Goal: Task Accomplishment & Management: Manage account settings

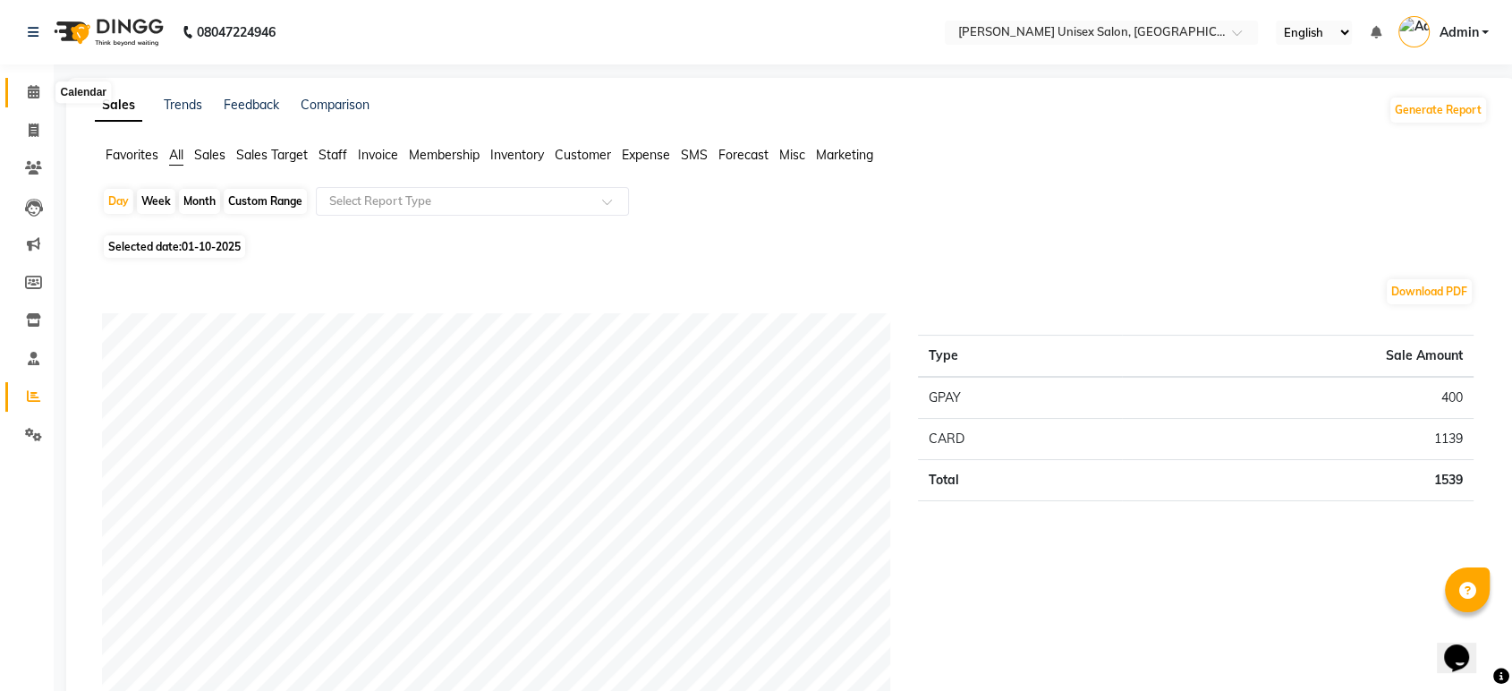
click at [29, 91] on icon at bounding box center [34, 91] width 12 height 13
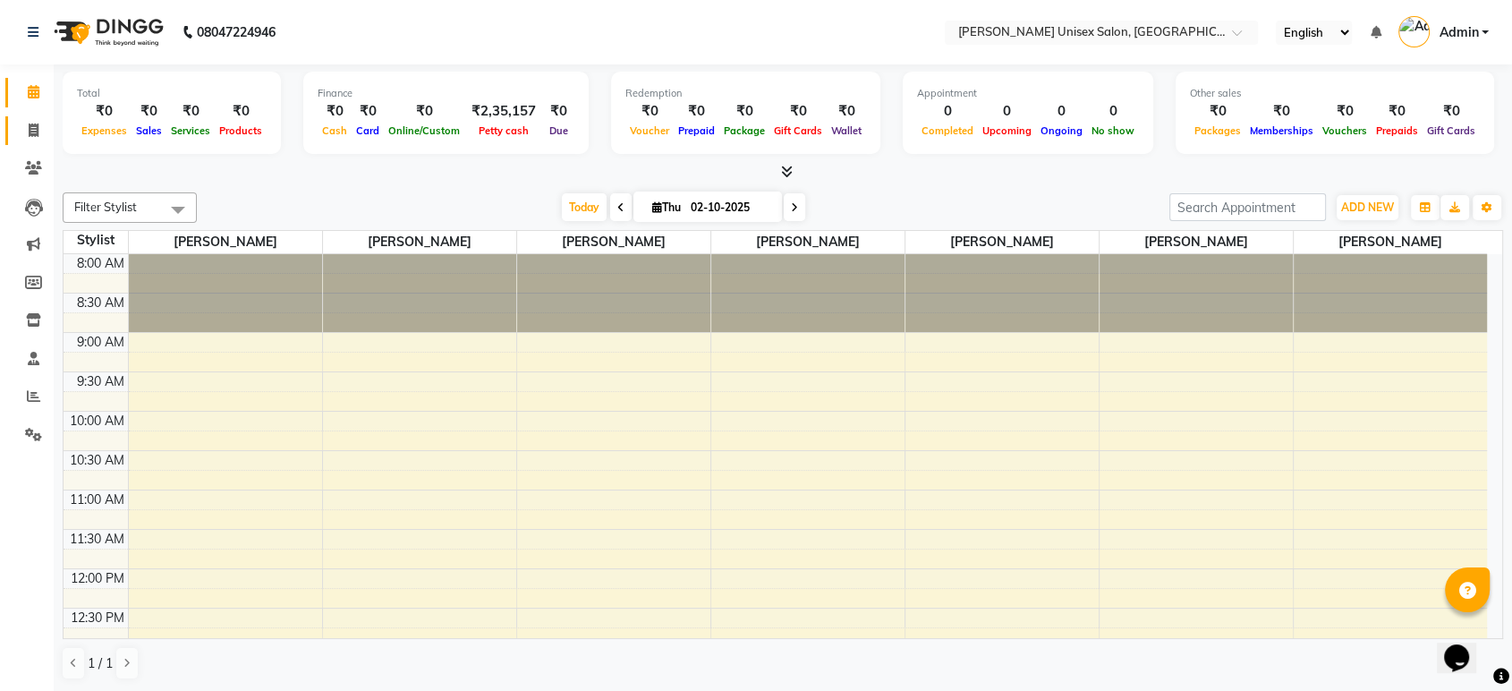
click at [38, 127] on span at bounding box center [33, 131] width 31 height 21
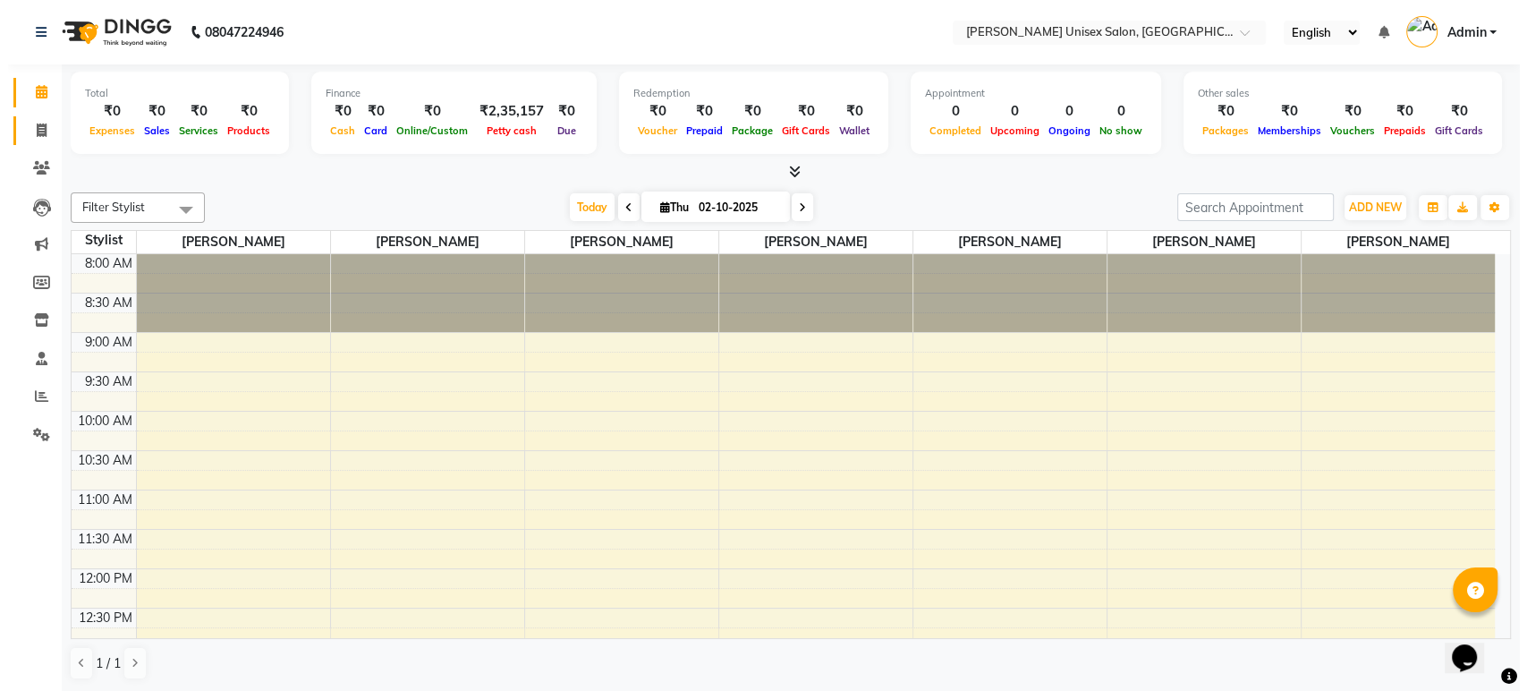
select select "service"
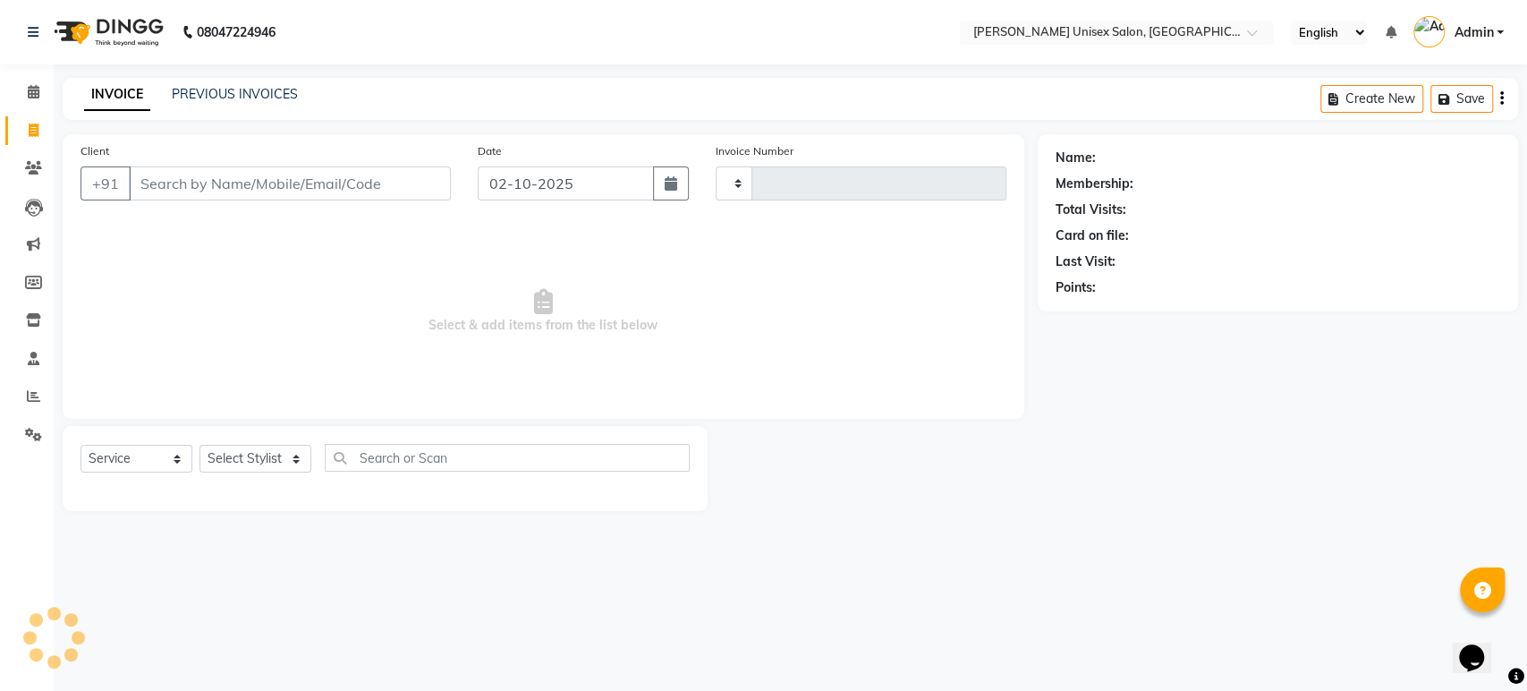
type input "1525"
select select "7372"
click at [238, 91] on link "PREVIOUS INVOICES" at bounding box center [235, 94] width 126 height 16
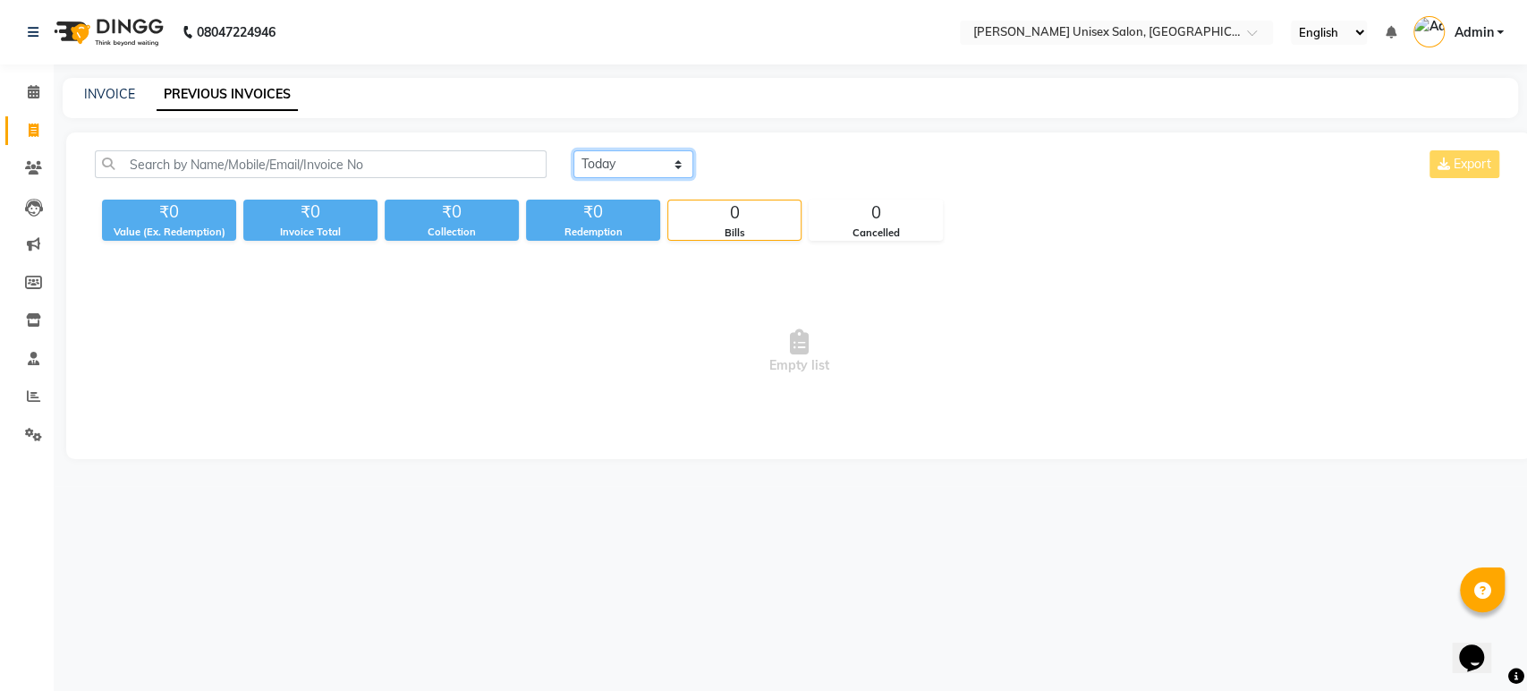
click at [623, 165] on select "Today Yesterday Custom Range" at bounding box center [633, 164] width 120 height 28
select select "yesterday"
click at [573, 150] on select "Today Yesterday Custom Range" at bounding box center [633, 164] width 120 height 28
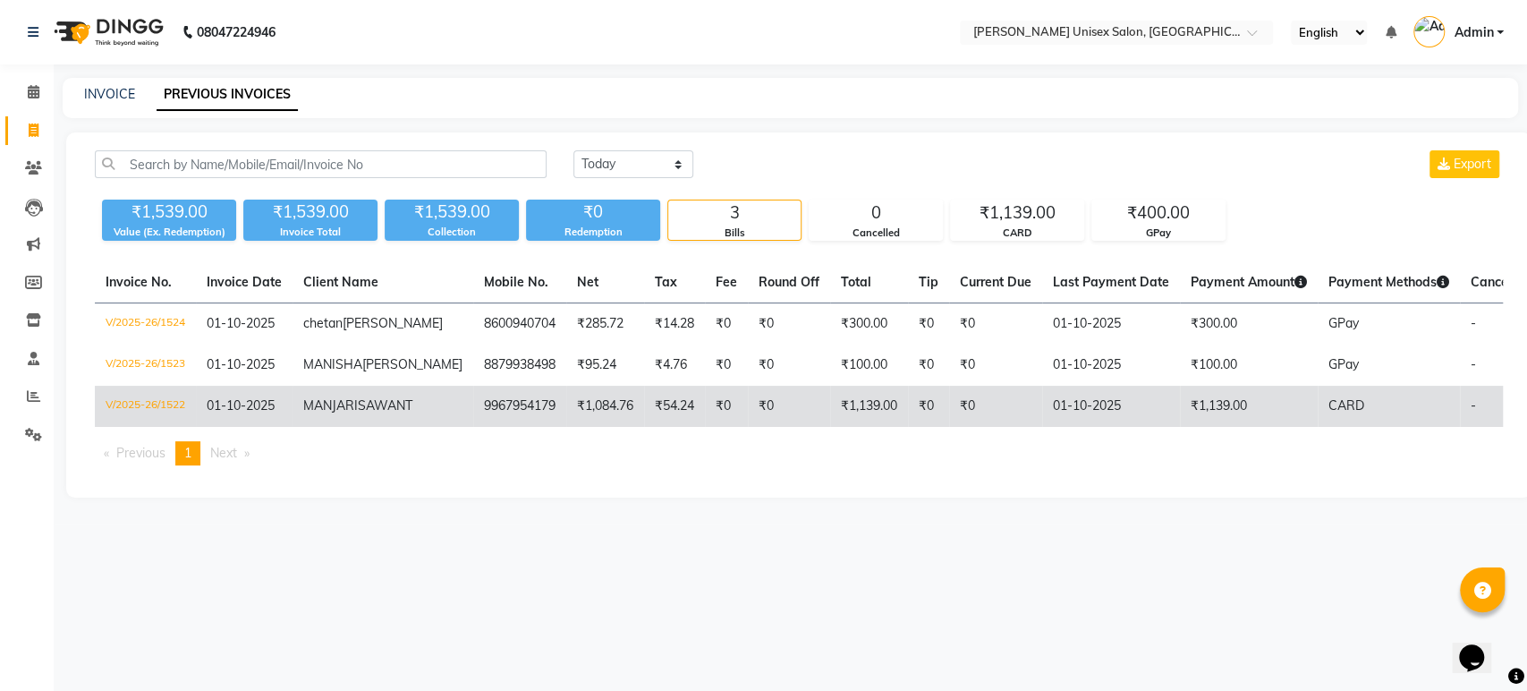
click at [830, 420] on td "₹1,139.00" at bounding box center [869, 406] width 78 height 41
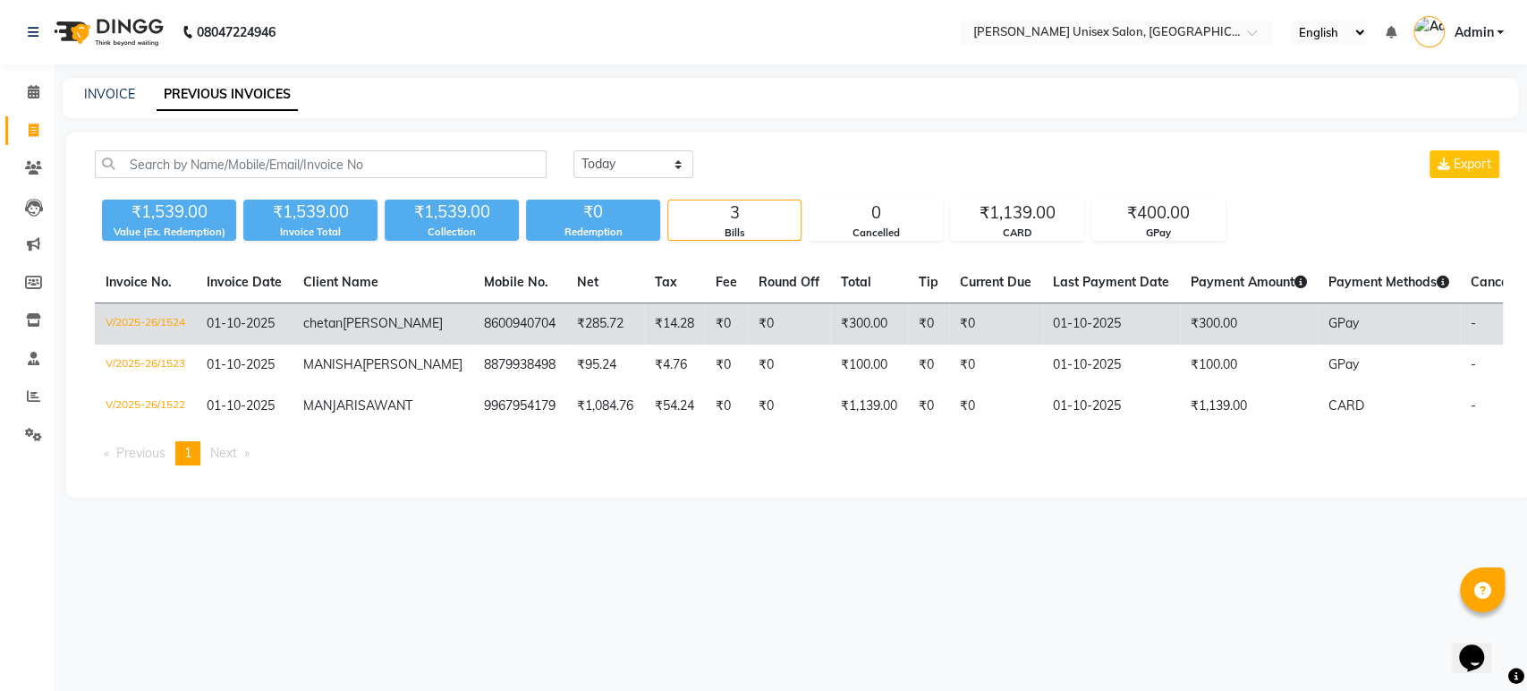
click at [644, 325] on td "₹14.28" at bounding box center [674, 324] width 61 height 42
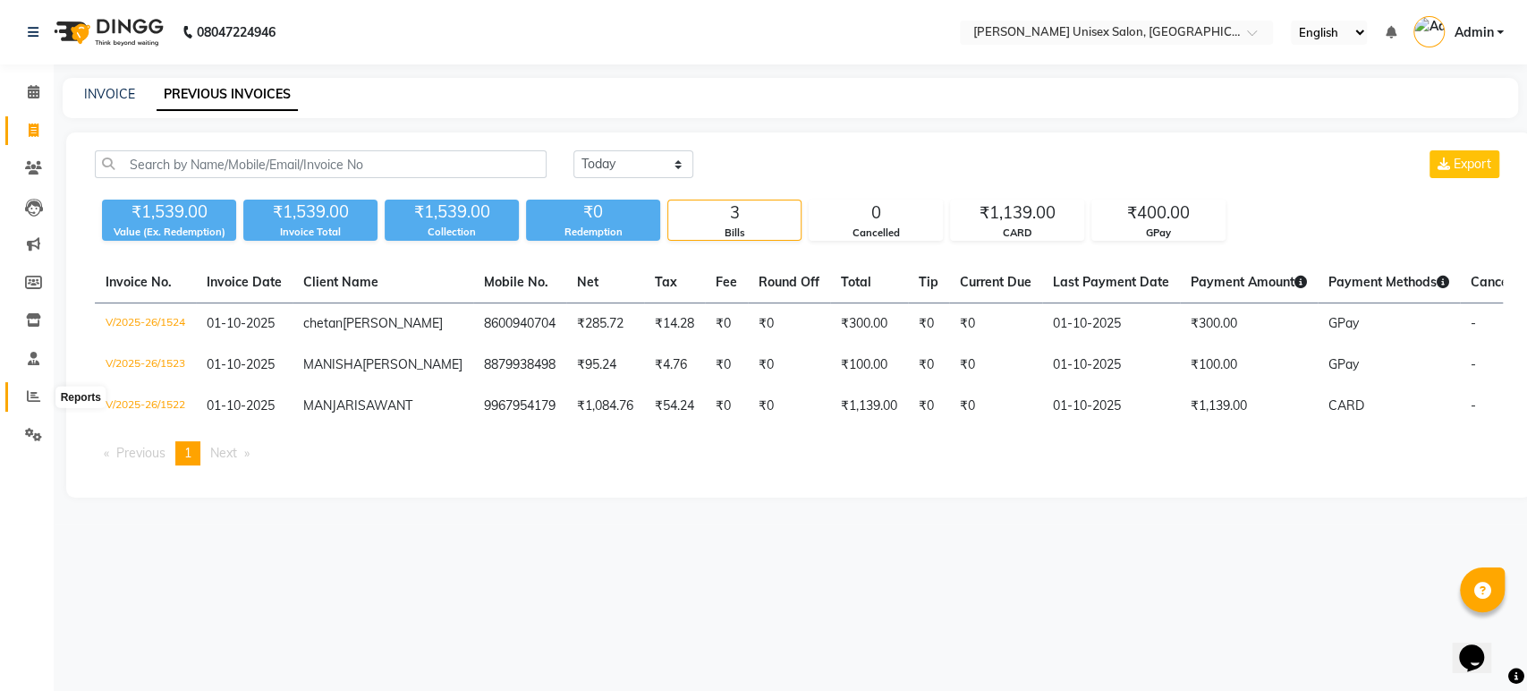
click at [27, 390] on icon at bounding box center [33, 395] width 13 height 13
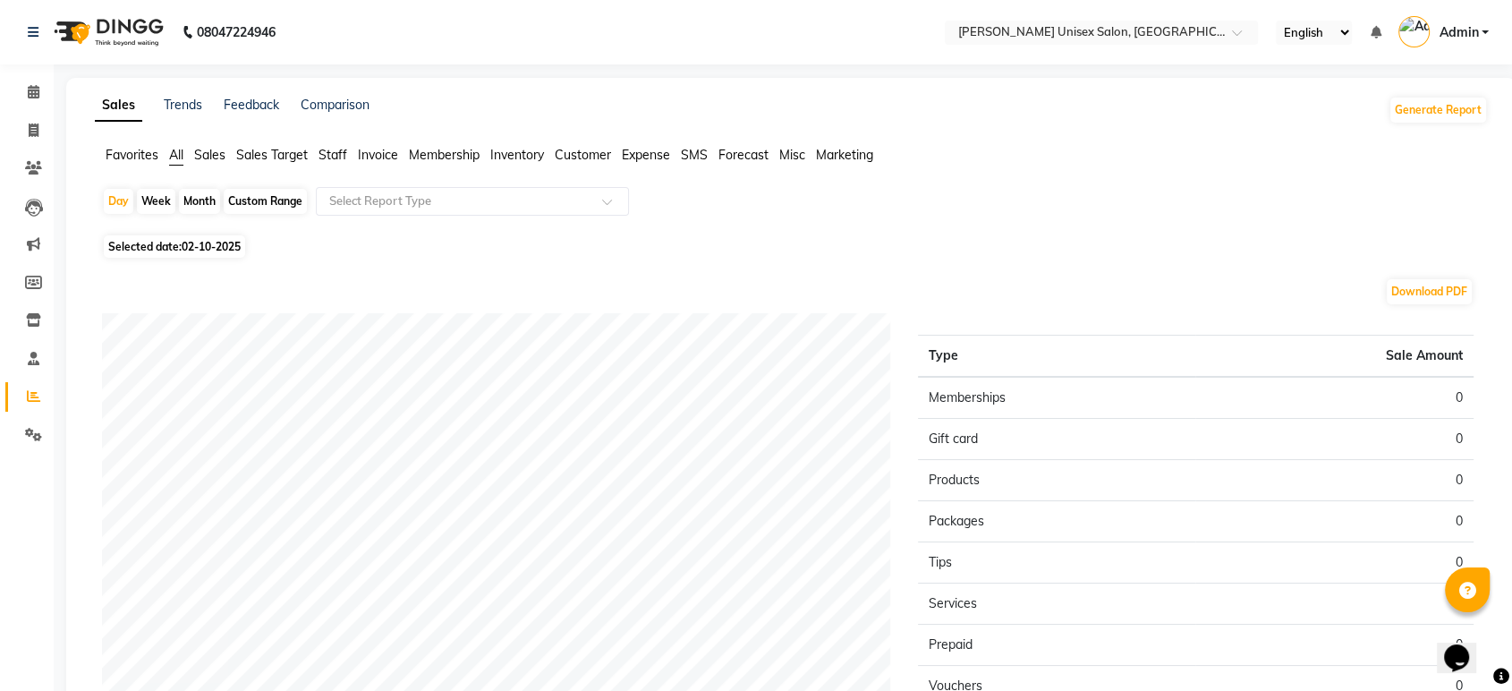
click at [204, 249] on span "02-10-2025" at bounding box center [211, 246] width 59 height 13
select select "10"
select select "2025"
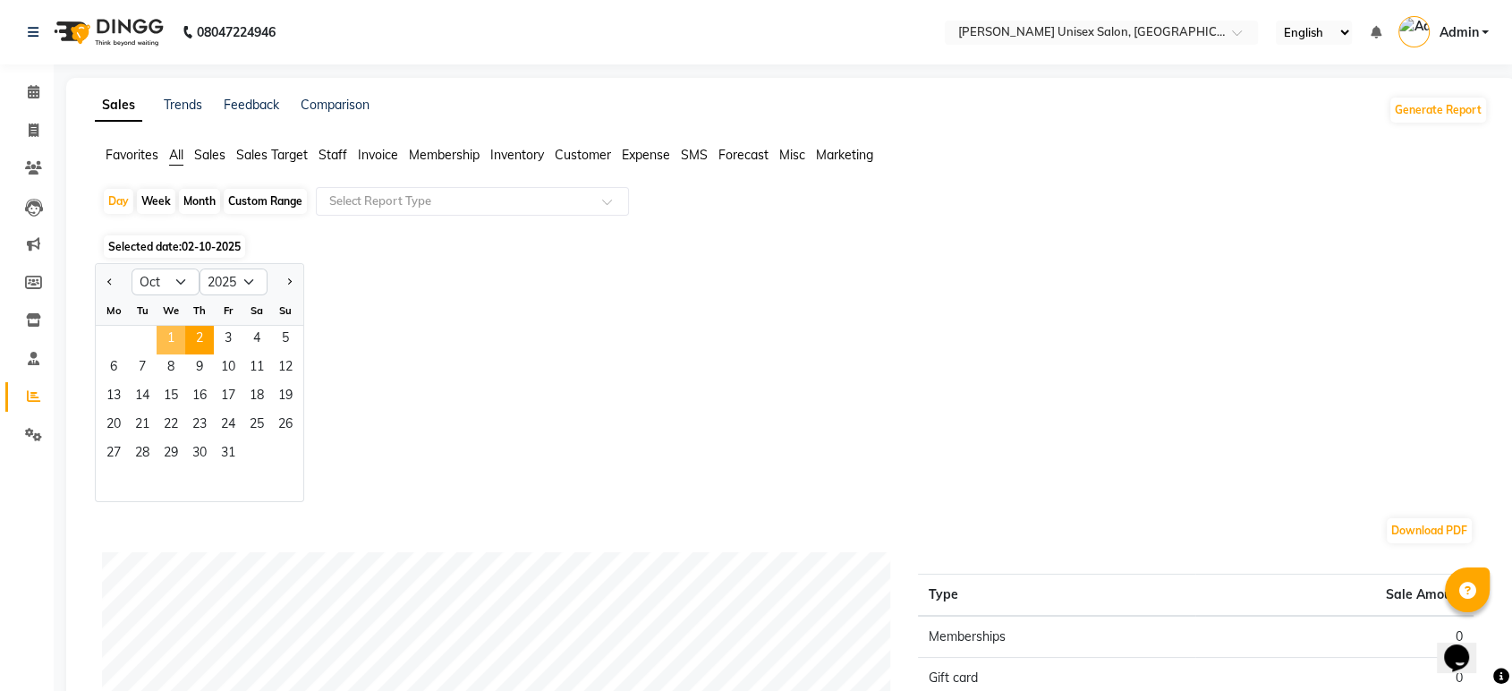
click at [166, 332] on span "1" at bounding box center [171, 340] width 29 height 29
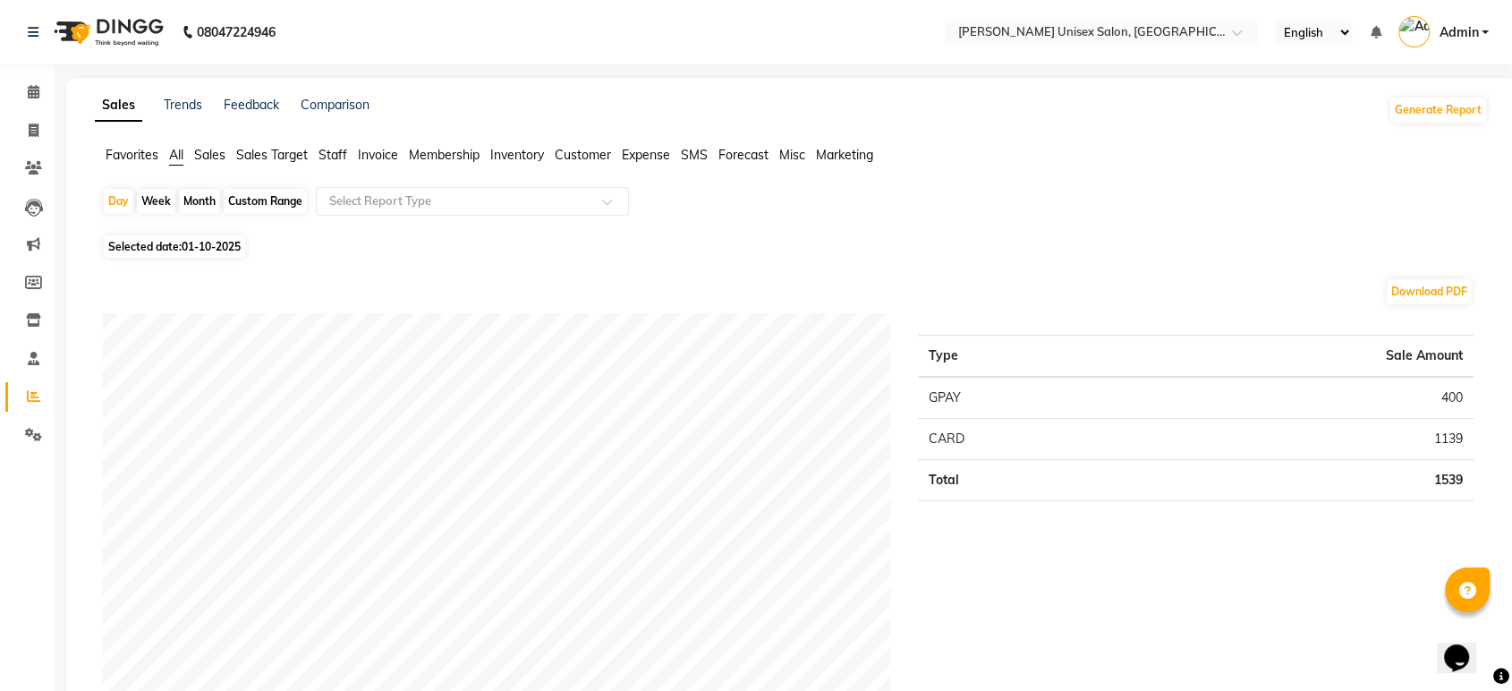
click at [200, 246] on span "01-10-2025" at bounding box center [211, 246] width 59 height 13
select select "10"
select select "2025"
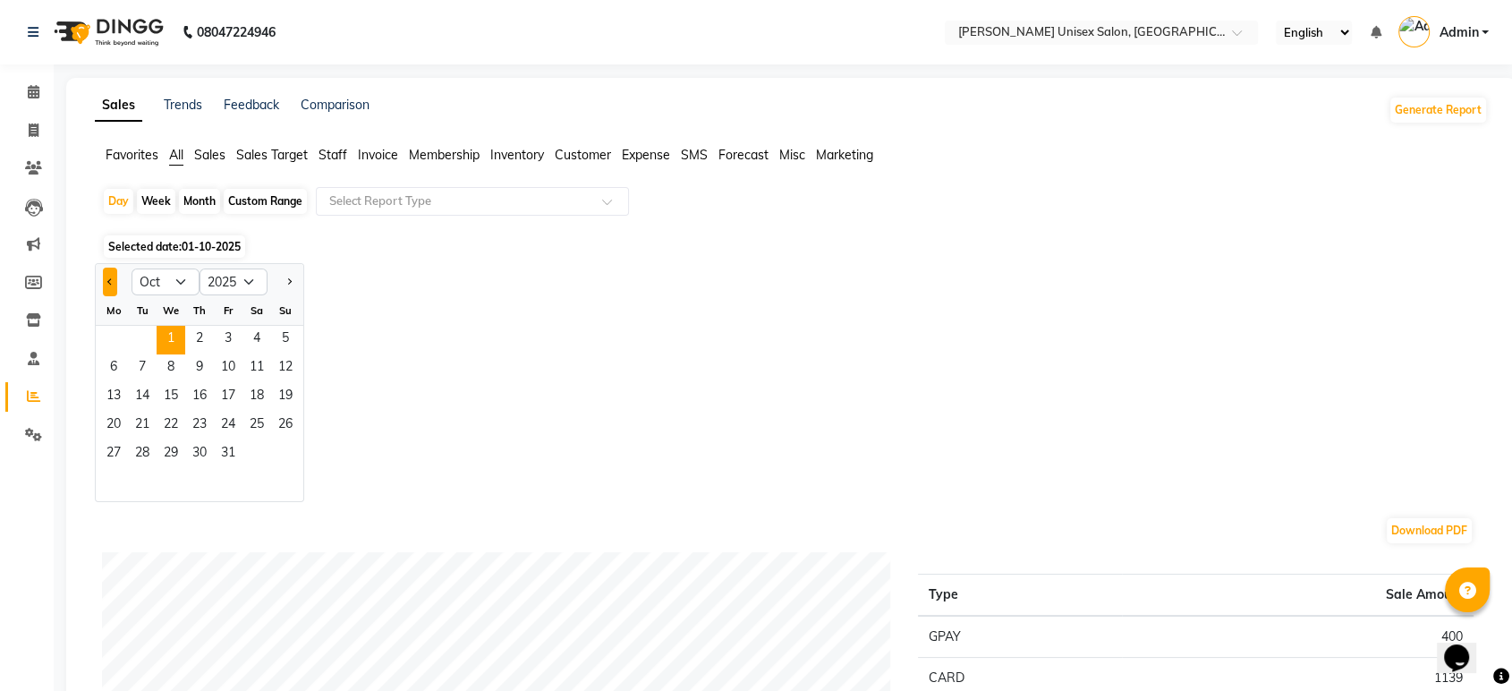
click at [115, 280] on button "Previous month" at bounding box center [110, 281] width 14 height 29
select select "9"
click at [147, 452] on span "30" at bounding box center [142, 454] width 29 height 29
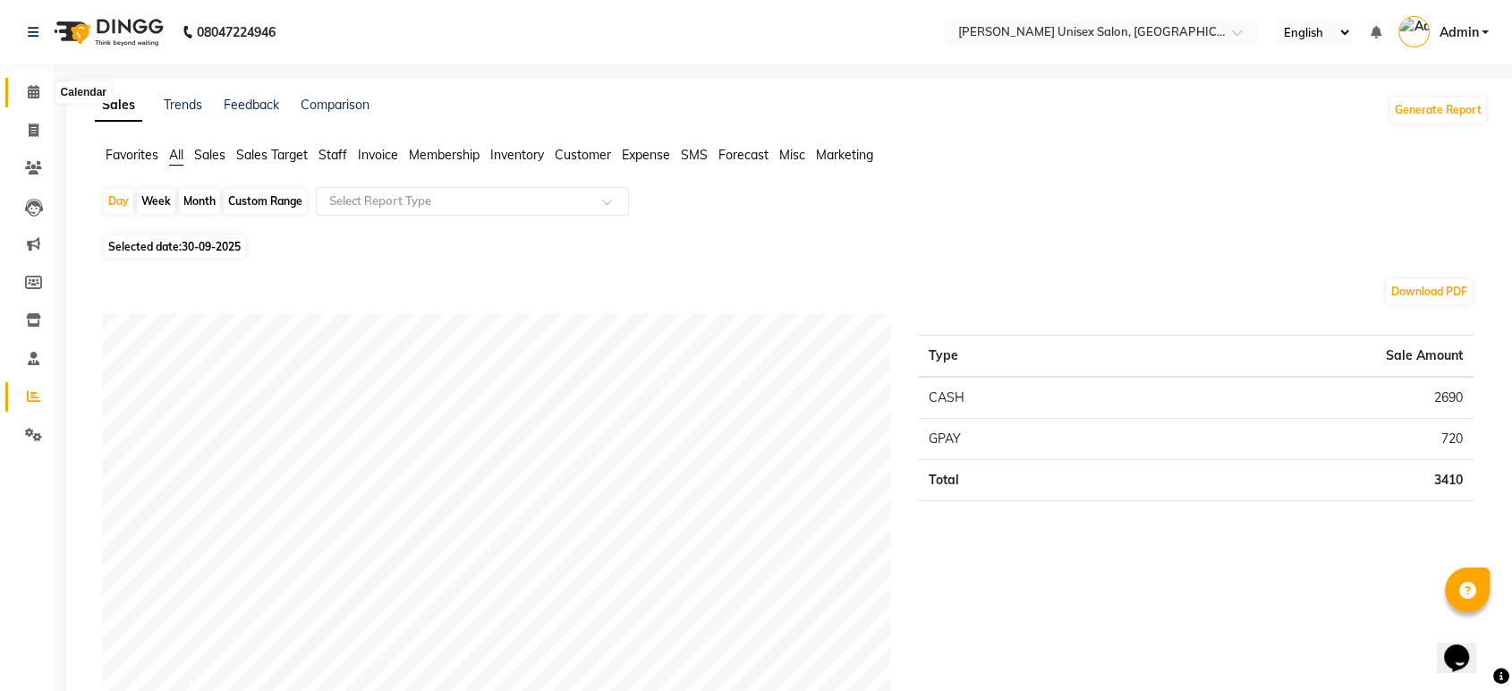
click at [30, 90] on icon at bounding box center [34, 91] width 12 height 13
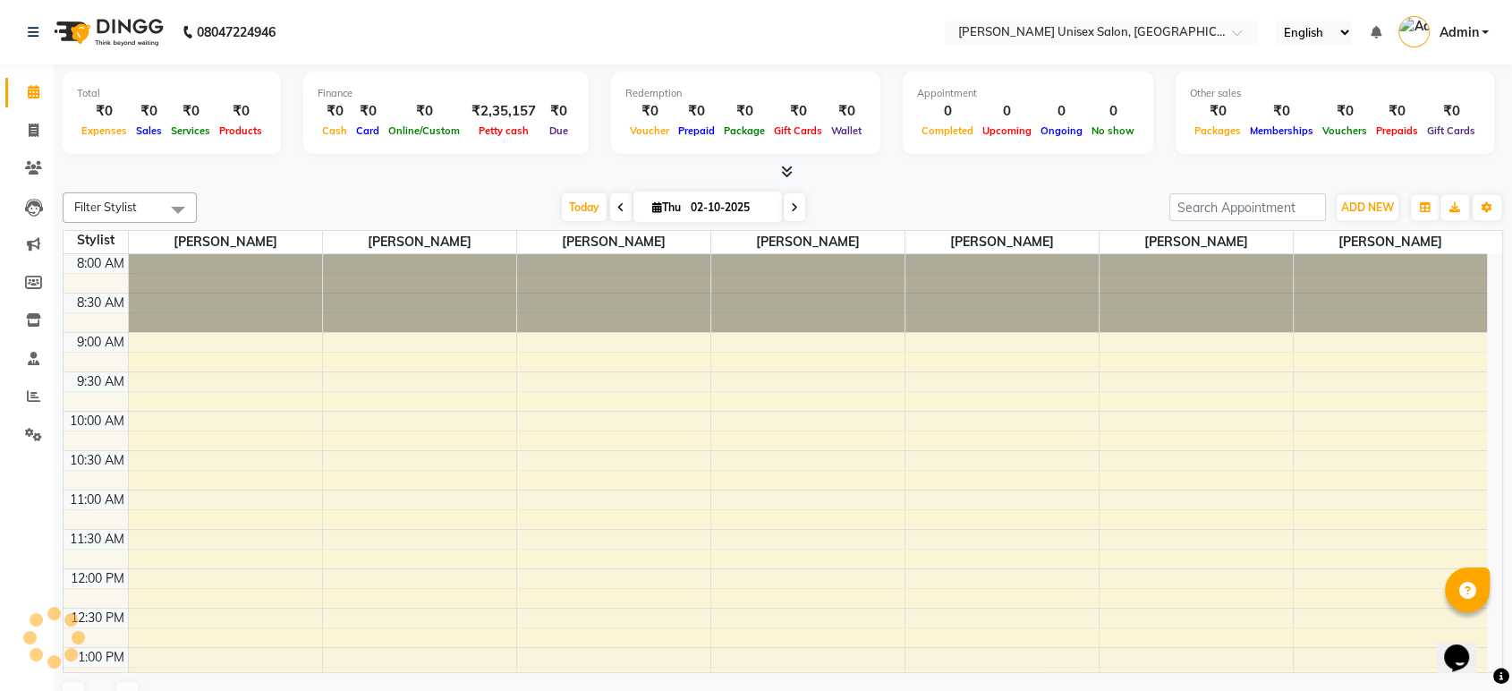
scroll to position [471, 0]
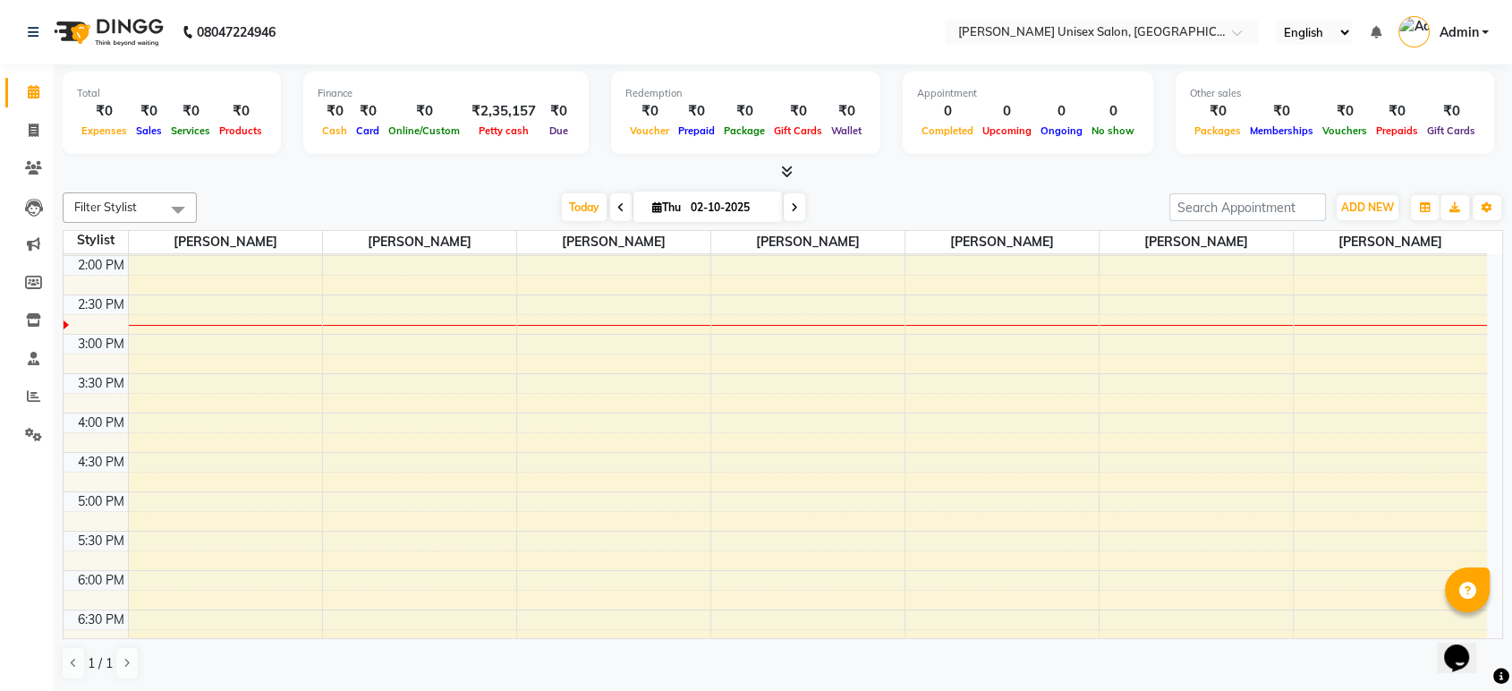
click at [308, 199] on div "Today Thu 02-10-2025" at bounding box center [683, 207] width 954 height 27
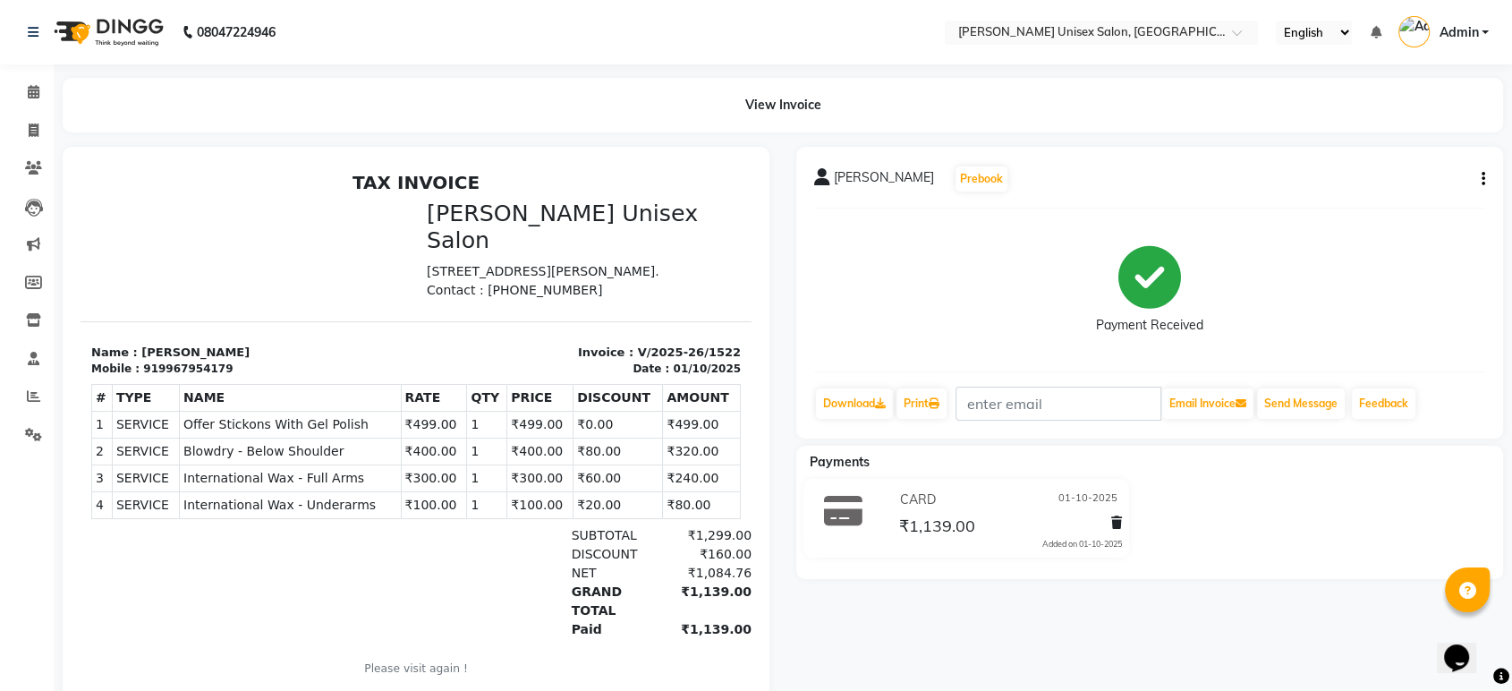
click at [1481, 179] on icon "button" at bounding box center [1483, 179] width 4 height 1
click at [1374, 171] on div "Edit Item Staff" at bounding box center [1393, 179] width 123 height 22
select select
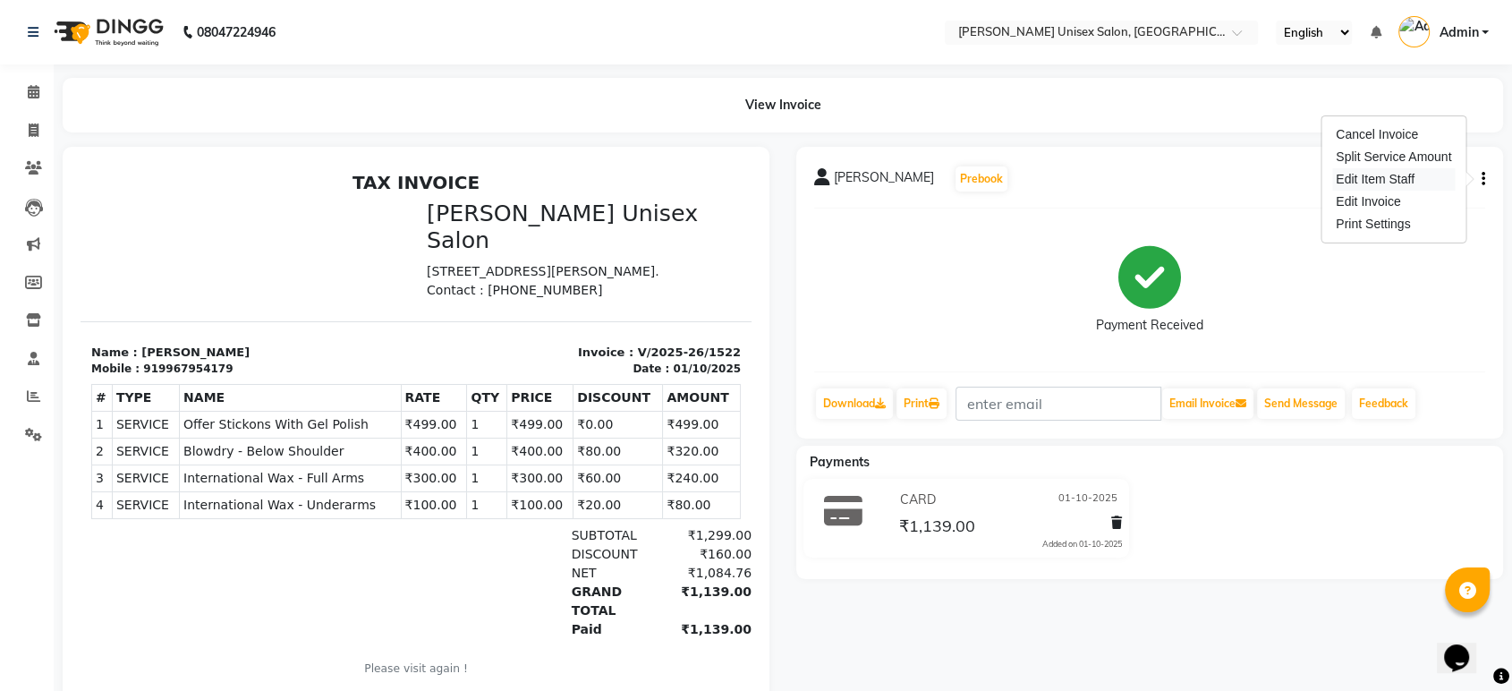
select select
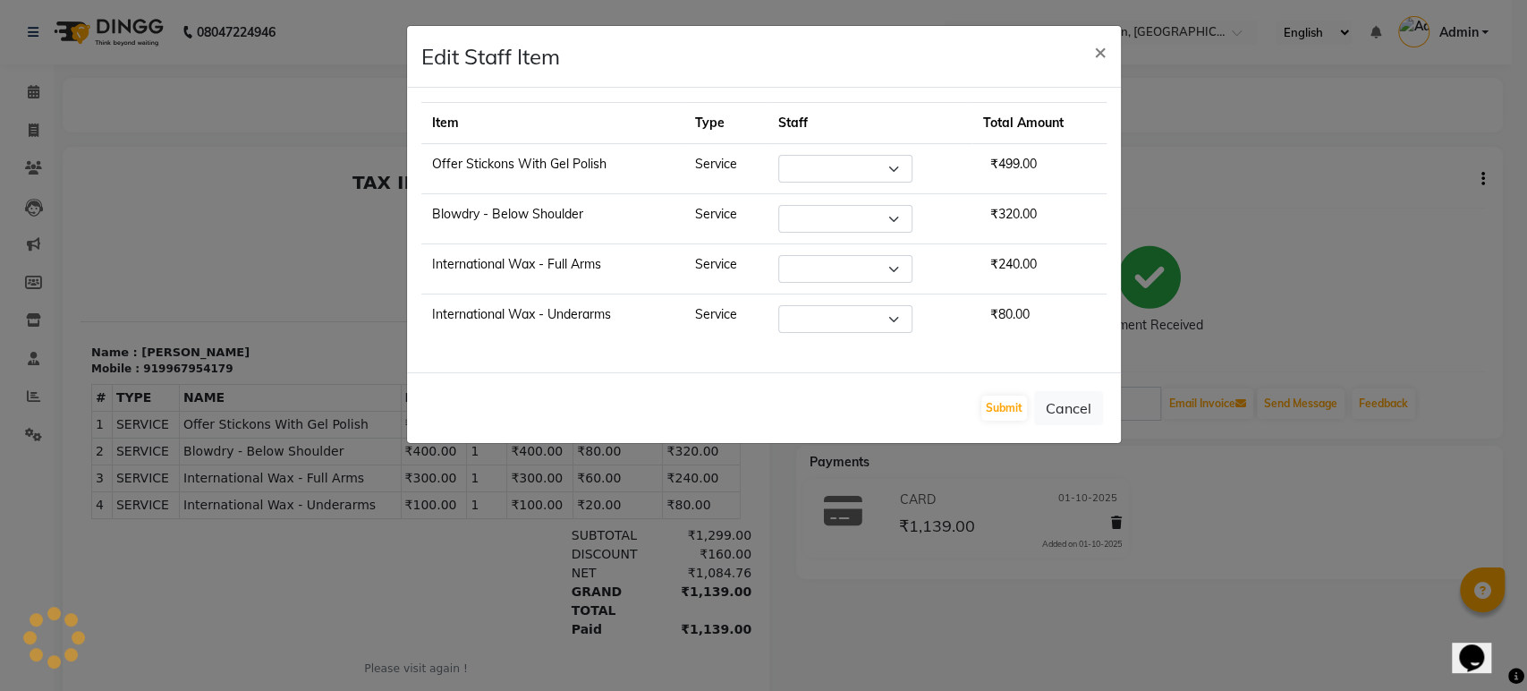
select select "64435"
select select "64437"
select select "64435"
click at [1101, 50] on span "×" at bounding box center [1100, 51] width 13 height 27
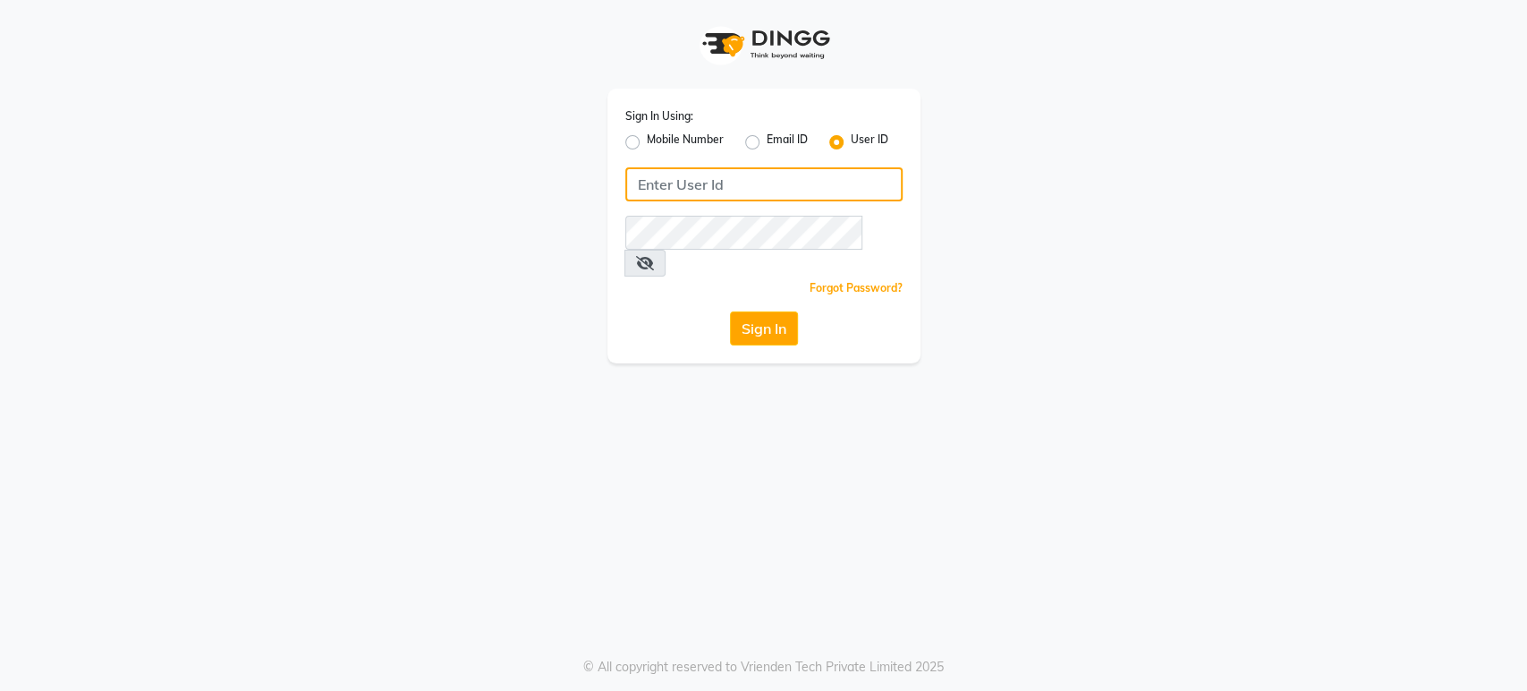
click at [650, 191] on input "Username" at bounding box center [763, 184] width 277 height 34
type input "ann"
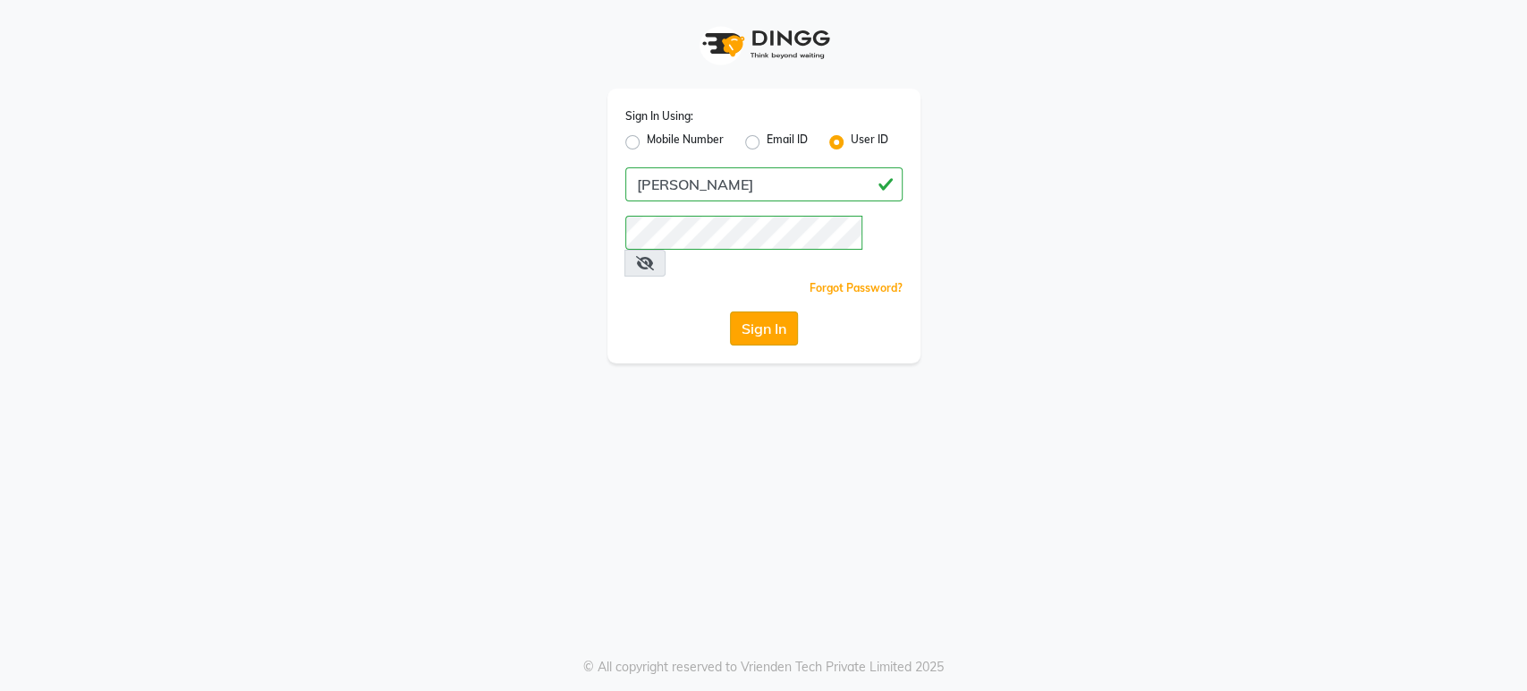
click at [753, 311] on button "Sign In" at bounding box center [764, 328] width 68 height 34
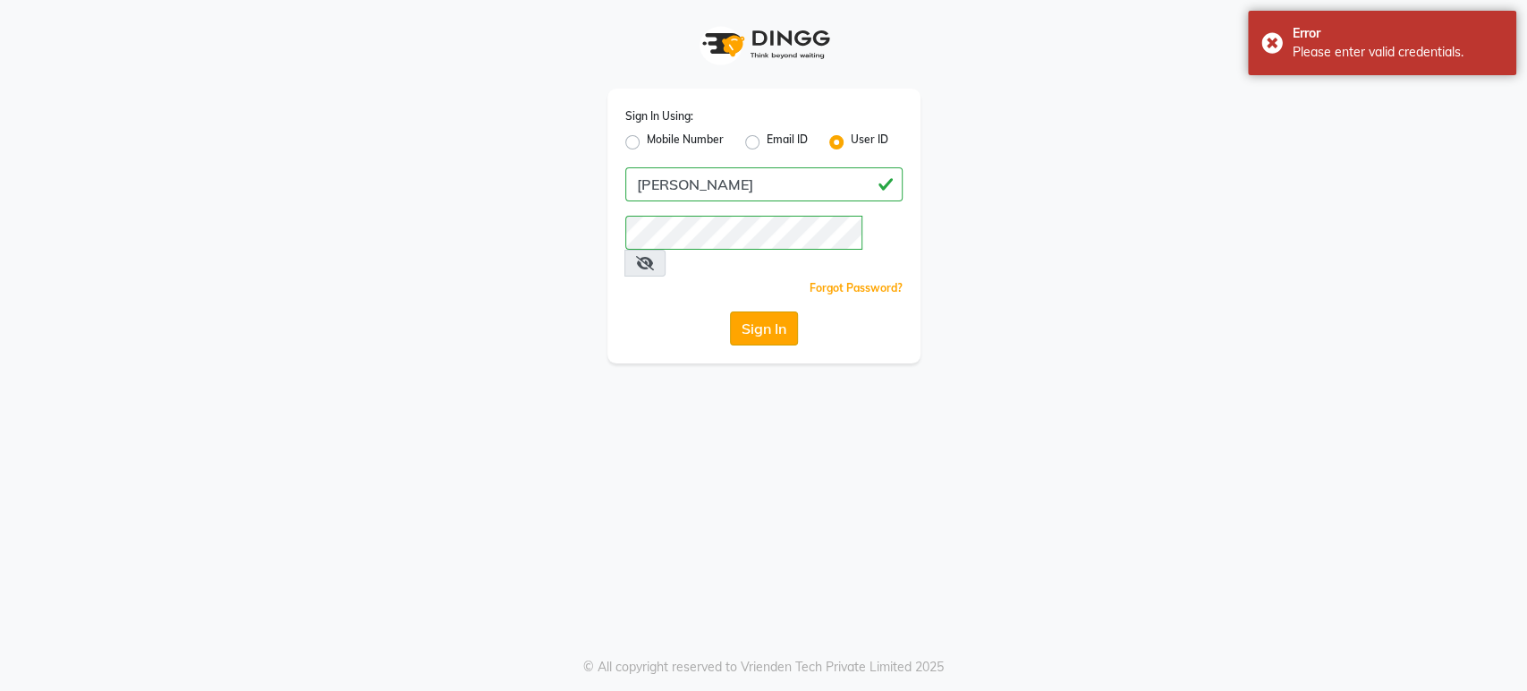
click at [774, 311] on button "Sign In" at bounding box center [764, 328] width 68 height 34
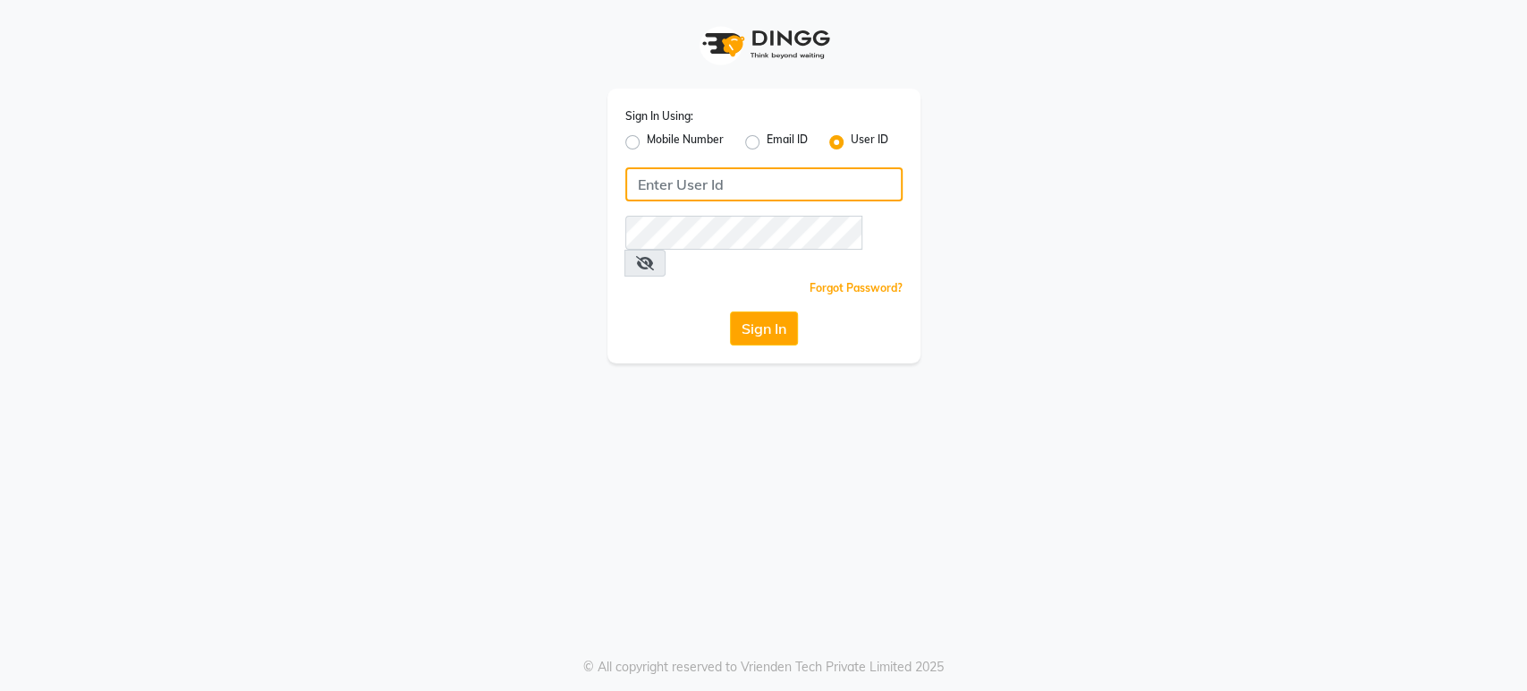
click at [660, 190] on input "Username" at bounding box center [763, 184] width 277 height 34
type input "[PERSON_NAME]"
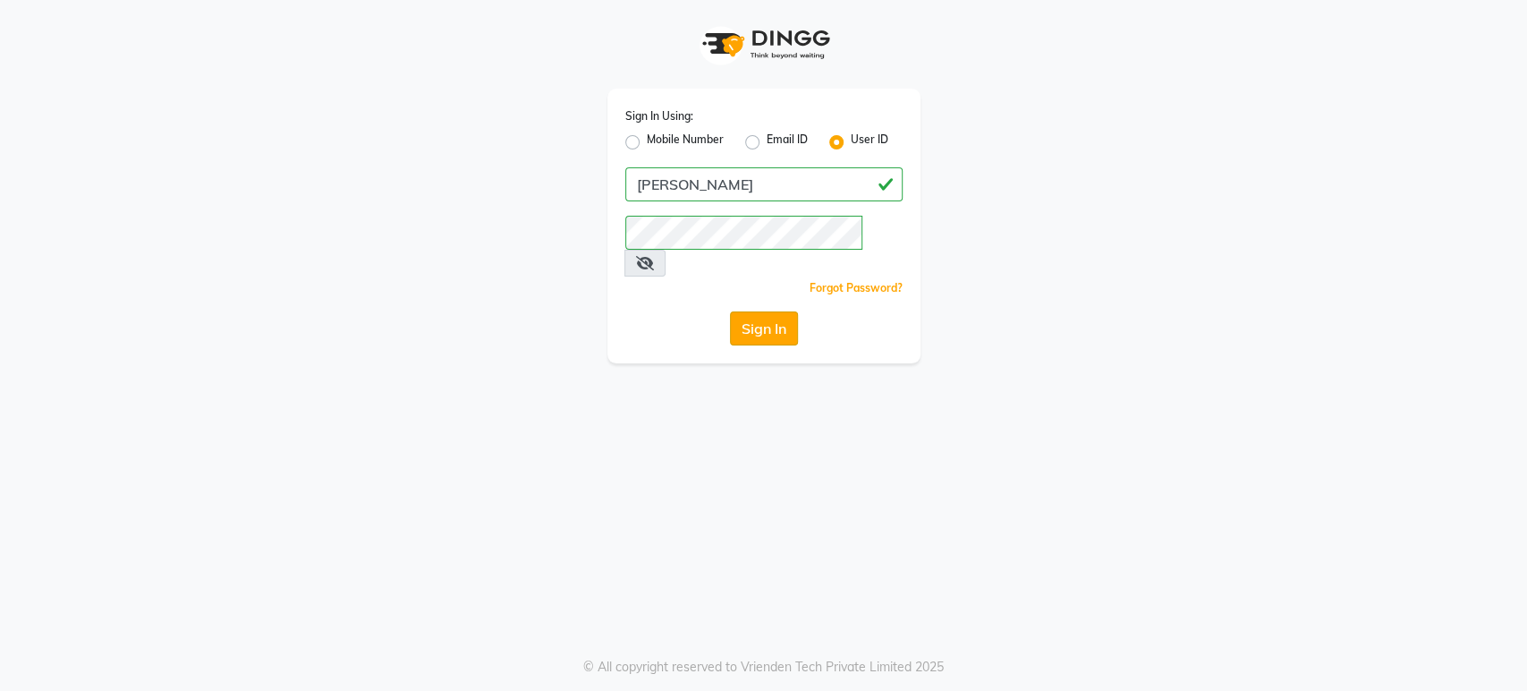
click at [759, 311] on button "Sign In" at bounding box center [764, 328] width 68 height 34
click at [654, 256] on icon at bounding box center [645, 263] width 18 height 14
click at [652, 256] on icon at bounding box center [644, 263] width 16 height 14
click at [1093, 235] on div "Sign In Using: Mobile Number Email ID User ID ann Remember me Forgot Password? …" at bounding box center [764, 181] width 1020 height 363
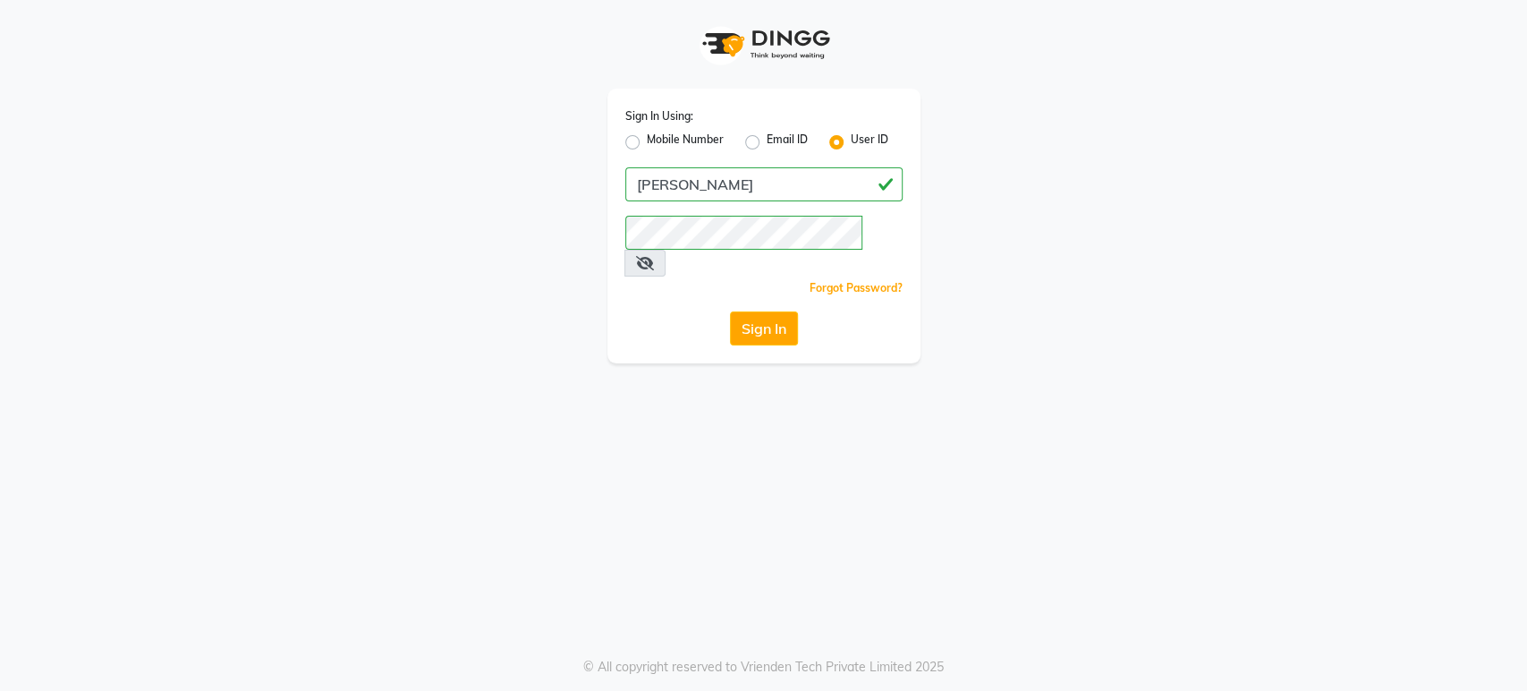
click at [1036, 311] on div "Sign In Using: Mobile Number Email ID User ID ann Remember me Forgot Password? …" at bounding box center [764, 181] width 1020 height 363
drag, startPoint x: 1002, startPoint y: 438, endPoint x: 1112, endPoint y: 319, distance: 162.1
click at [1112, 319] on div "Sign In Using: Mobile Number Email ID User ID ann Remember me Forgot Password? …" at bounding box center [763, 345] width 1527 height 691
click at [1112, 319] on div "Sign In Using: Mobile Number Email ID User ID ann Remember me Forgot Password? …" at bounding box center [764, 181] width 1020 height 363
click at [730, 311] on button "Sign In" at bounding box center [764, 328] width 68 height 34
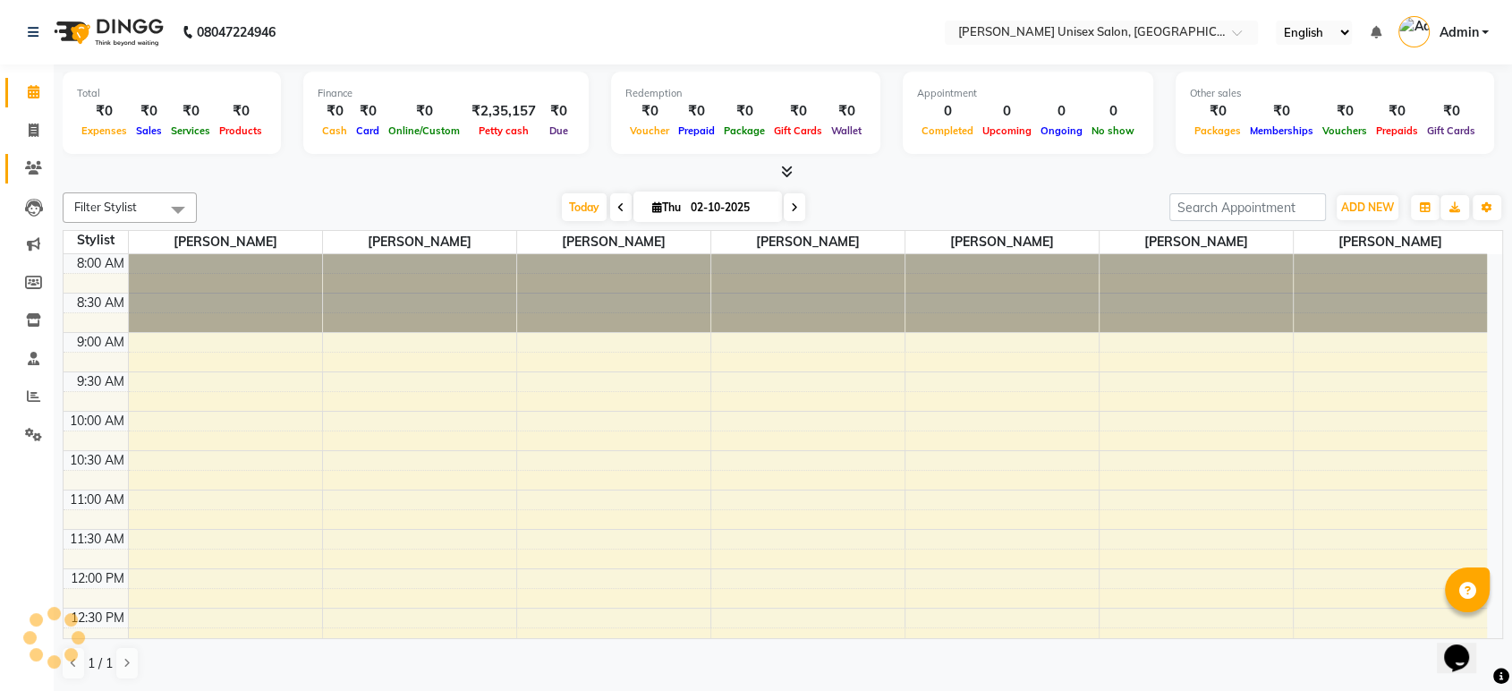
click at [36, 173] on icon at bounding box center [33, 167] width 17 height 13
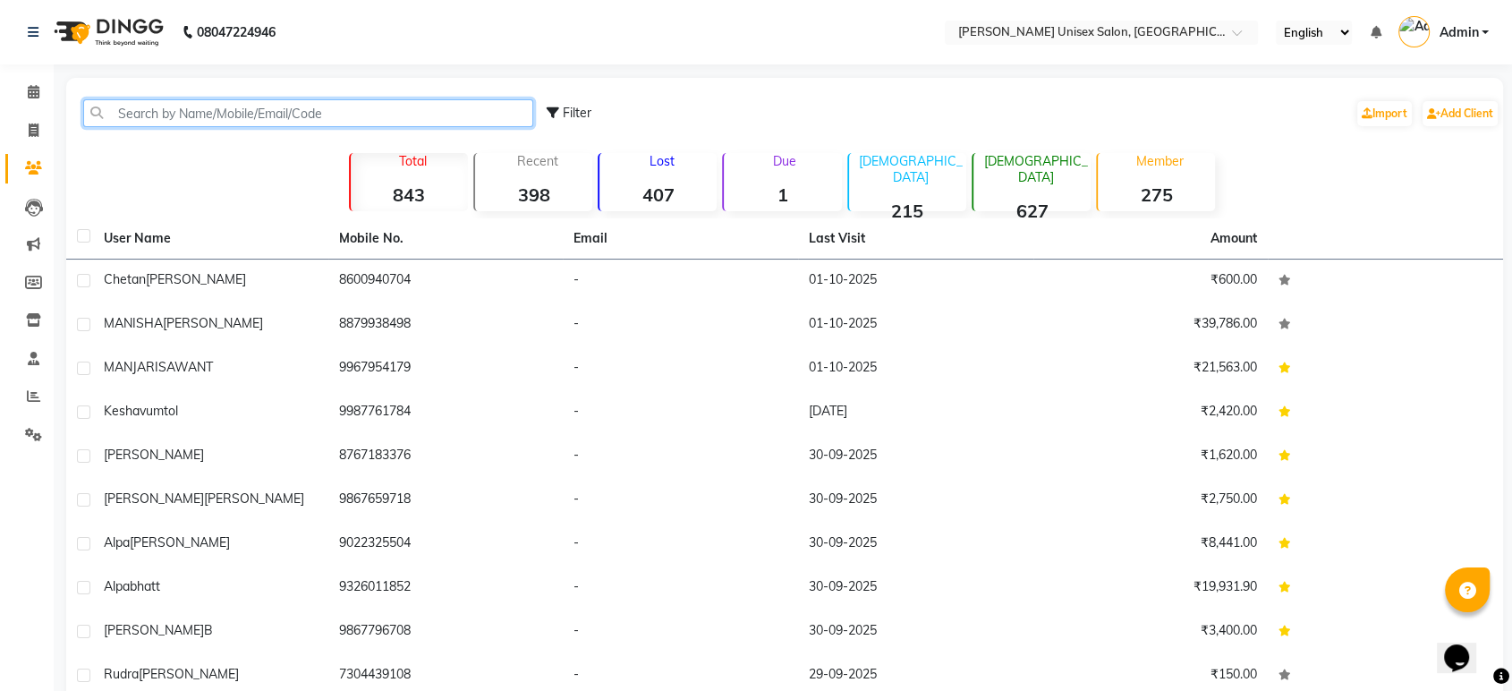
click at [243, 114] on input "text" at bounding box center [308, 113] width 450 height 28
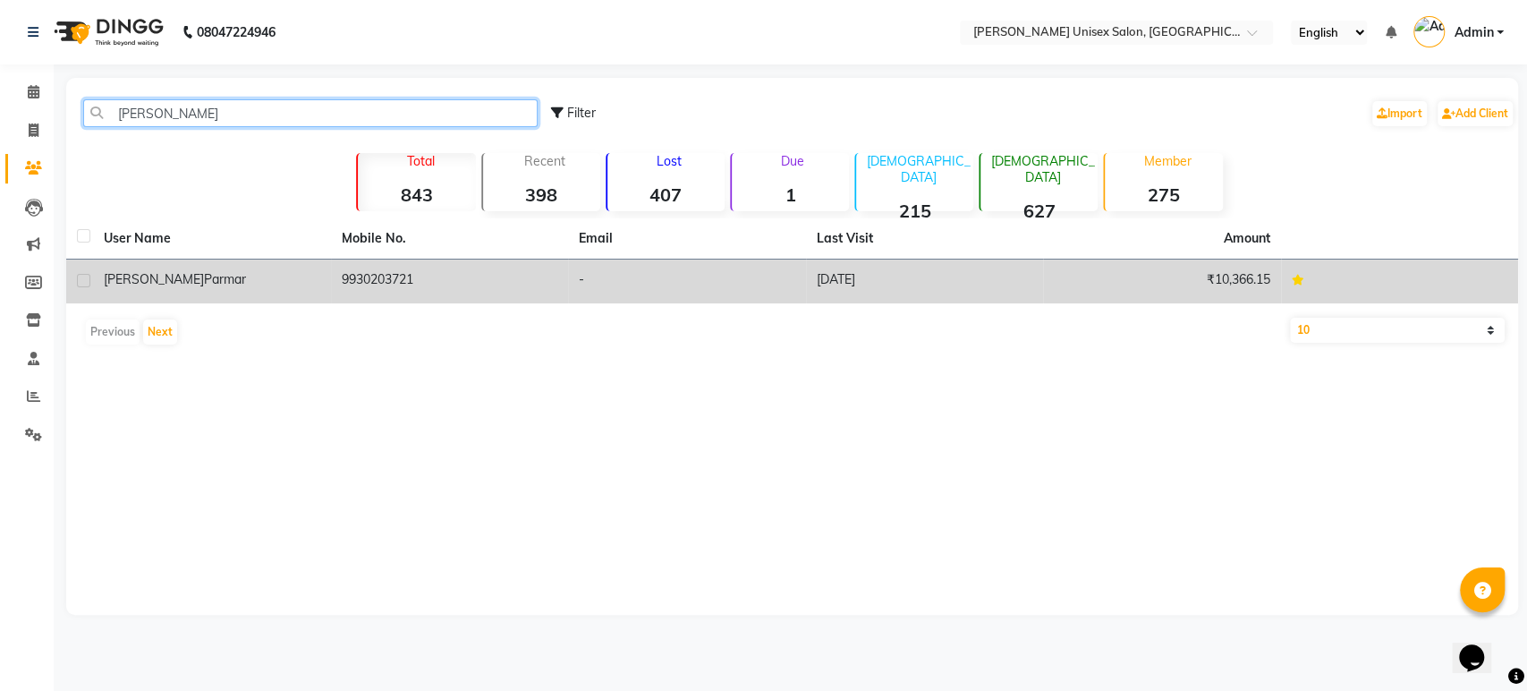
type input "niyati"
click at [404, 271] on td "9930203721" at bounding box center [450, 281] width 238 height 44
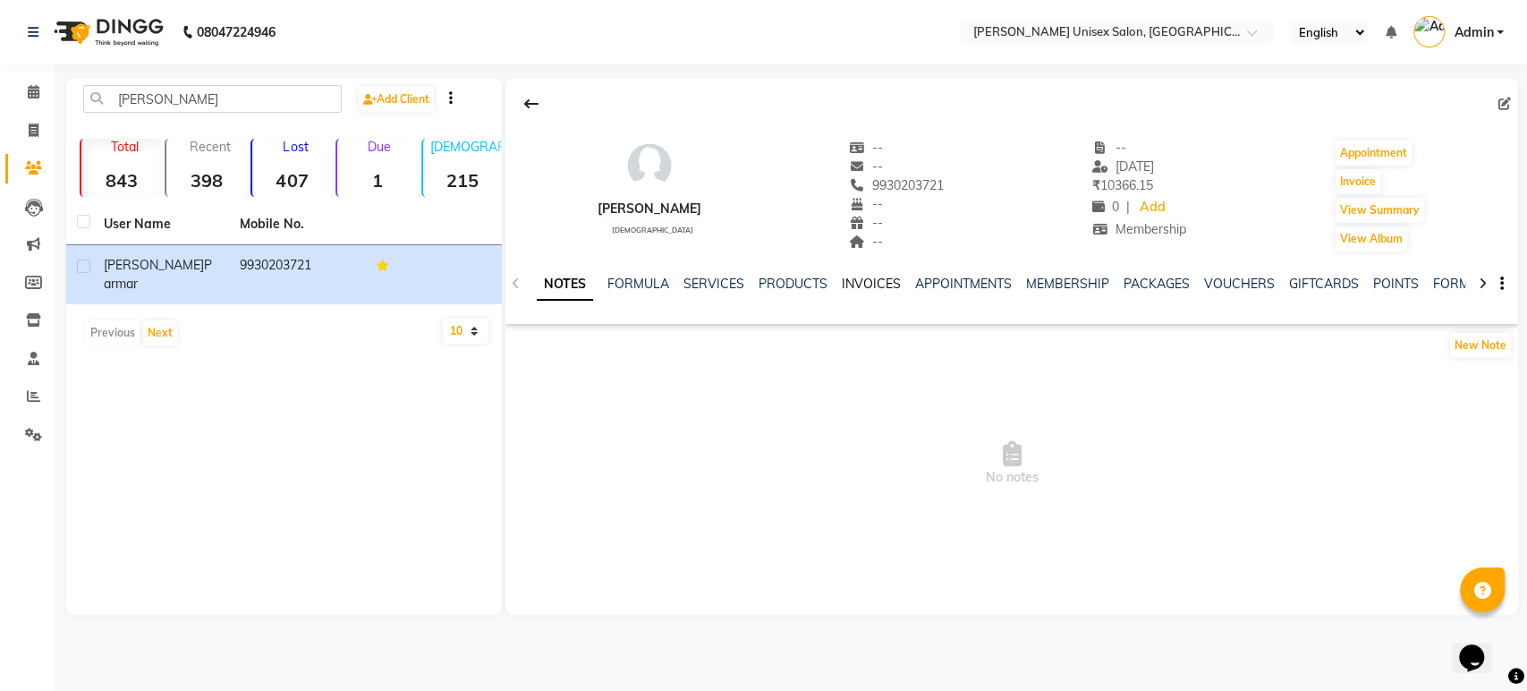
click at [861, 276] on link "INVOICES" at bounding box center [871, 284] width 59 height 16
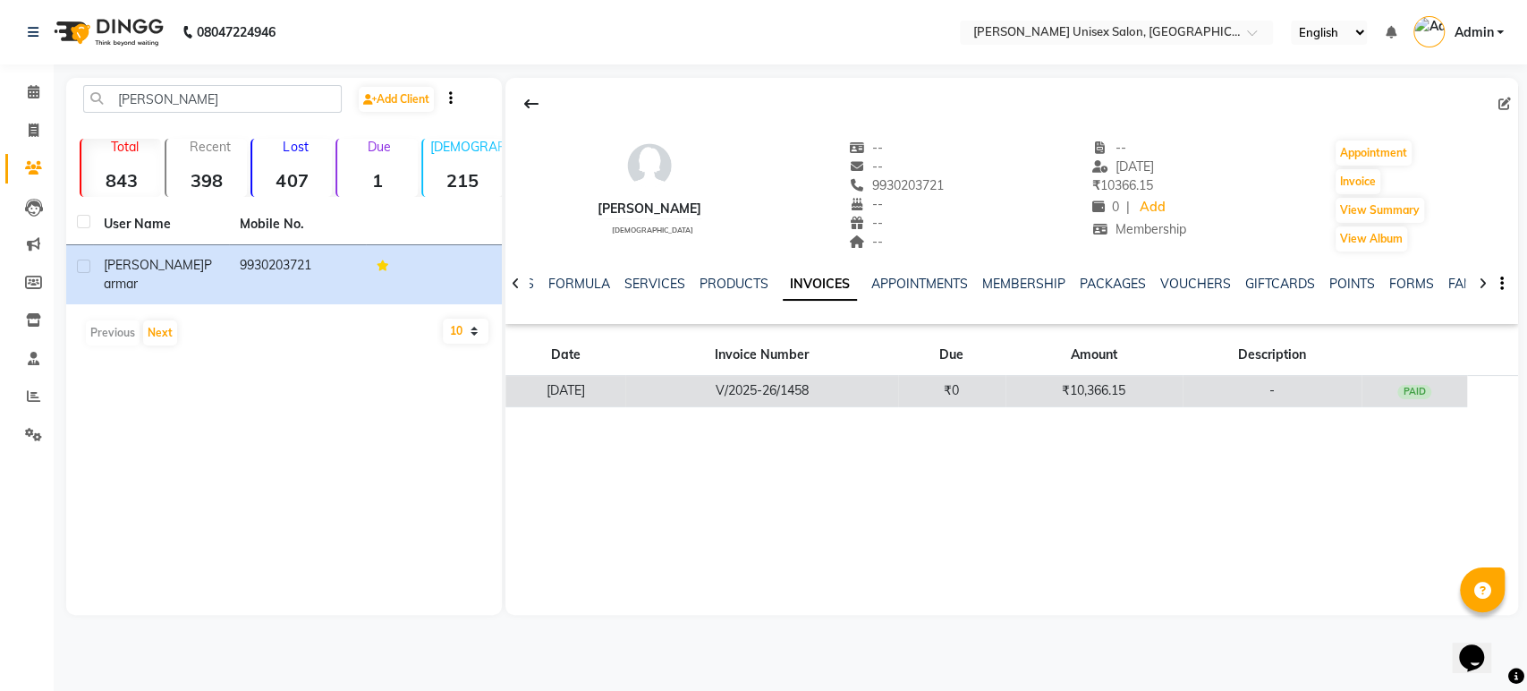
click at [956, 385] on td "₹0" at bounding box center [951, 391] width 107 height 31
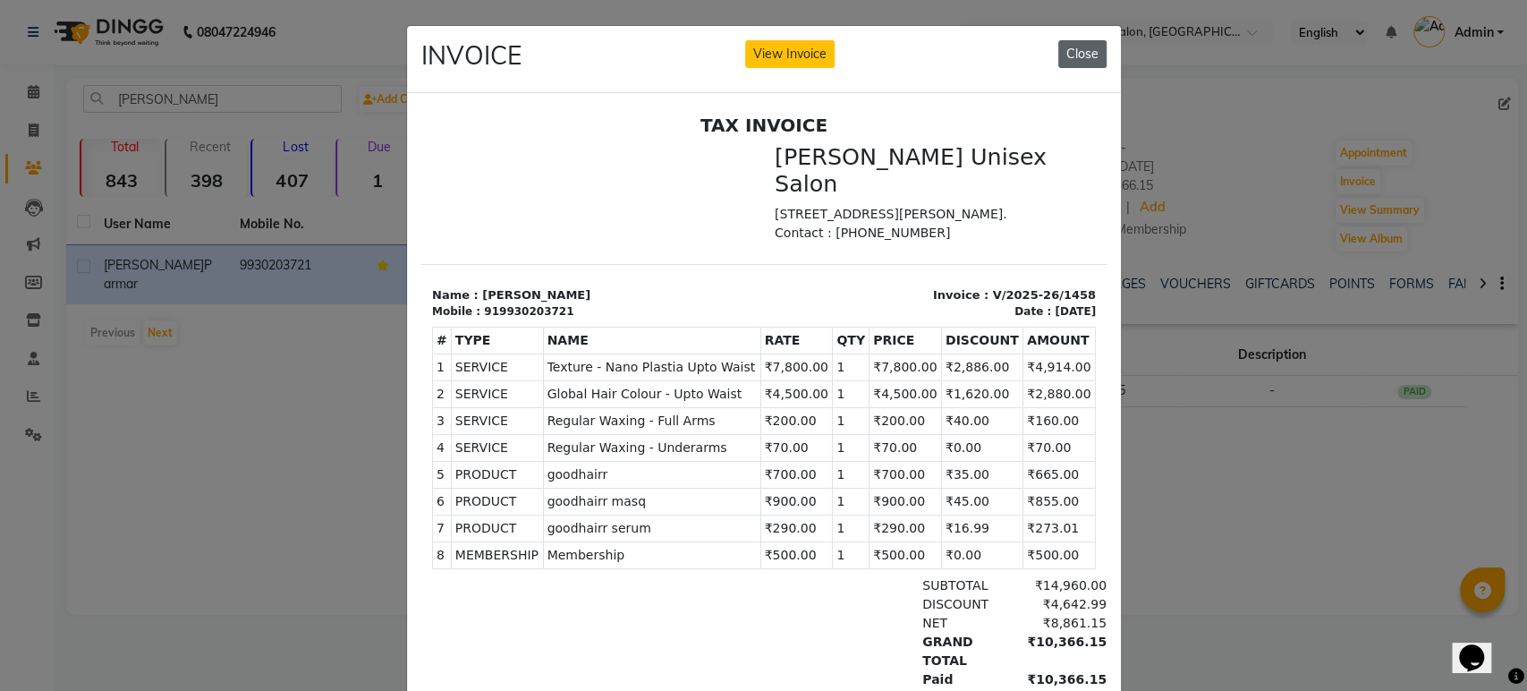
click at [1080, 51] on button "Close" at bounding box center [1082, 54] width 48 height 28
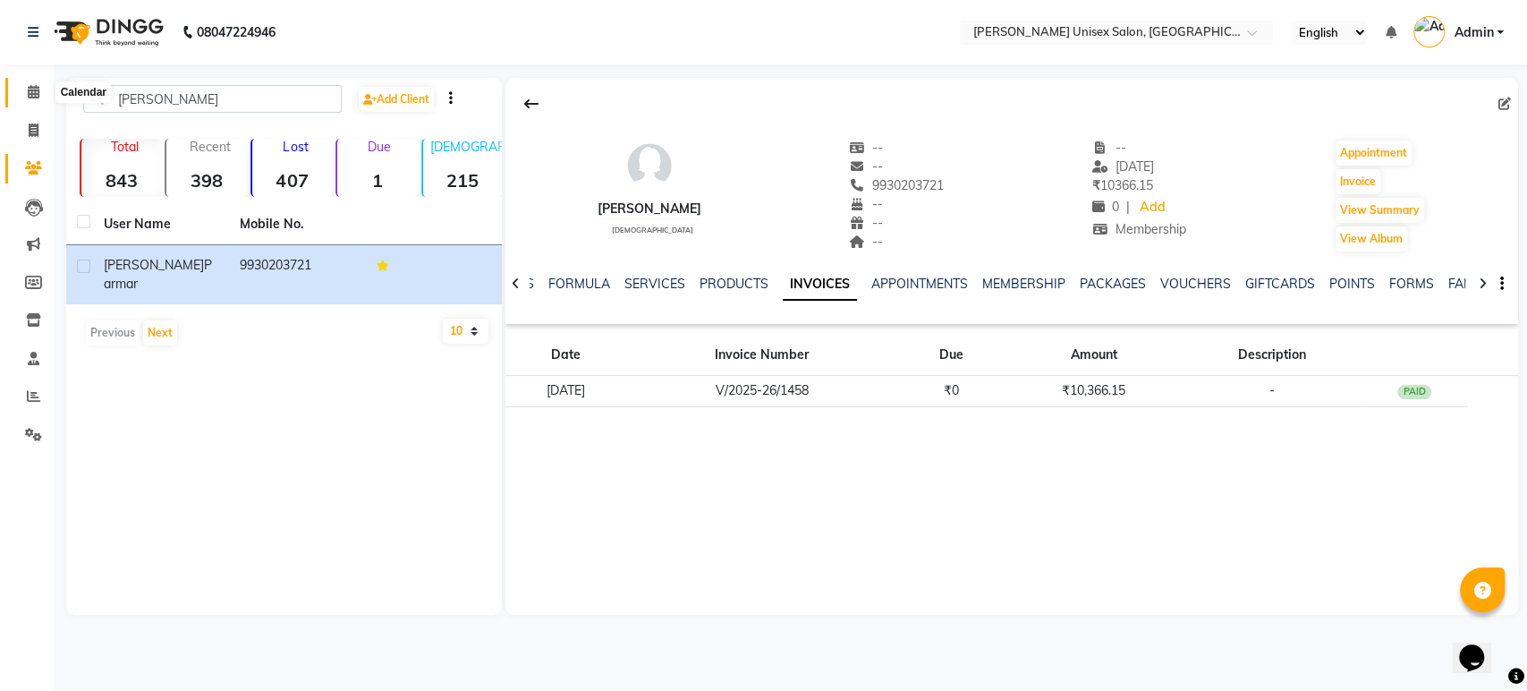
click at [28, 89] on icon at bounding box center [34, 91] width 12 height 13
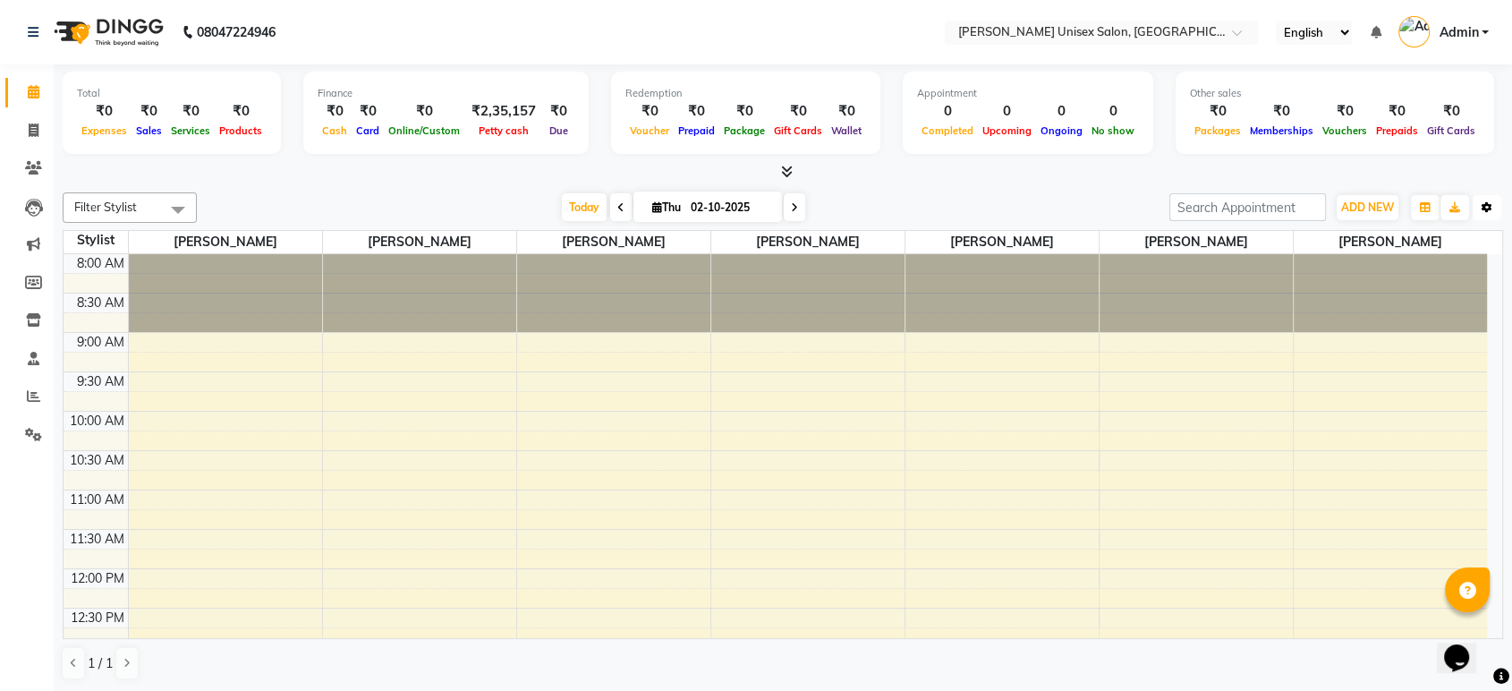
click at [1489, 209] on icon "button" at bounding box center [1486, 207] width 11 height 11
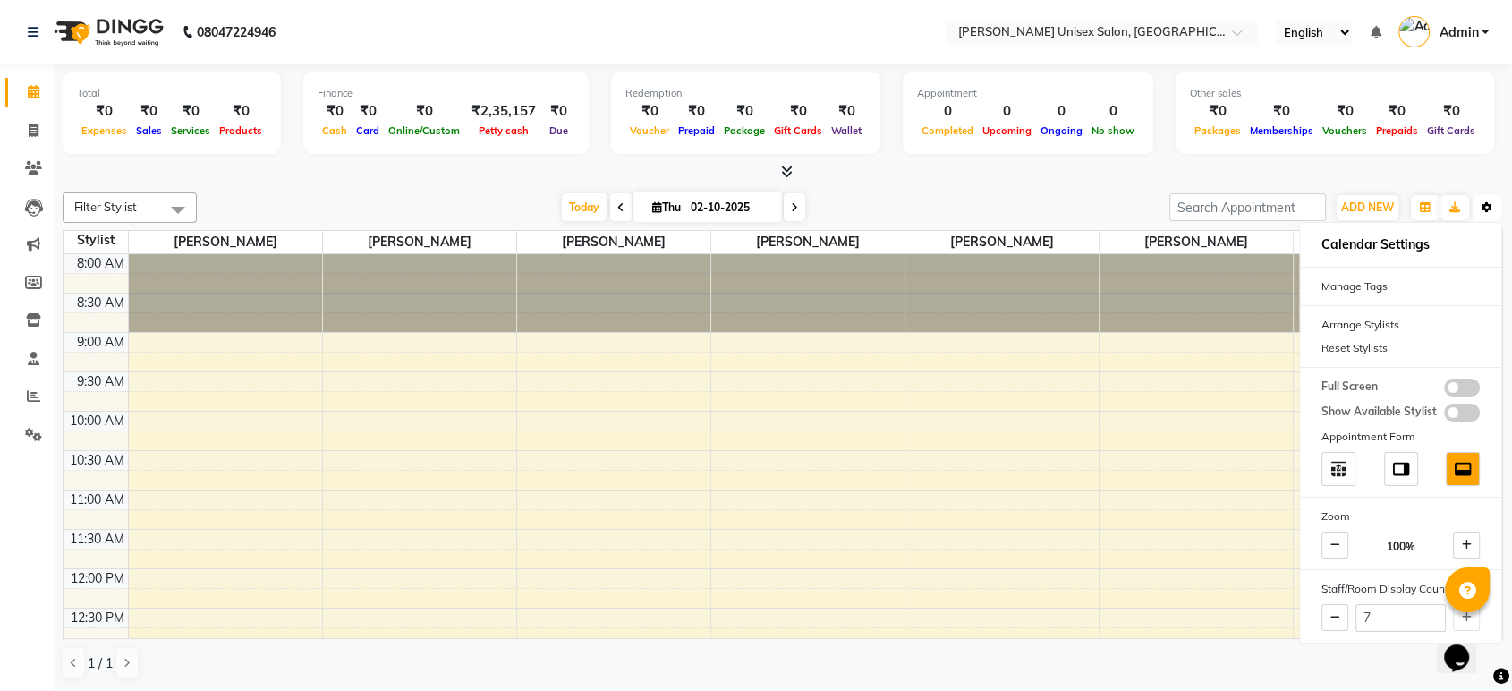
click at [1488, 202] on icon "button" at bounding box center [1486, 207] width 11 height 11
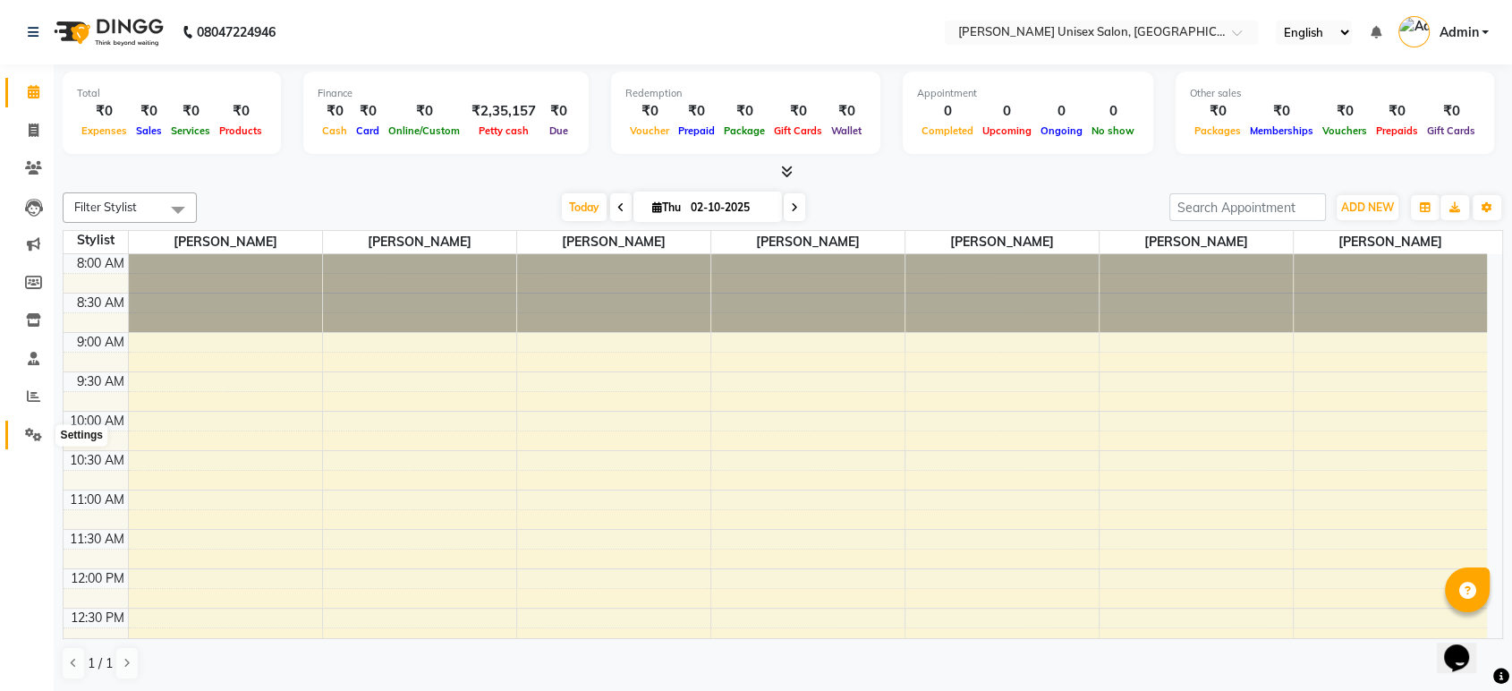
click at [28, 435] on icon at bounding box center [33, 434] width 17 height 13
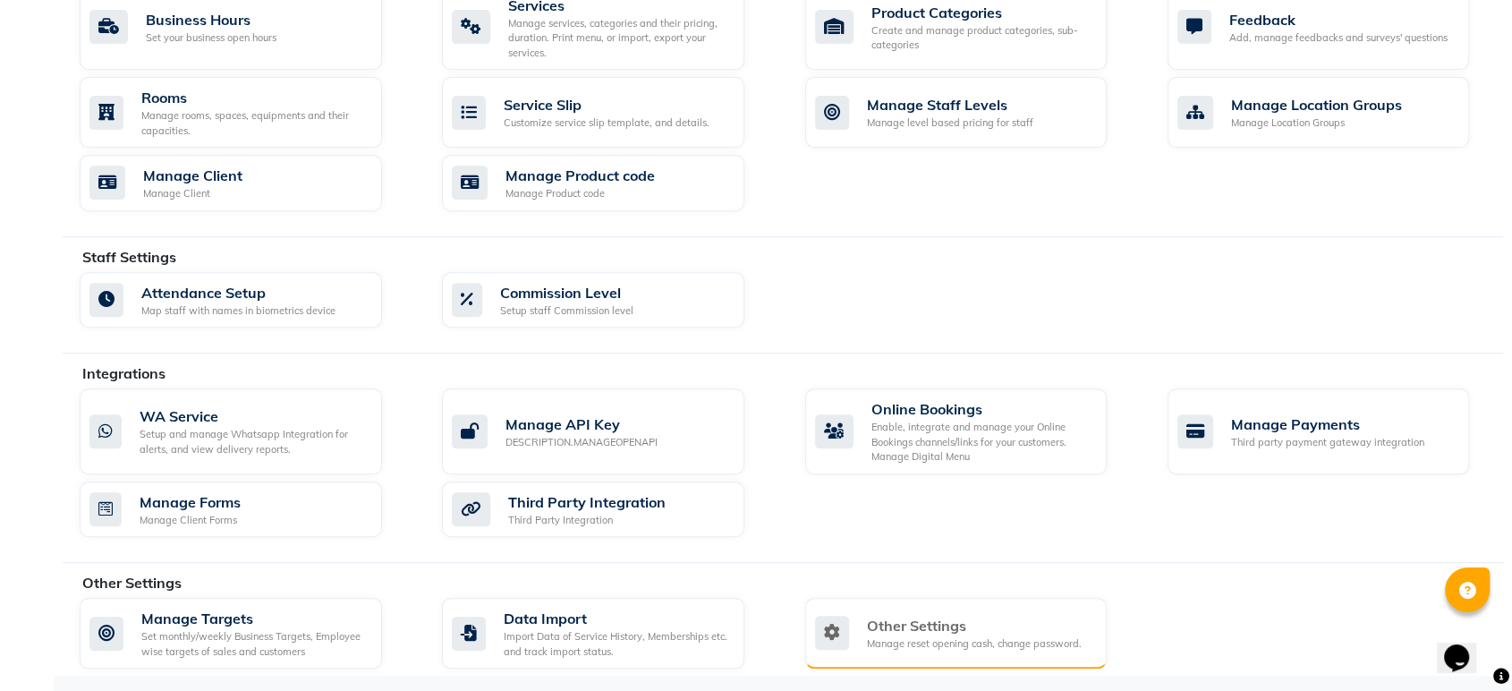
scroll to position [696, 0]
click at [923, 630] on div "Other Settings" at bounding box center [974, 625] width 215 height 21
select select "2: 15"
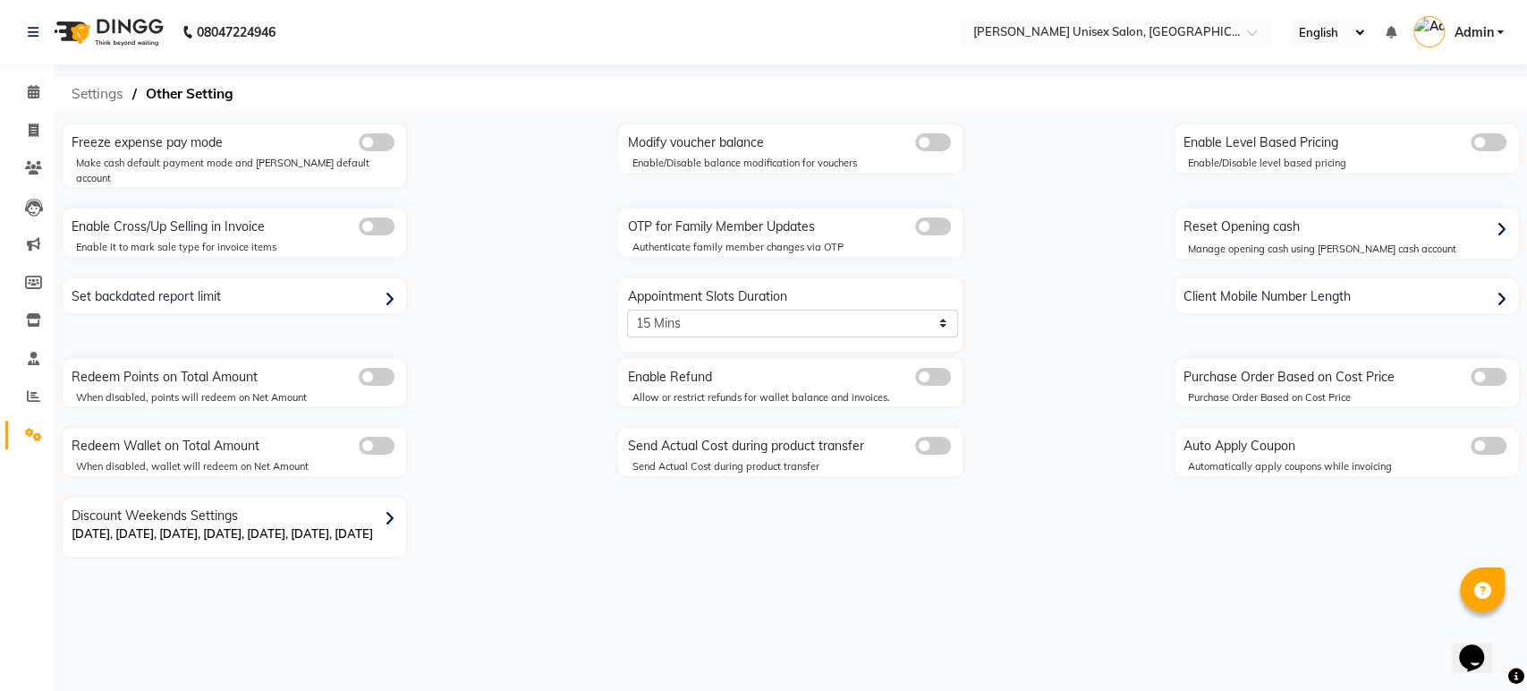
click at [94, 89] on span "Settings" at bounding box center [98, 94] width 70 height 32
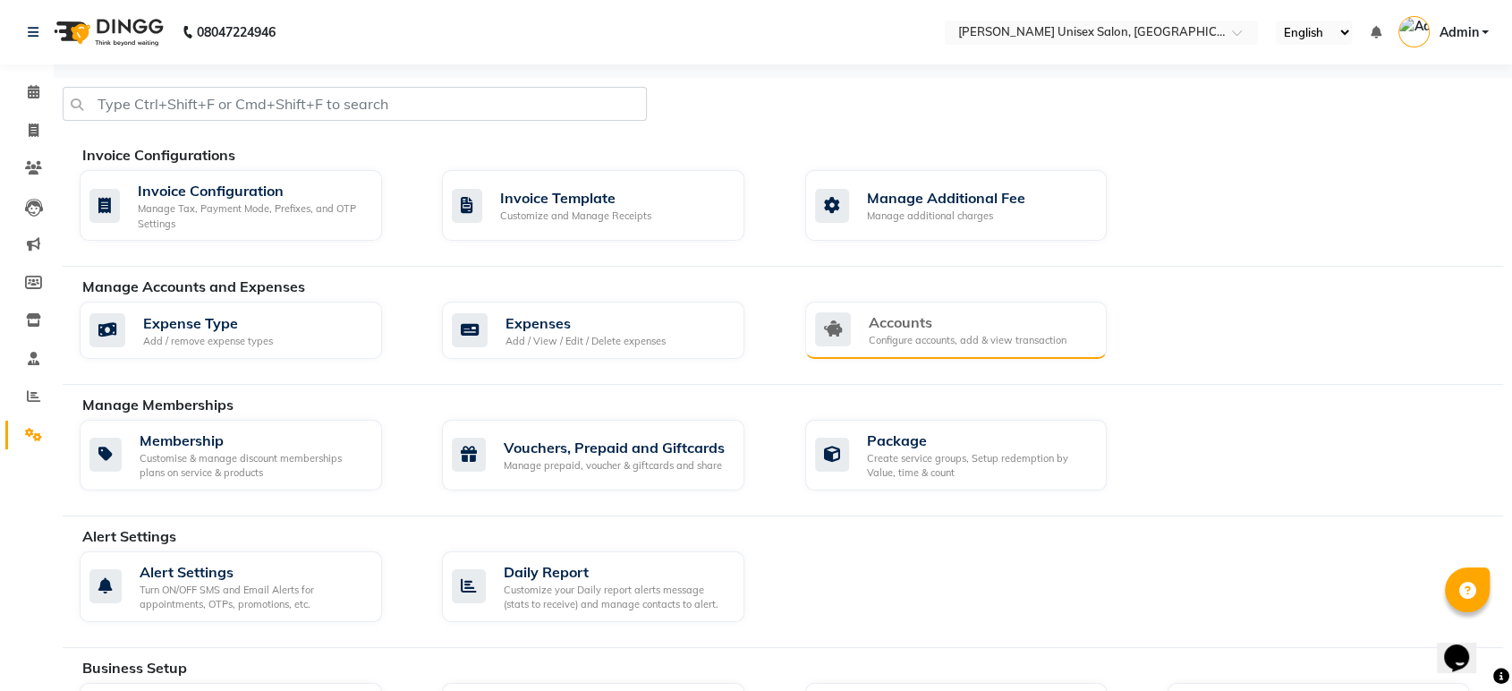
click at [916, 331] on div "Accounts" at bounding box center [968, 321] width 198 height 21
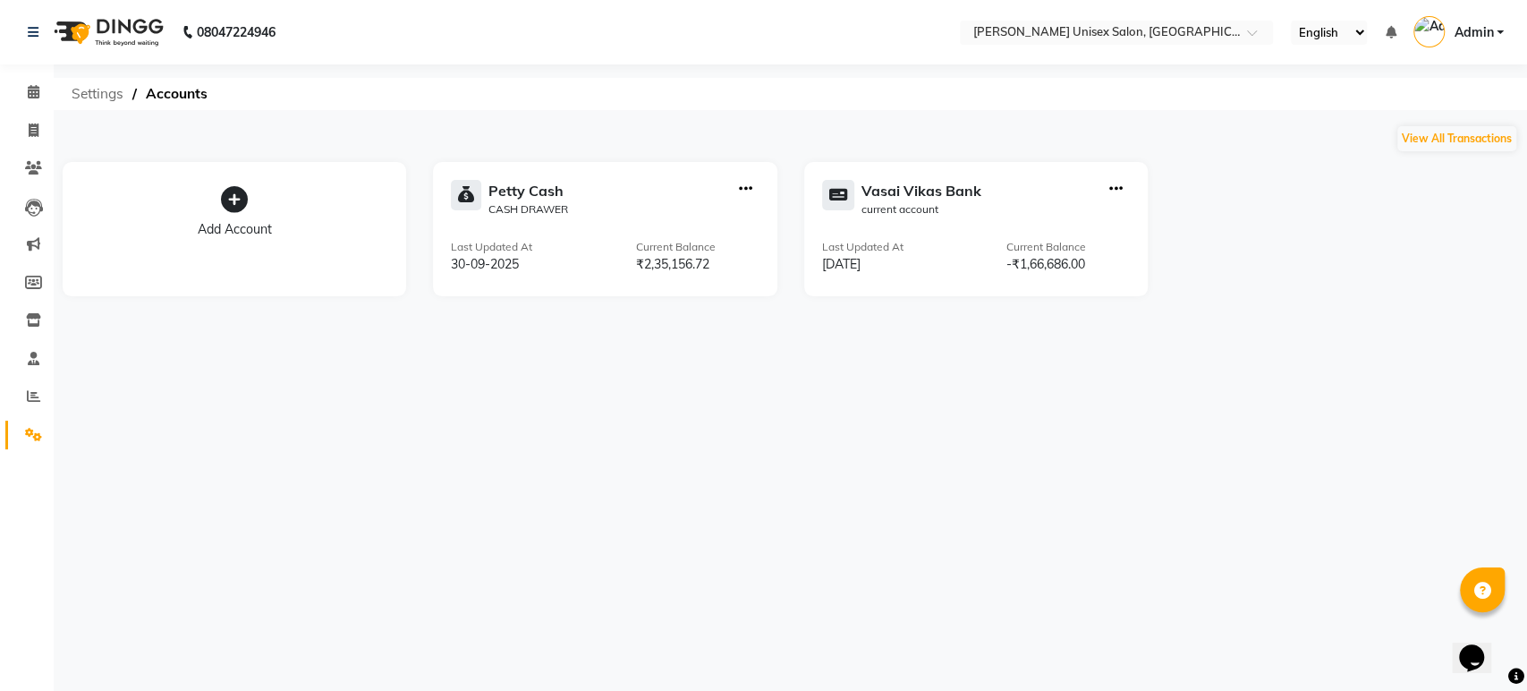
click at [108, 89] on span "Settings" at bounding box center [98, 94] width 70 height 32
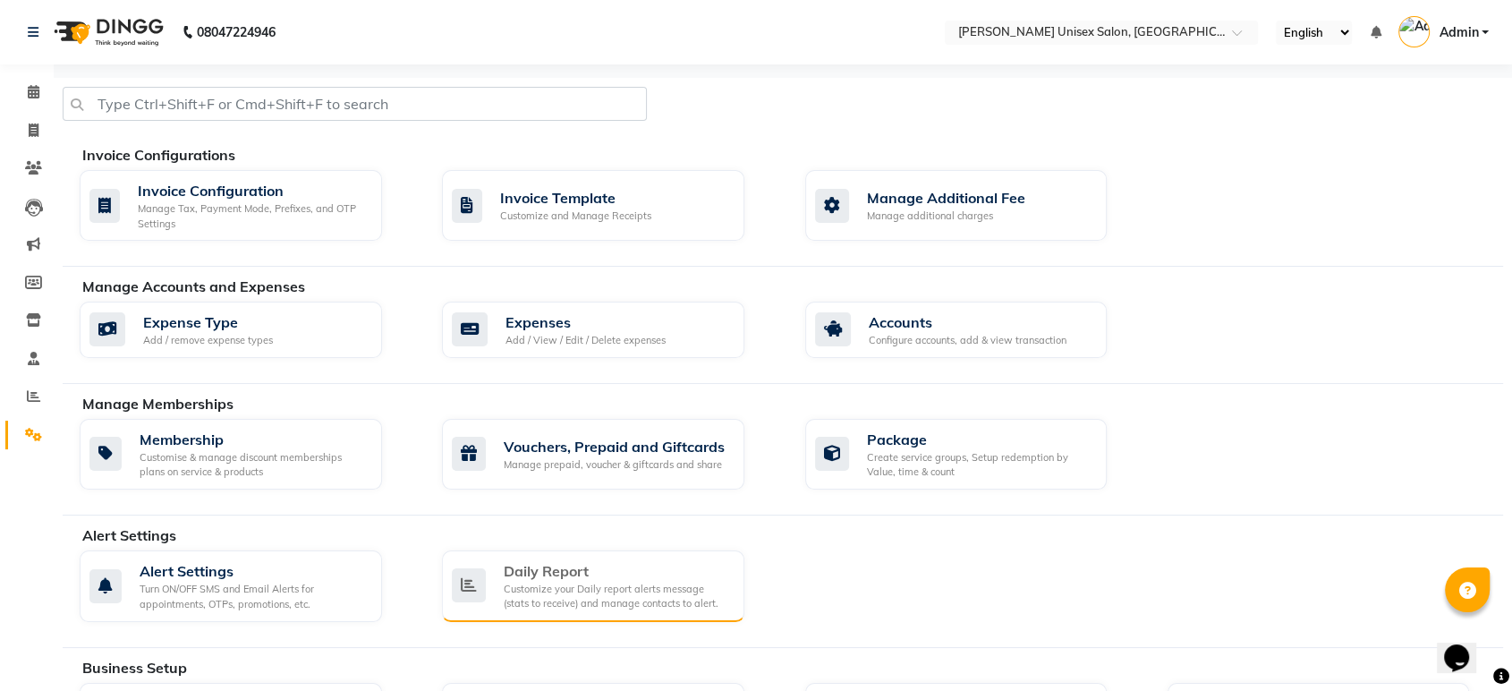
click at [534, 573] on div "Daily Report" at bounding box center [617, 570] width 226 height 21
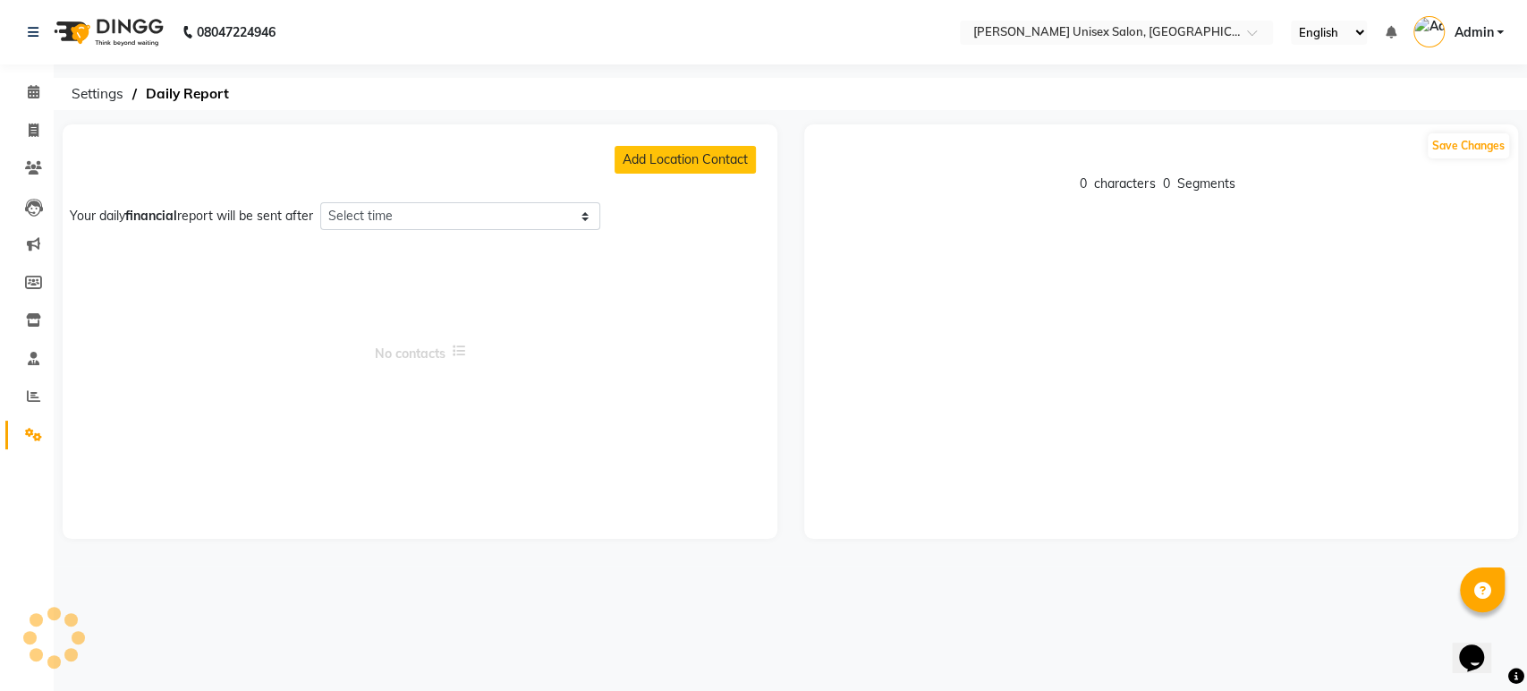
select select "1350"
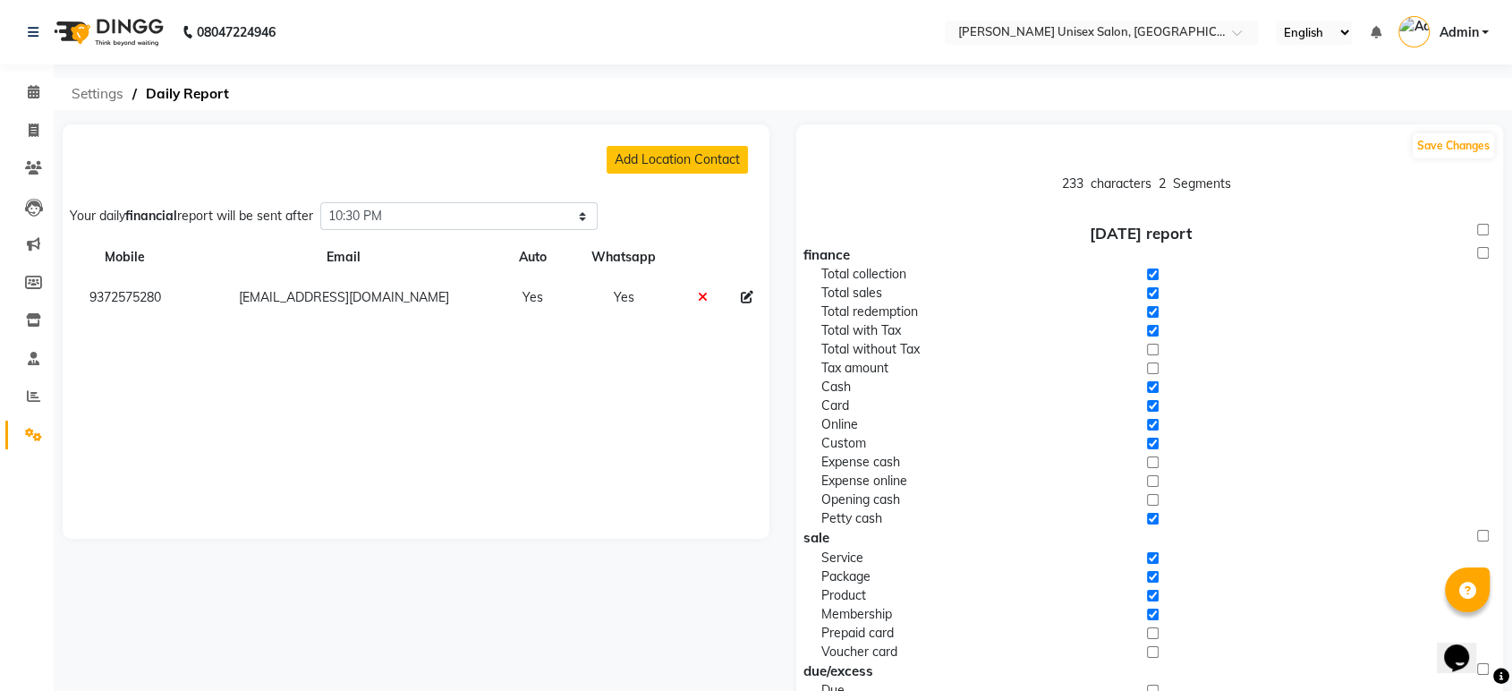
click at [101, 87] on span "Settings" at bounding box center [98, 94] width 70 height 32
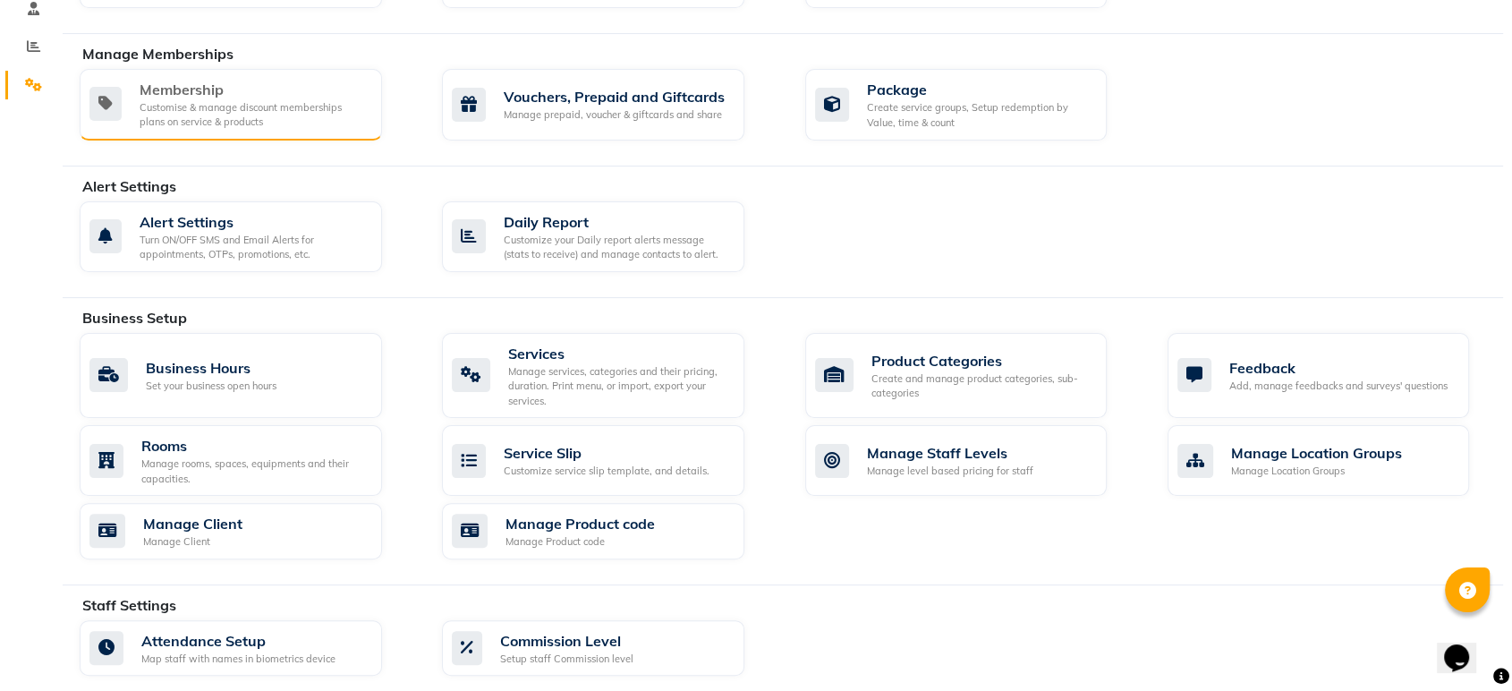
scroll to position [349, 0]
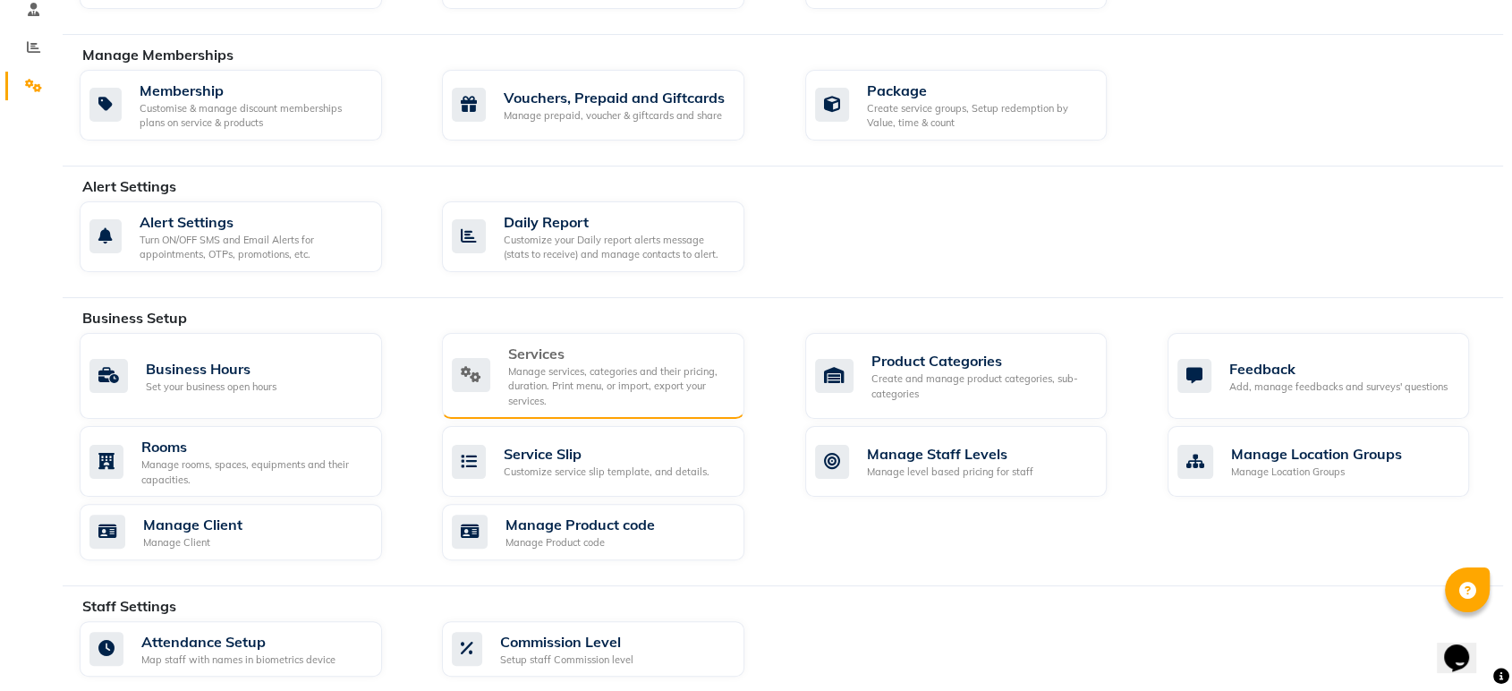
click at [531, 360] on div "Services" at bounding box center [619, 353] width 222 height 21
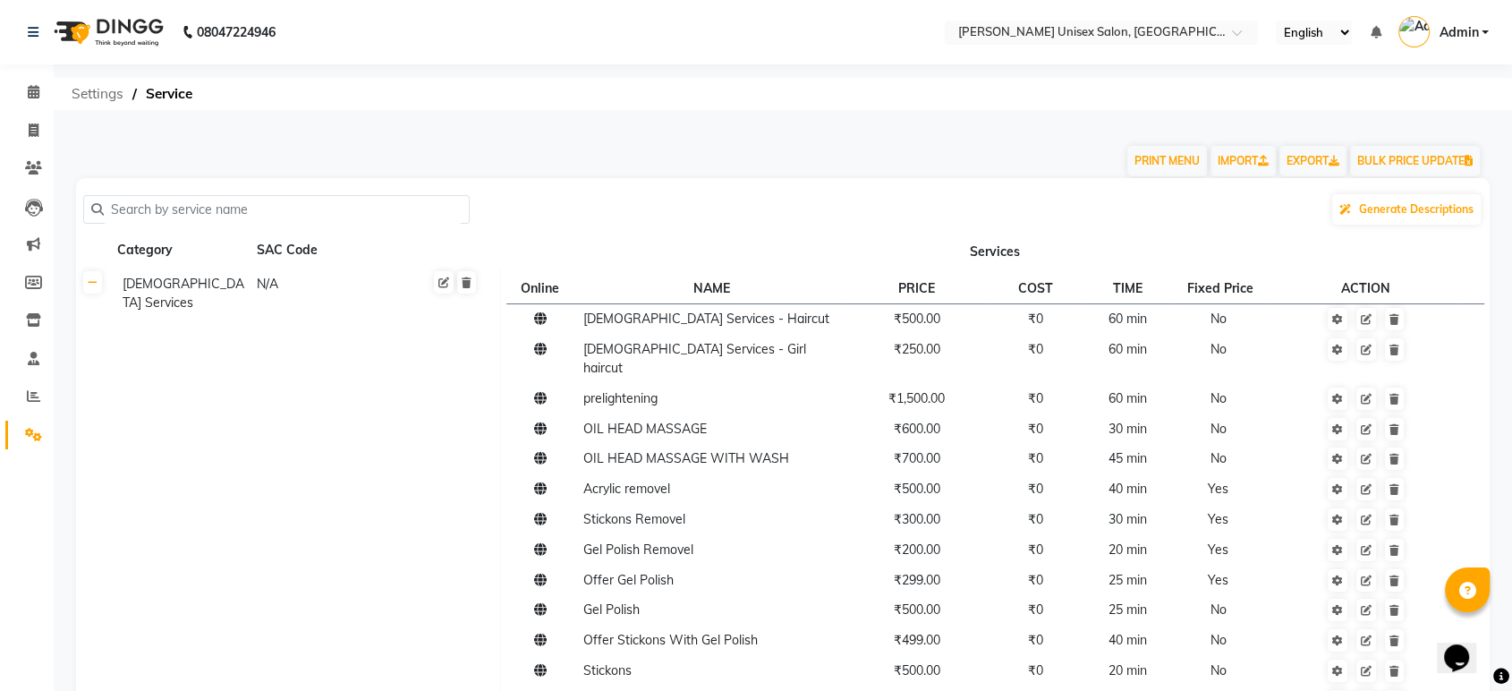
click at [90, 82] on span "Settings" at bounding box center [98, 94] width 70 height 32
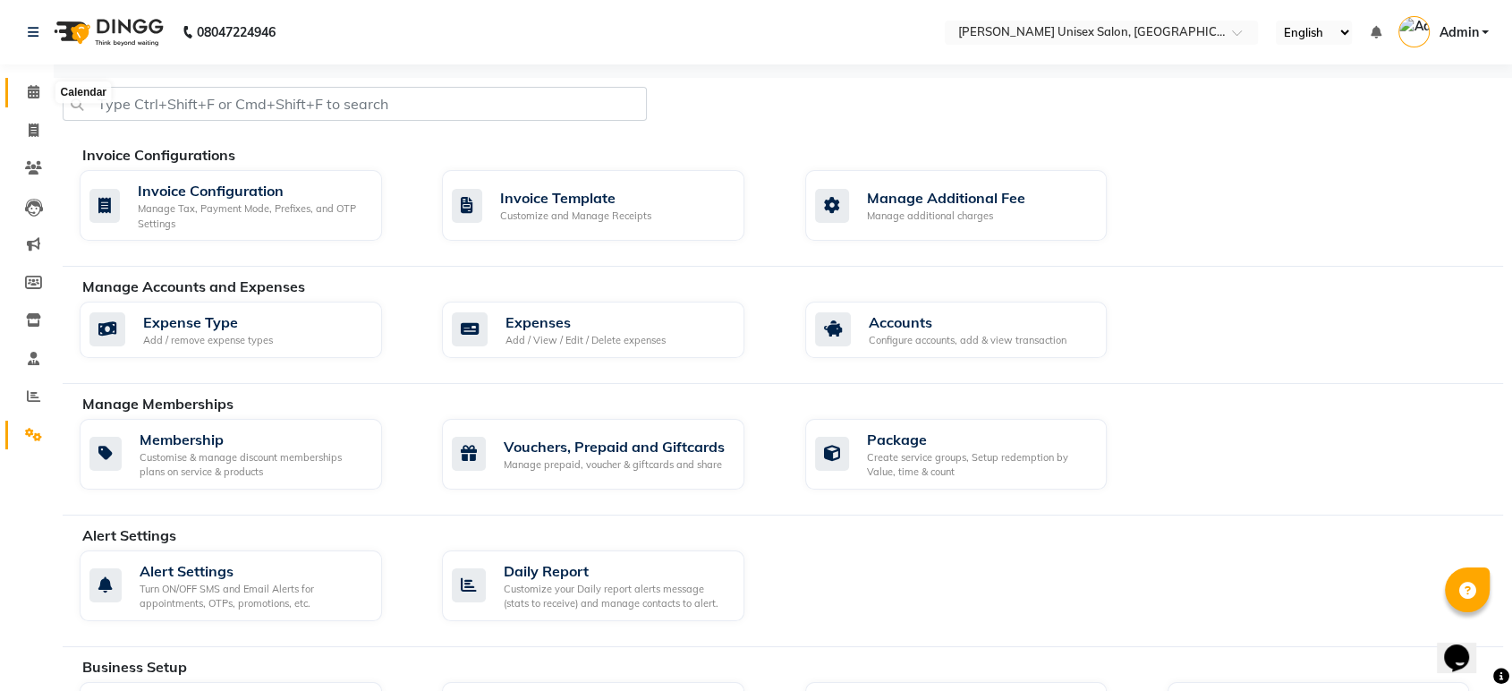
click at [30, 89] on icon at bounding box center [34, 91] width 12 height 13
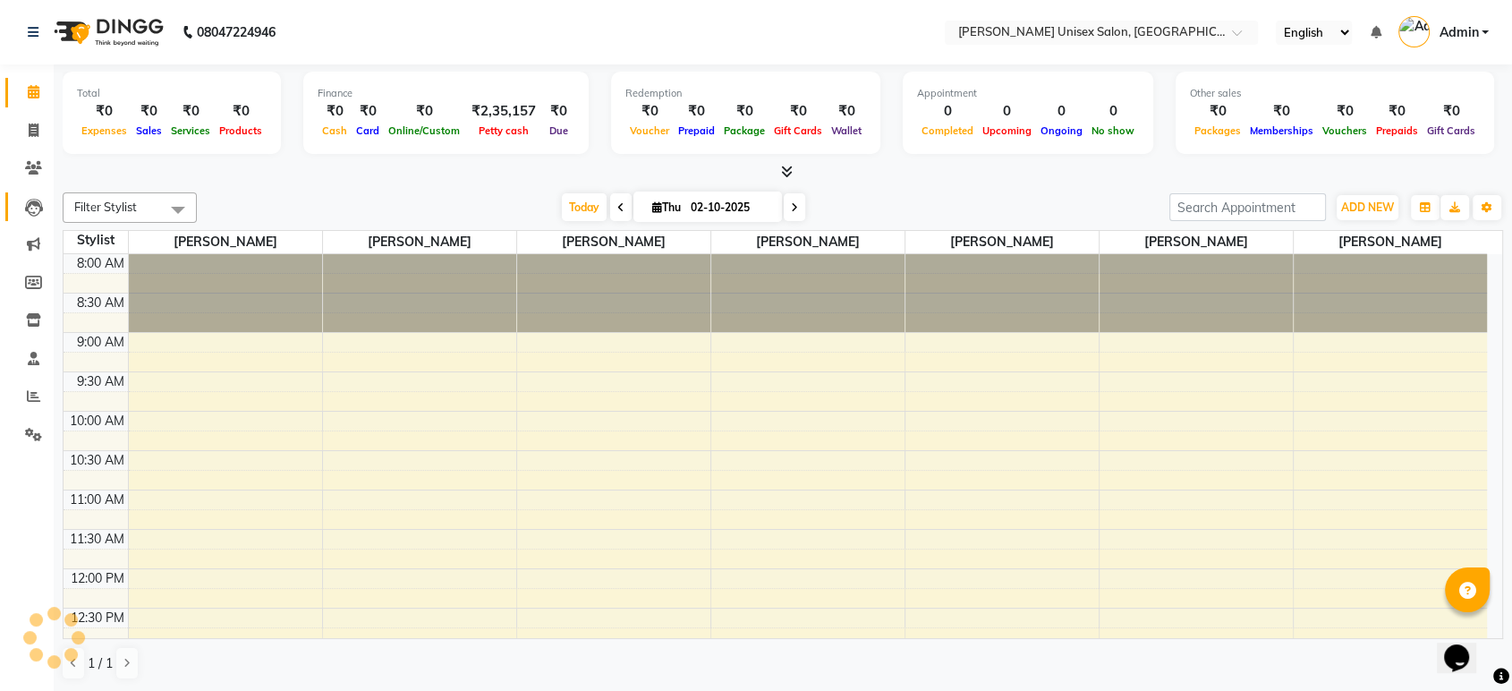
scroll to position [549, 0]
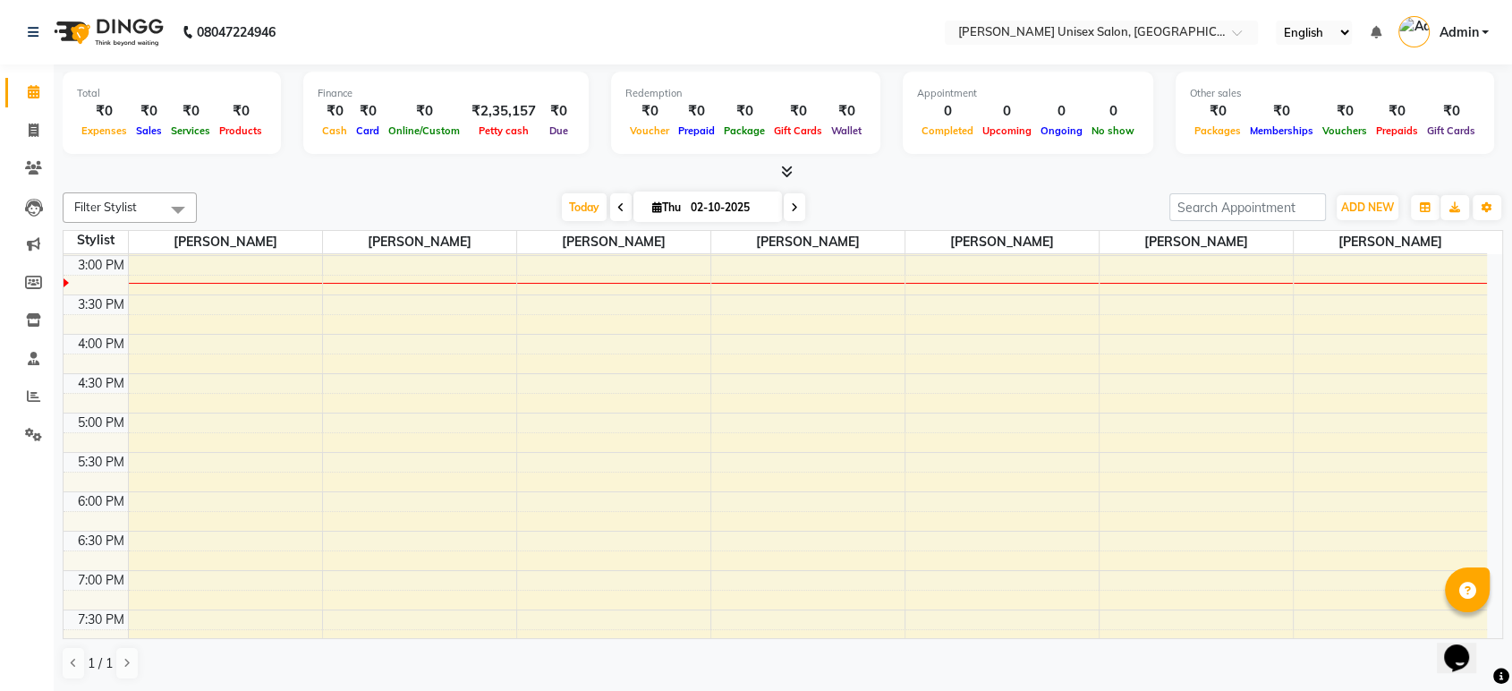
click at [273, 187] on div "Filter Stylist Select All Ankita Bagave Kasim salmani Manisha Doshi Pooja Jha R…" at bounding box center [783, 436] width 1440 height 502
drag, startPoint x: 747, startPoint y: 3, endPoint x: 868, endPoint y: 180, distance: 214.4
click at [868, 180] on div at bounding box center [783, 172] width 1440 height 19
click at [1483, 206] on icon "button" at bounding box center [1486, 207] width 11 height 11
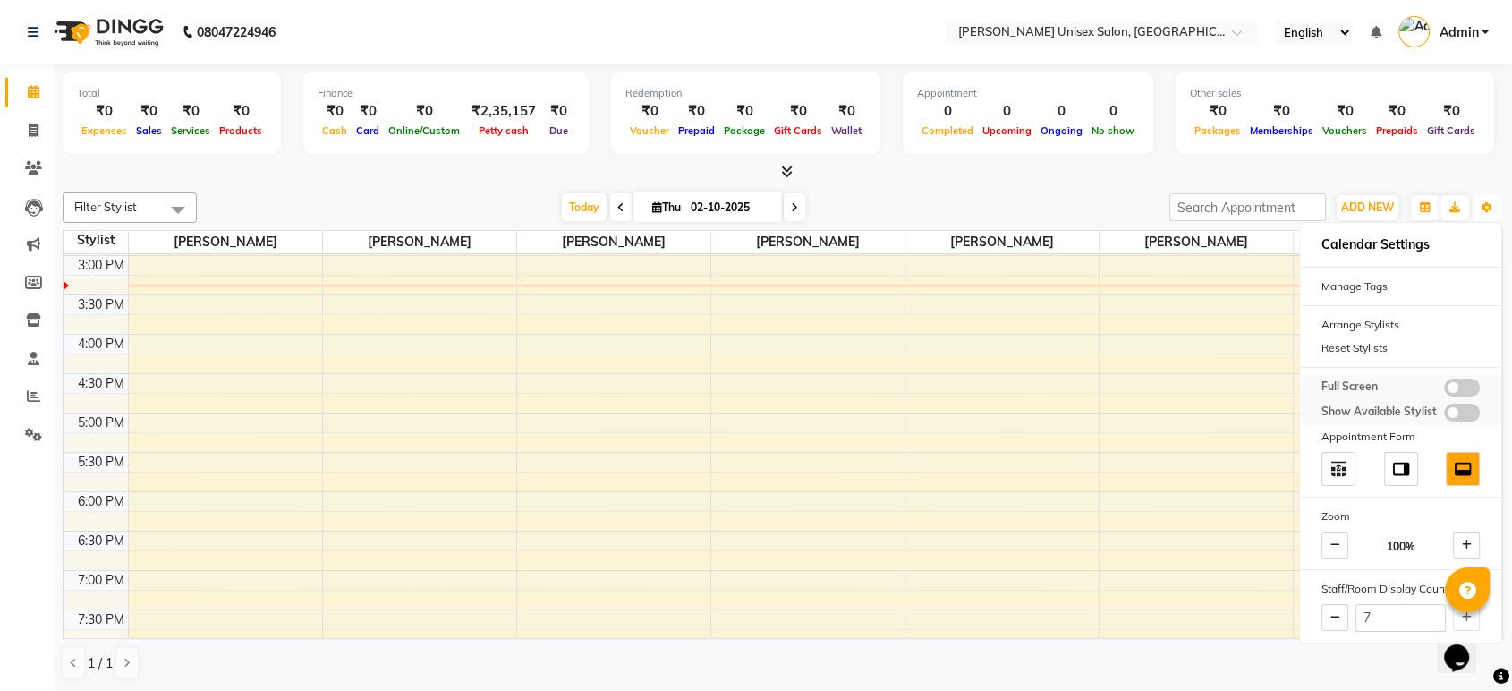
scroll to position [0, 0]
click at [1481, 204] on icon "button" at bounding box center [1486, 207] width 11 height 11
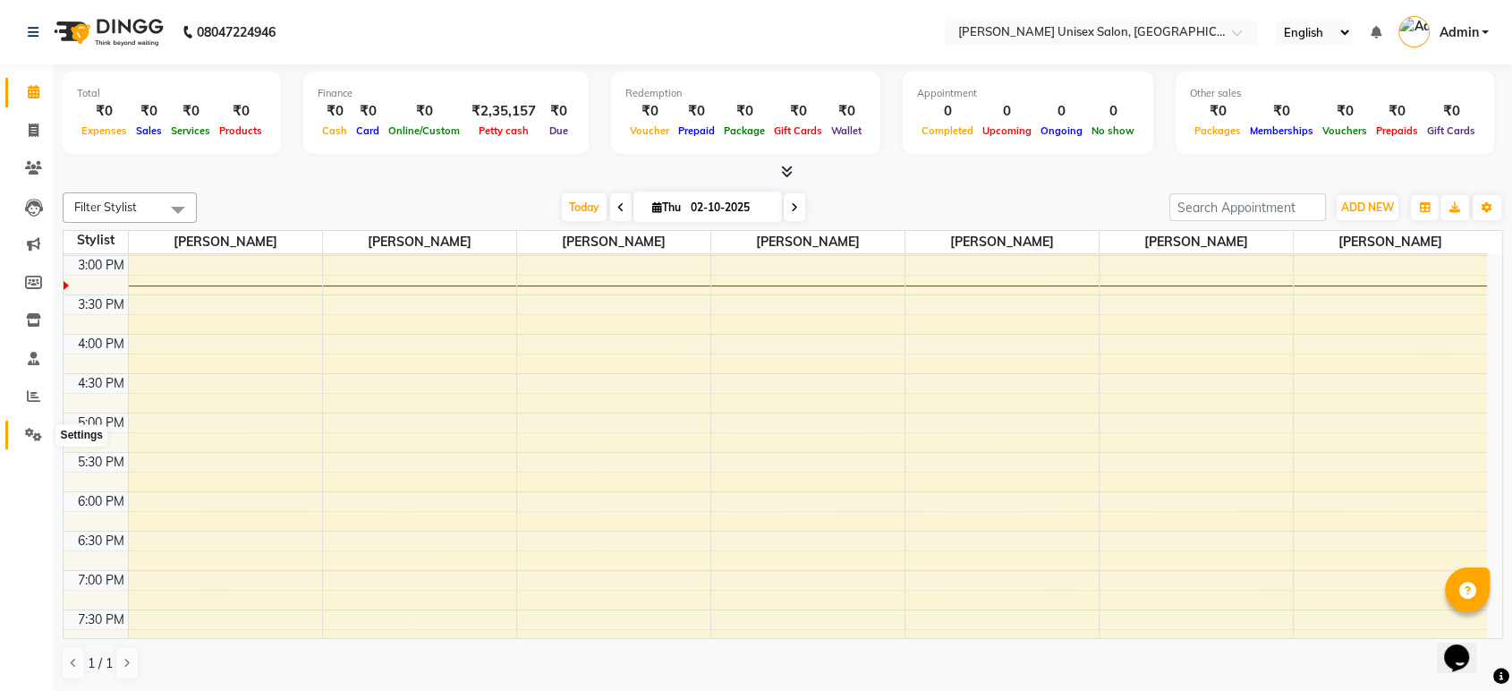
click at [29, 435] on icon at bounding box center [33, 434] width 17 height 13
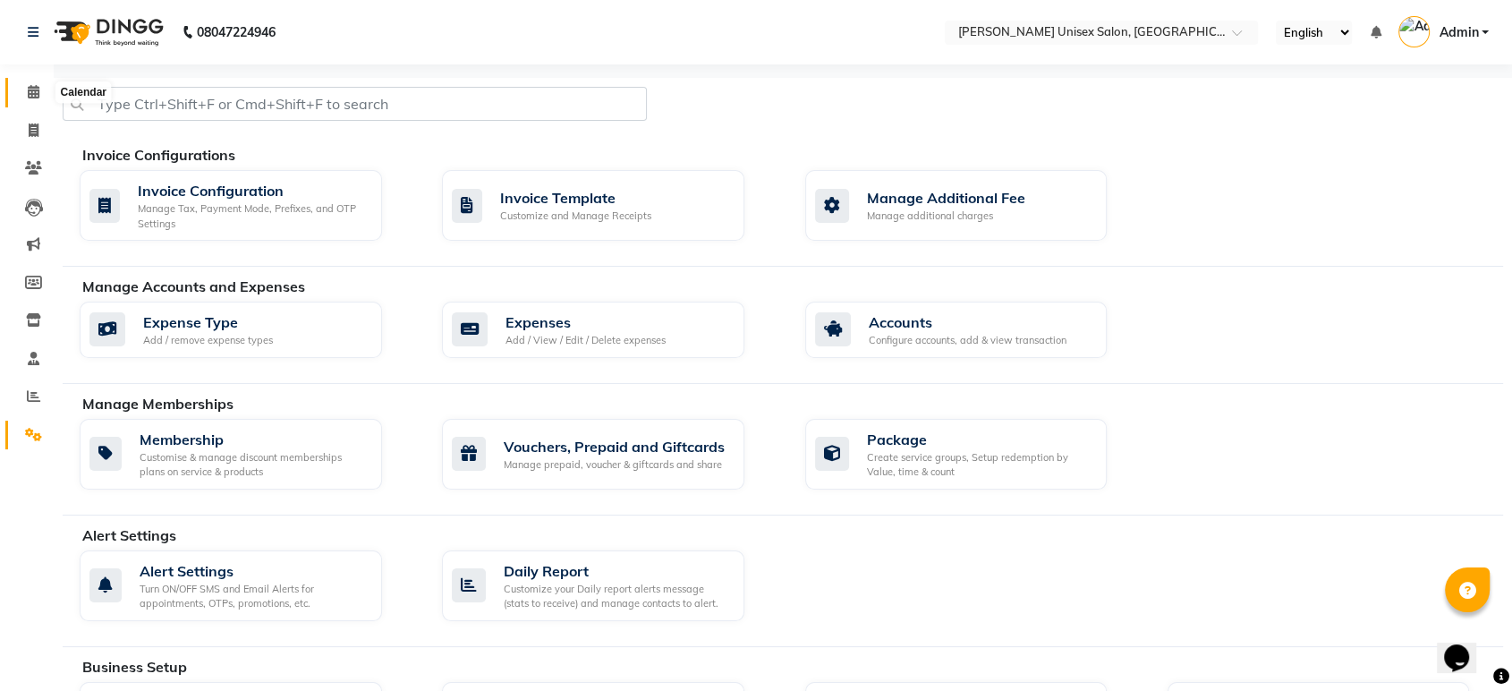
click at [36, 87] on icon at bounding box center [34, 91] width 12 height 13
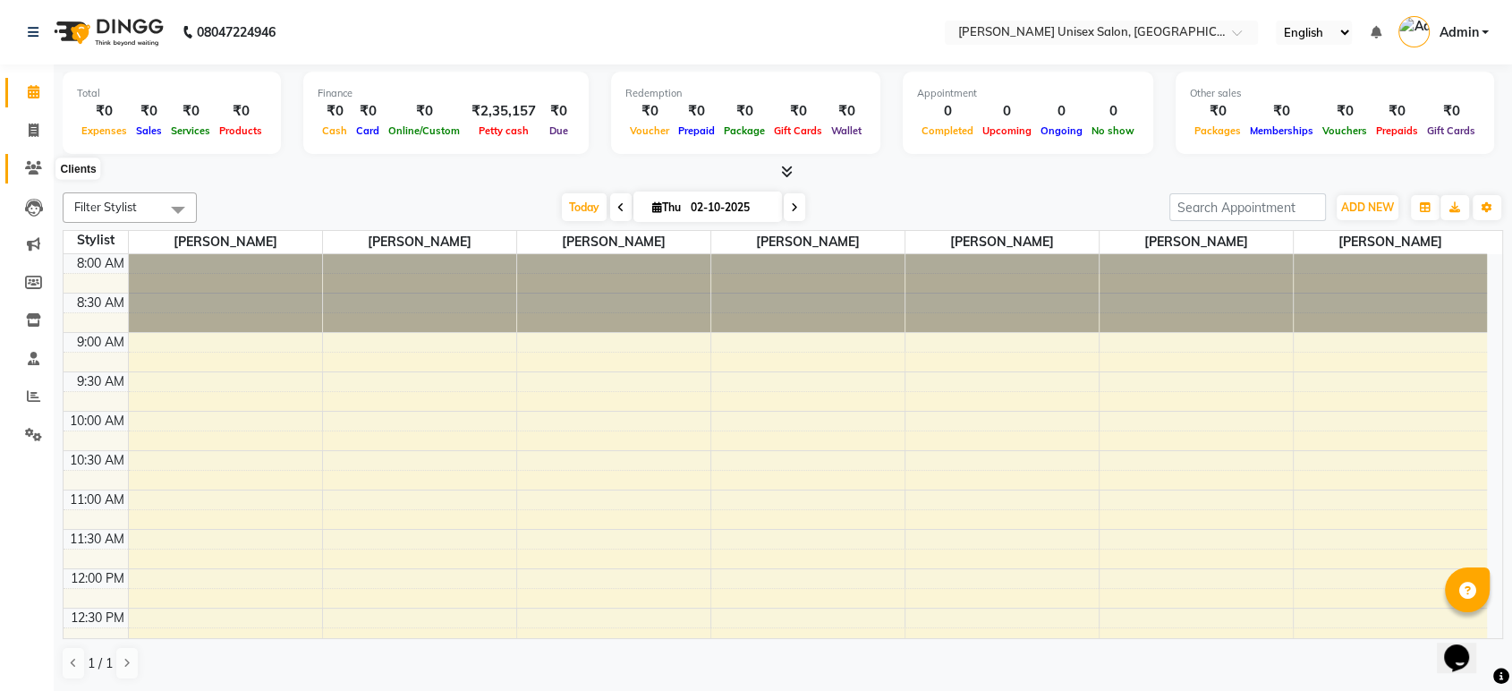
click at [32, 171] on icon at bounding box center [33, 167] width 17 height 13
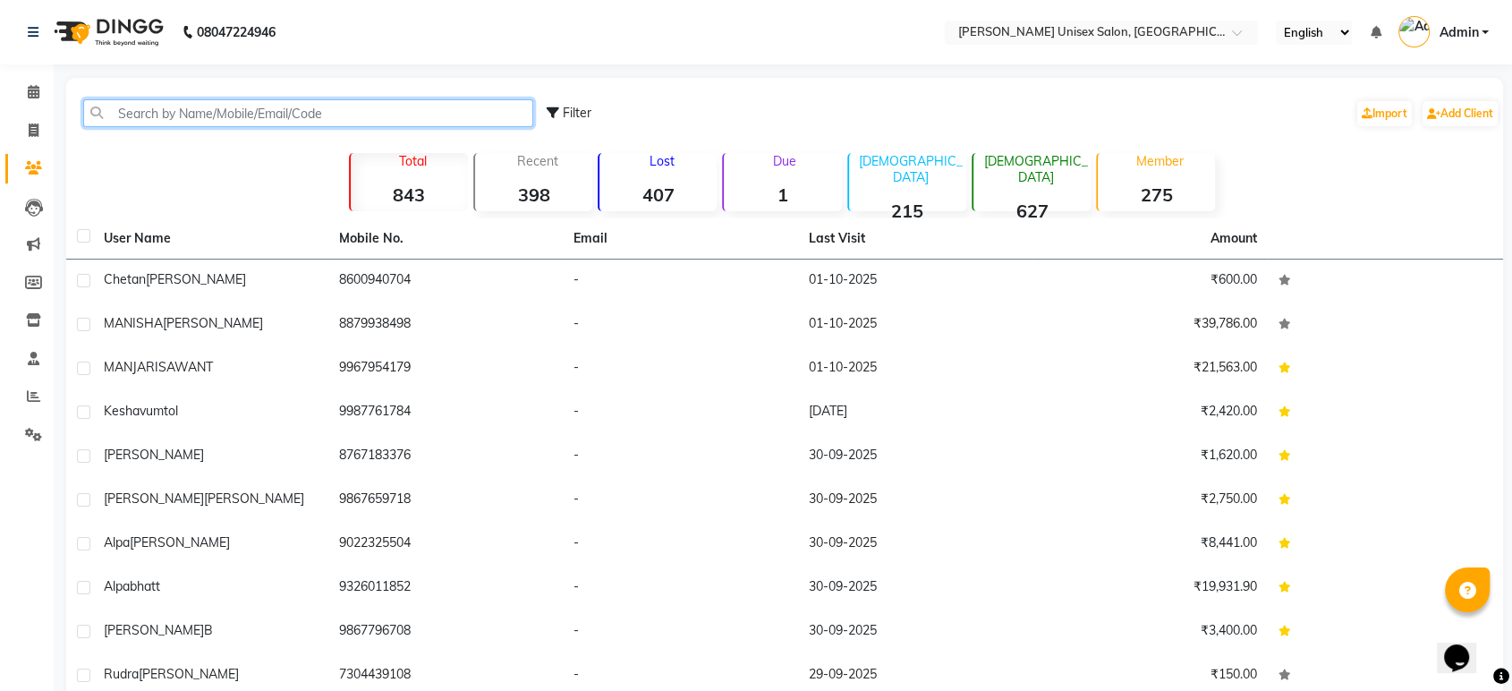
click at [321, 115] on input "text" at bounding box center [308, 113] width 450 height 28
click at [158, 106] on input "text" at bounding box center [308, 113] width 450 height 28
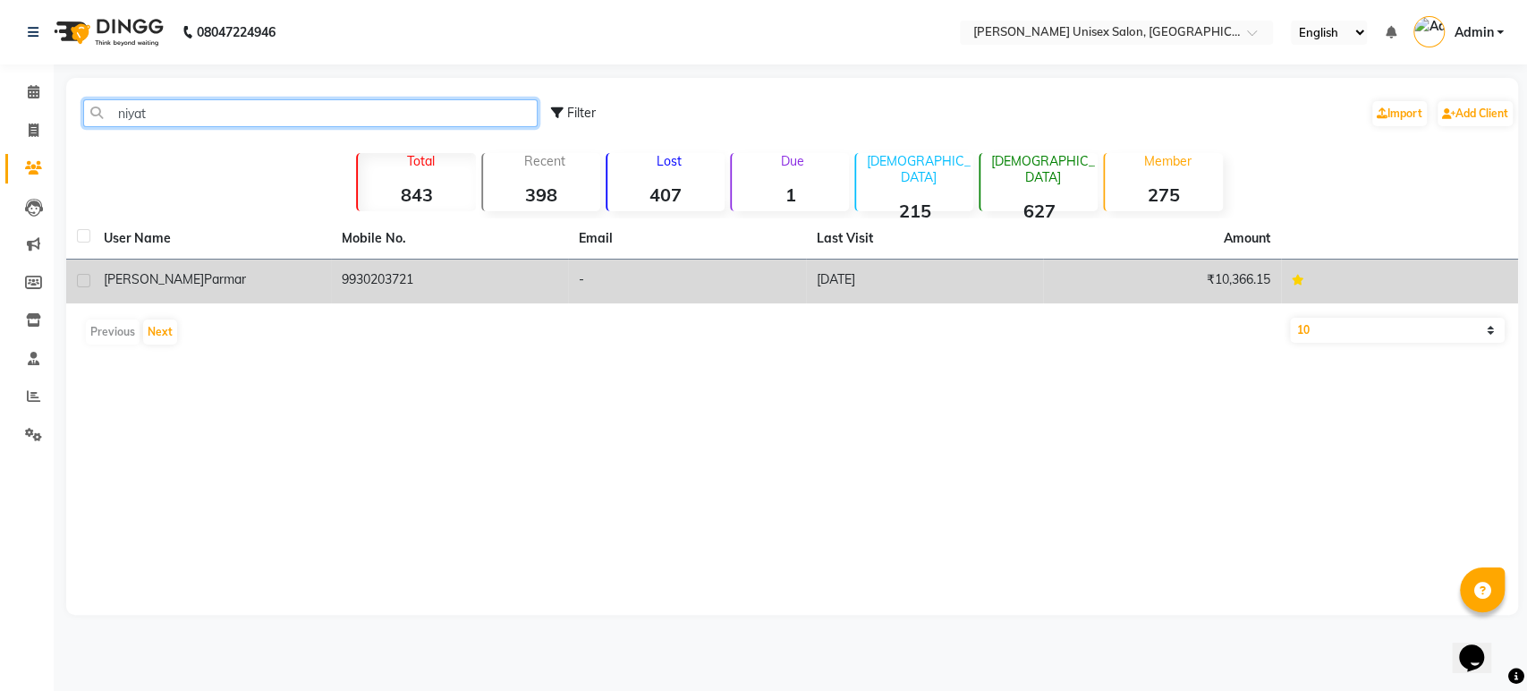
type input "niyat"
click at [204, 276] on span "parmar" at bounding box center [225, 279] width 42 height 16
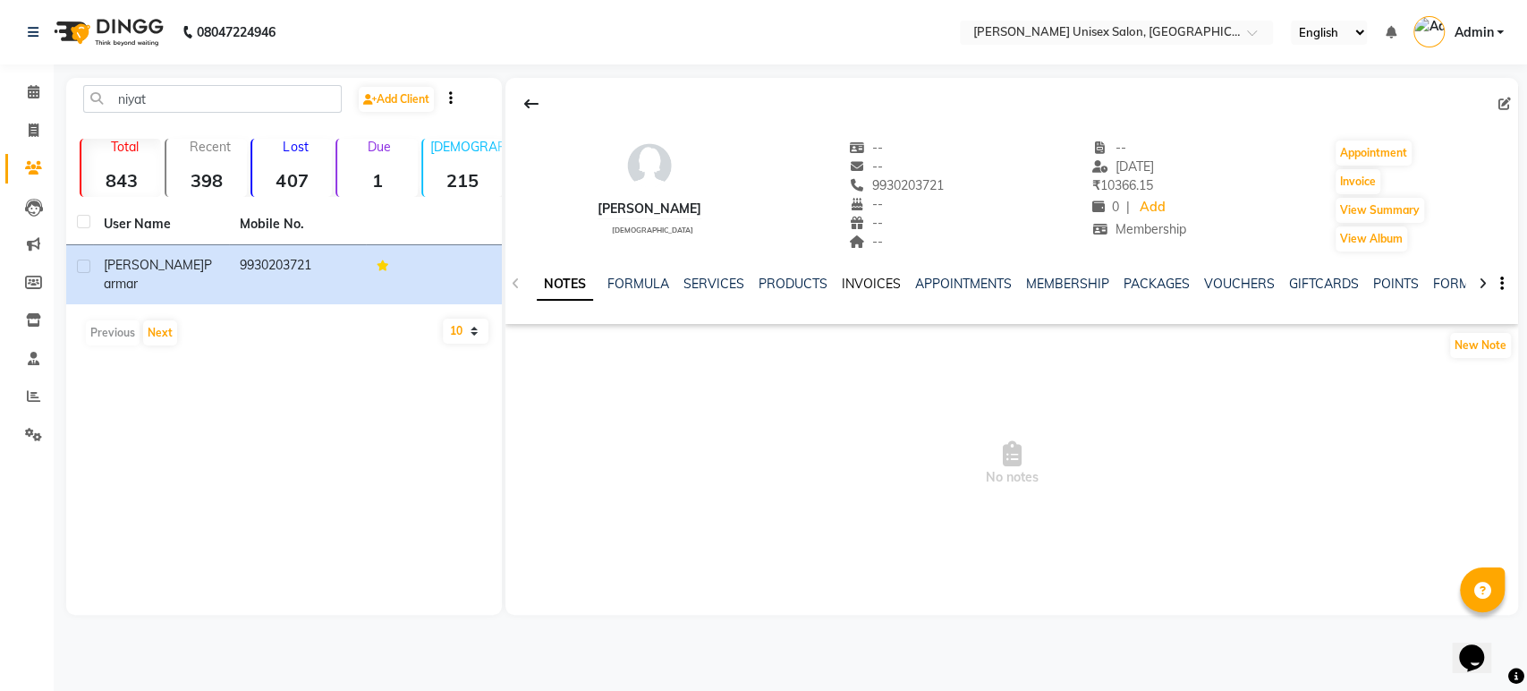
click at [876, 287] on link "INVOICES" at bounding box center [871, 284] width 59 height 16
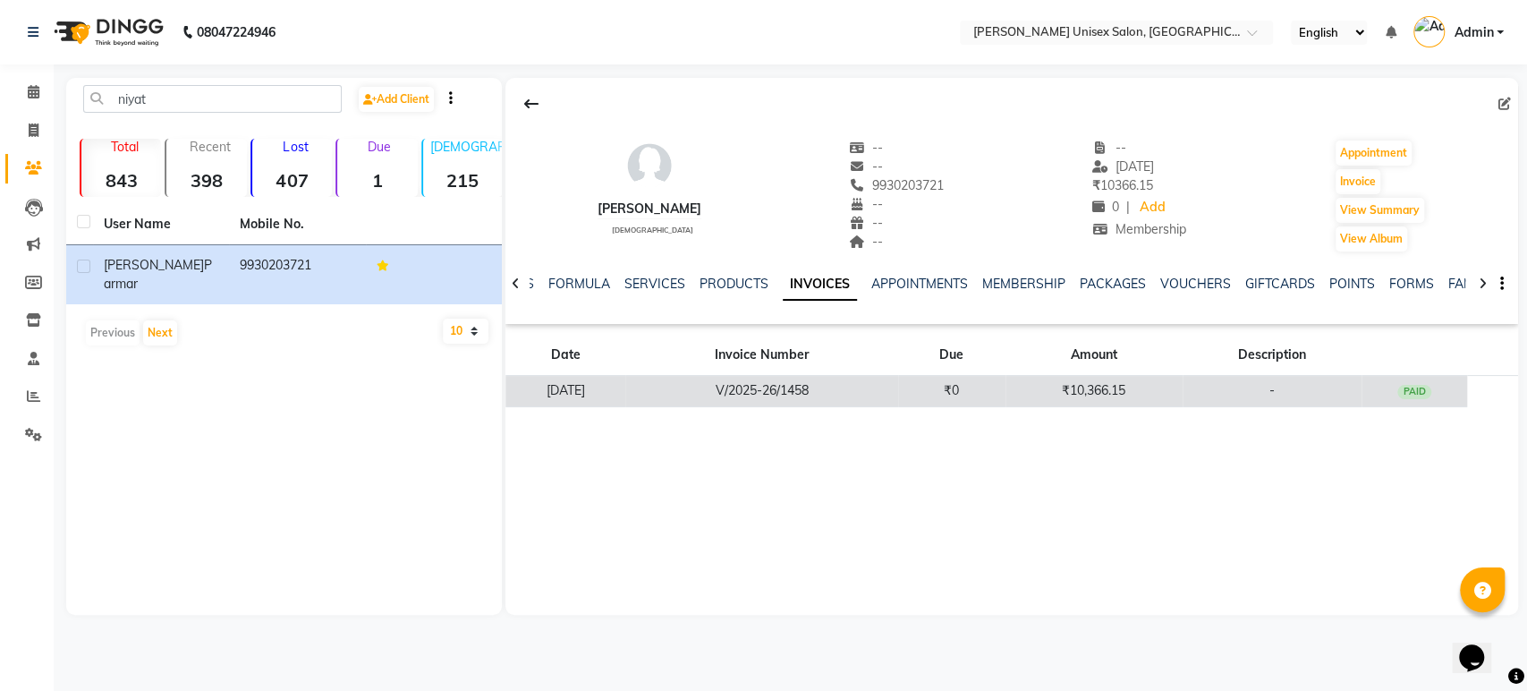
click at [999, 399] on td "₹0" at bounding box center [951, 391] width 107 height 31
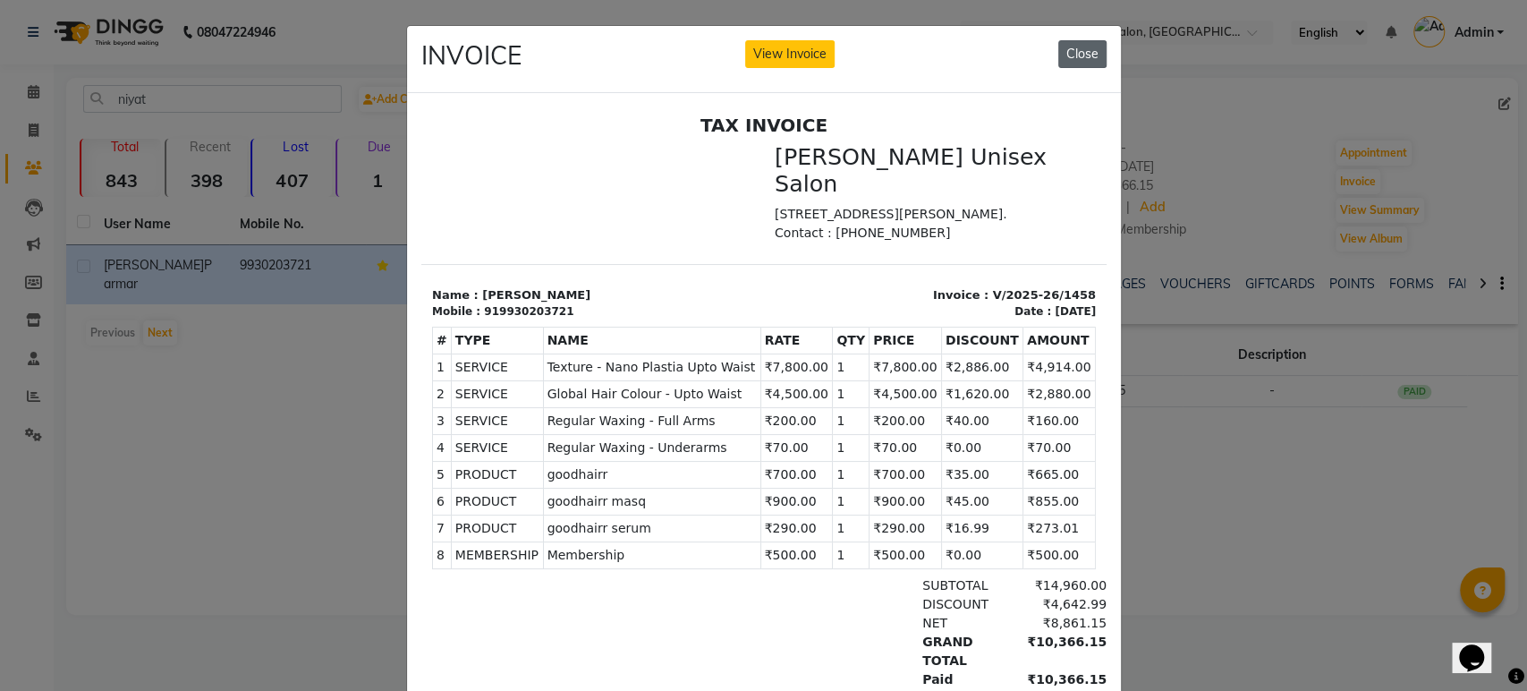
click at [1078, 59] on button "Close" at bounding box center [1082, 54] width 48 height 28
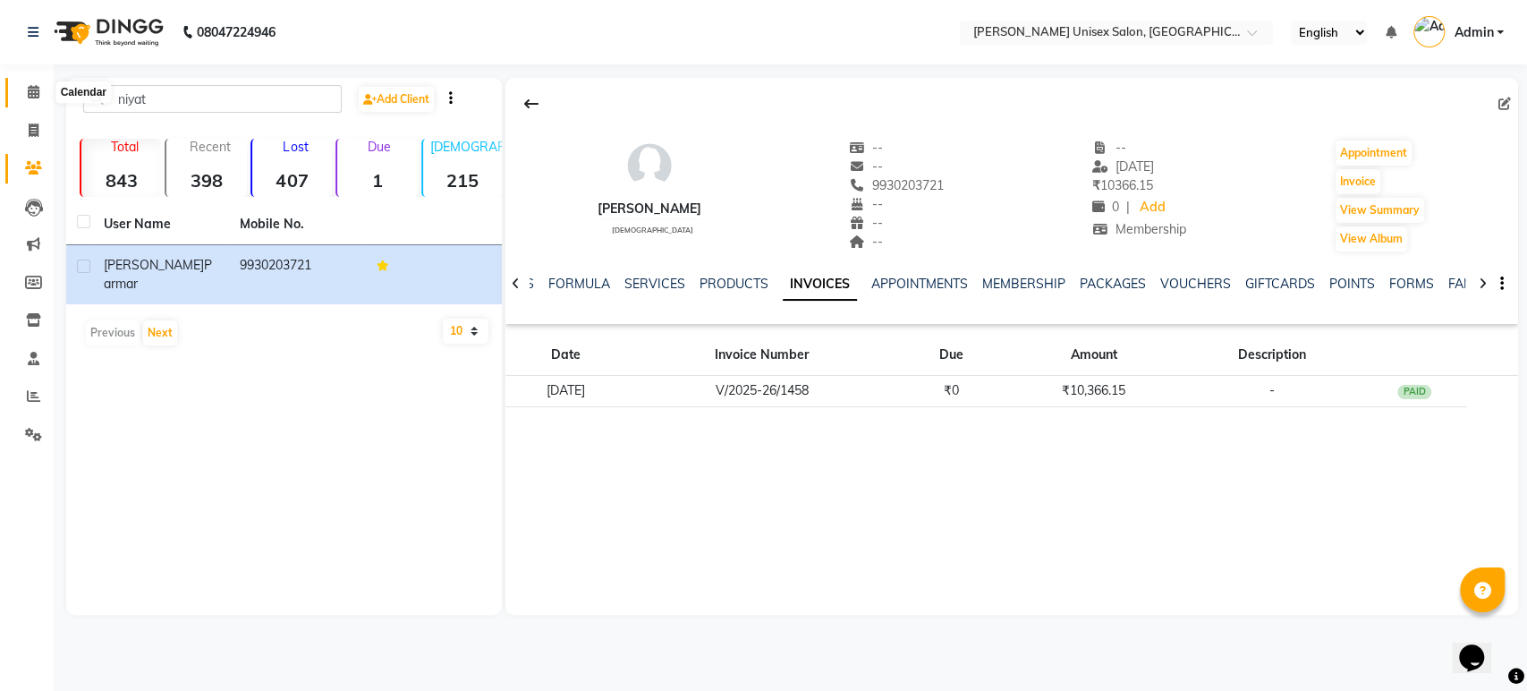
click at [35, 91] on icon at bounding box center [34, 91] width 12 height 13
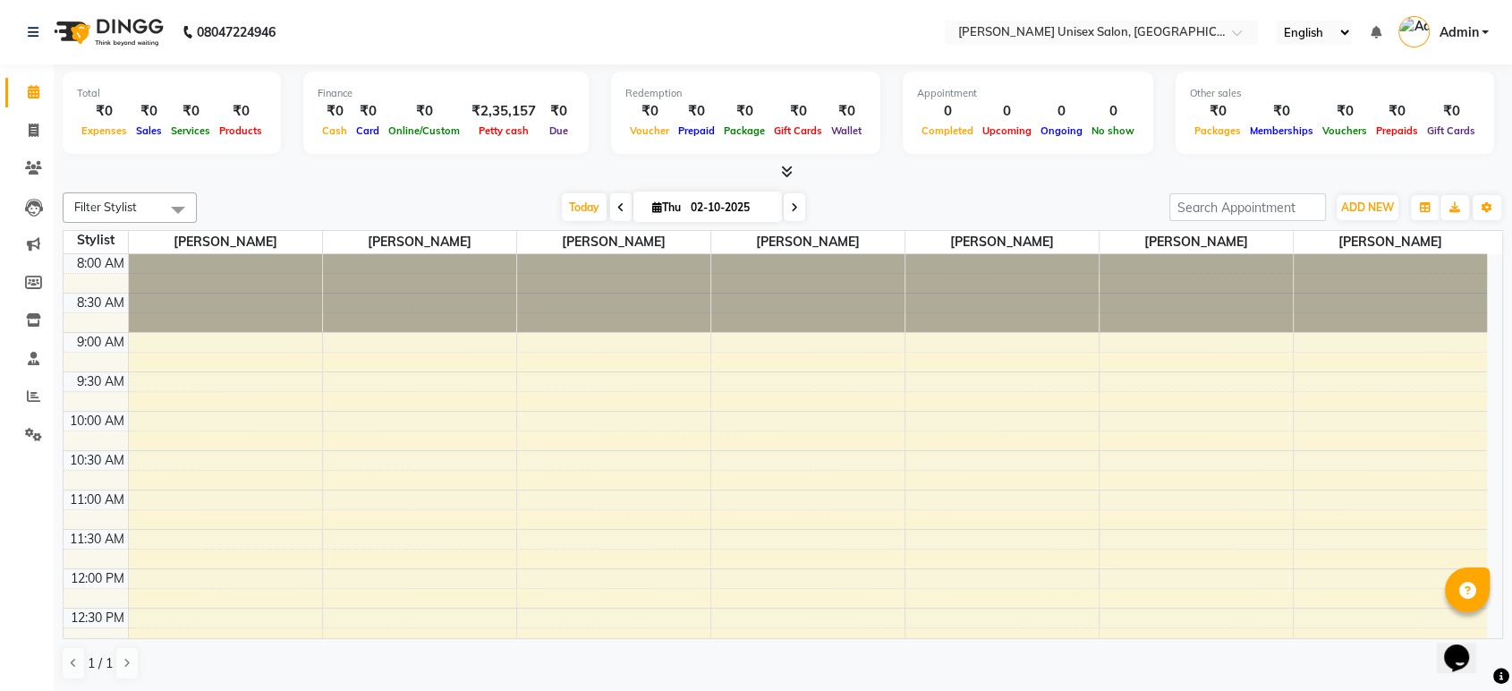
click at [228, 185] on div "Filter Stylist Select All Ankita Bagave Kasim salmani Manisha Doshi Pooja Jha R…" at bounding box center [783, 436] width 1440 height 502
click at [31, 435] on icon at bounding box center [33, 434] width 17 height 13
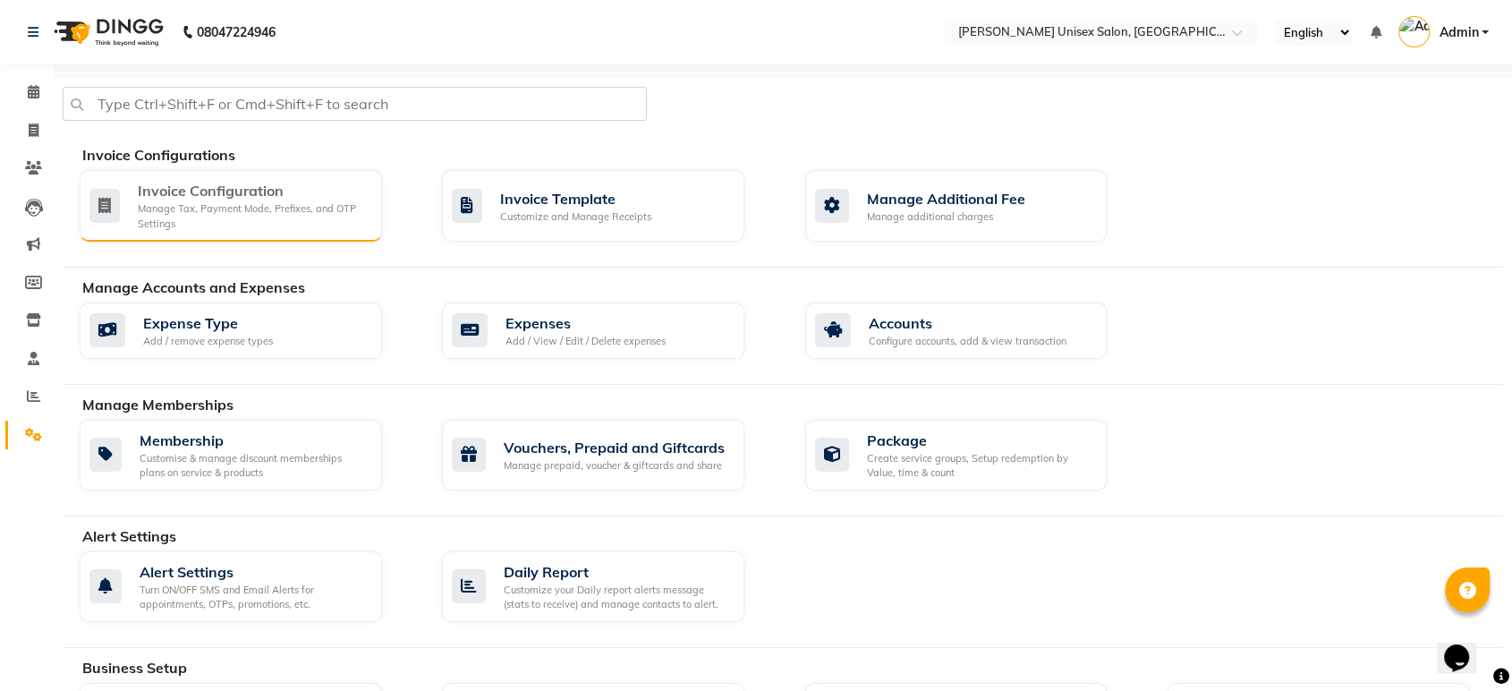
click at [309, 207] on div "Manage Tax, Payment Mode, Prefixes, and OTP Settings" at bounding box center [253, 216] width 230 height 30
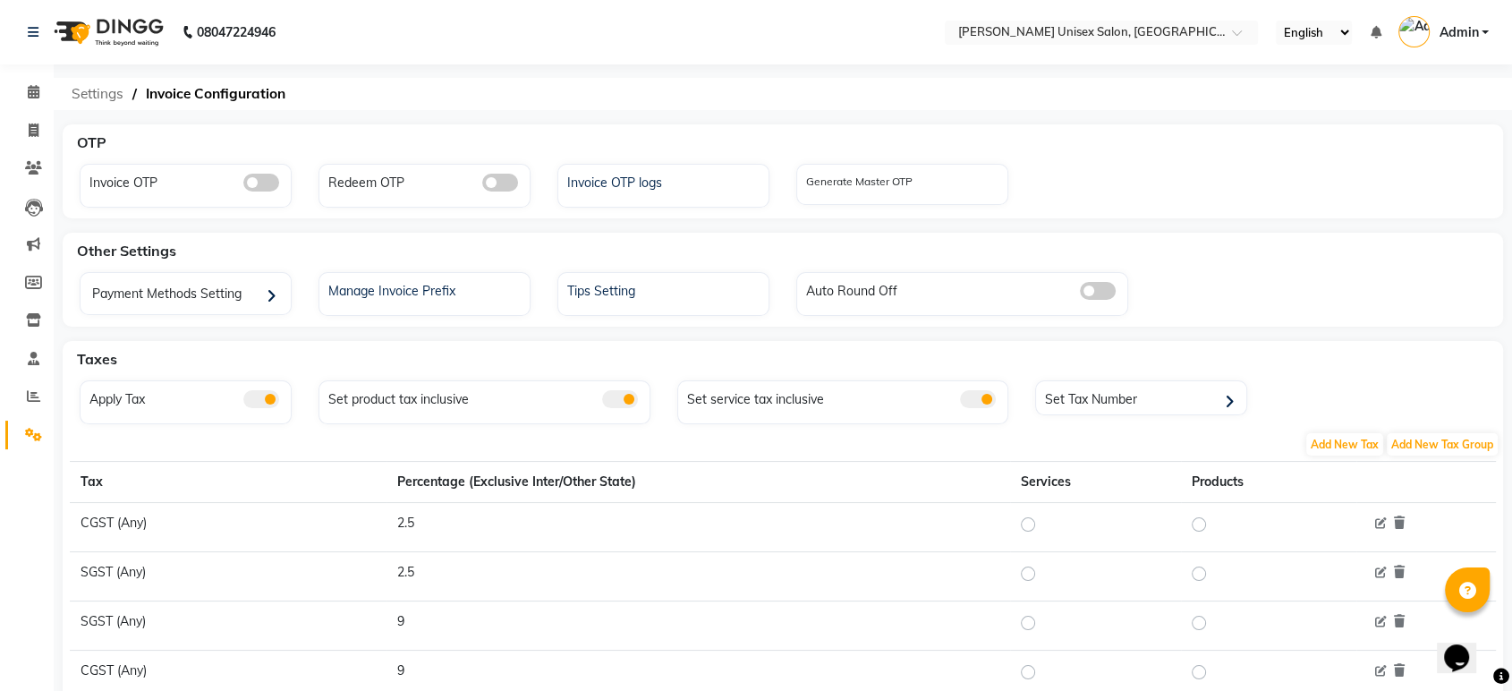
click at [100, 98] on span "Settings" at bounding box center [98, 94] width 70 height 32
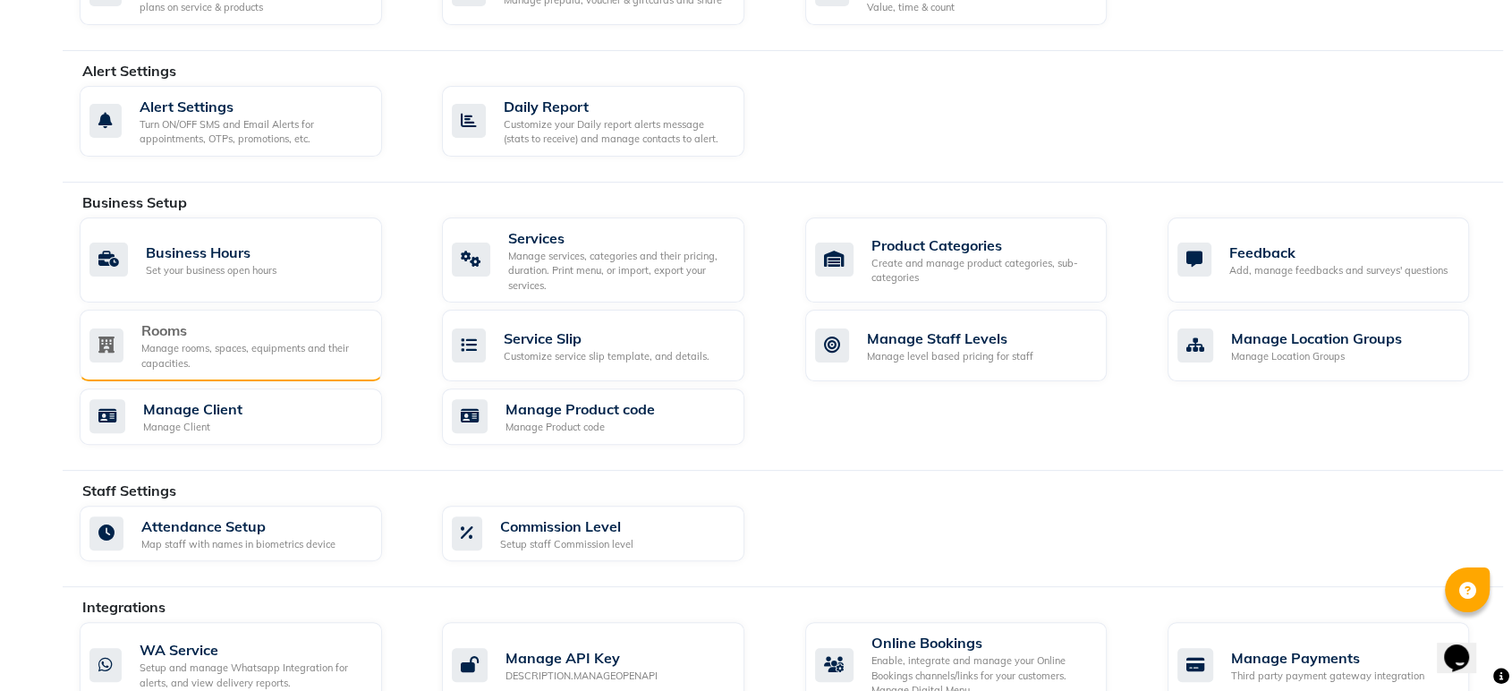
scroll to position [472, 0]
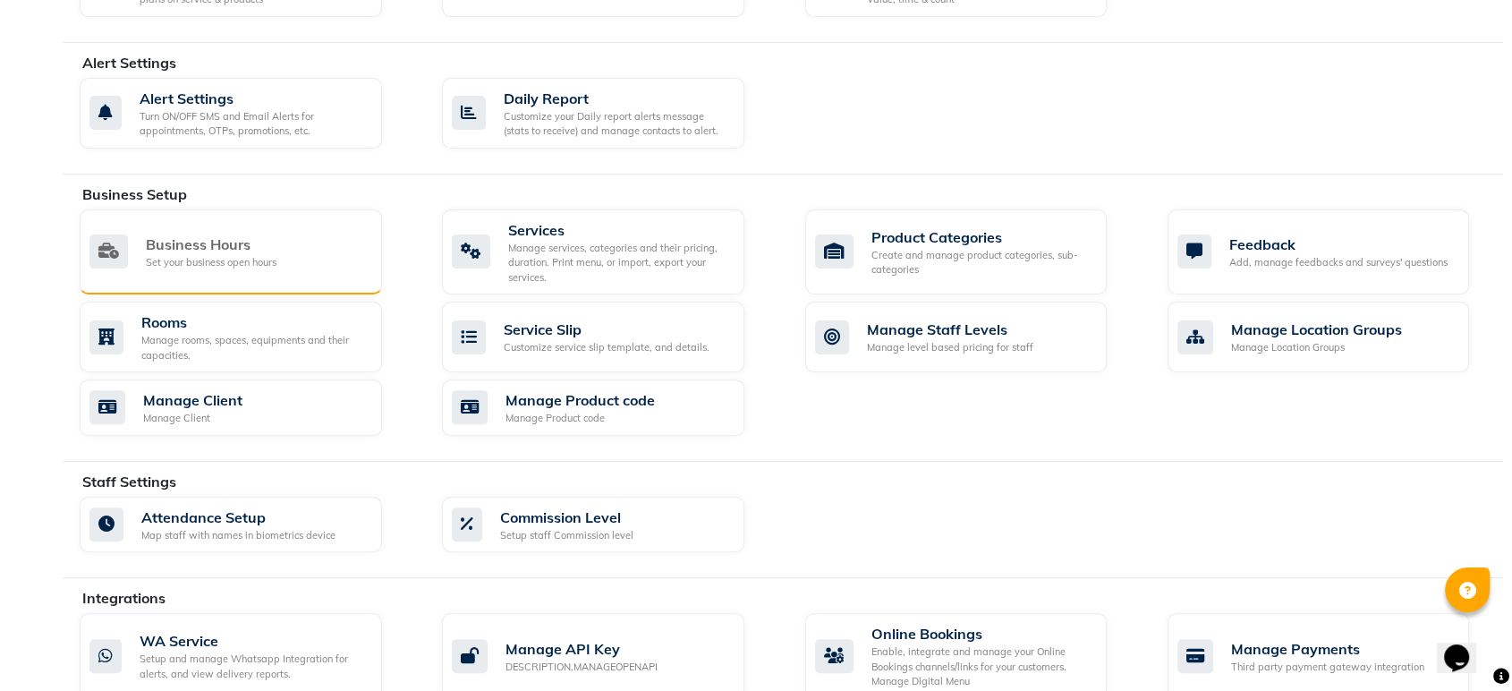
click at [334, 239] on div "Business Hours Set your business open hours" at bounding box center [228, 251] width 278 height 37
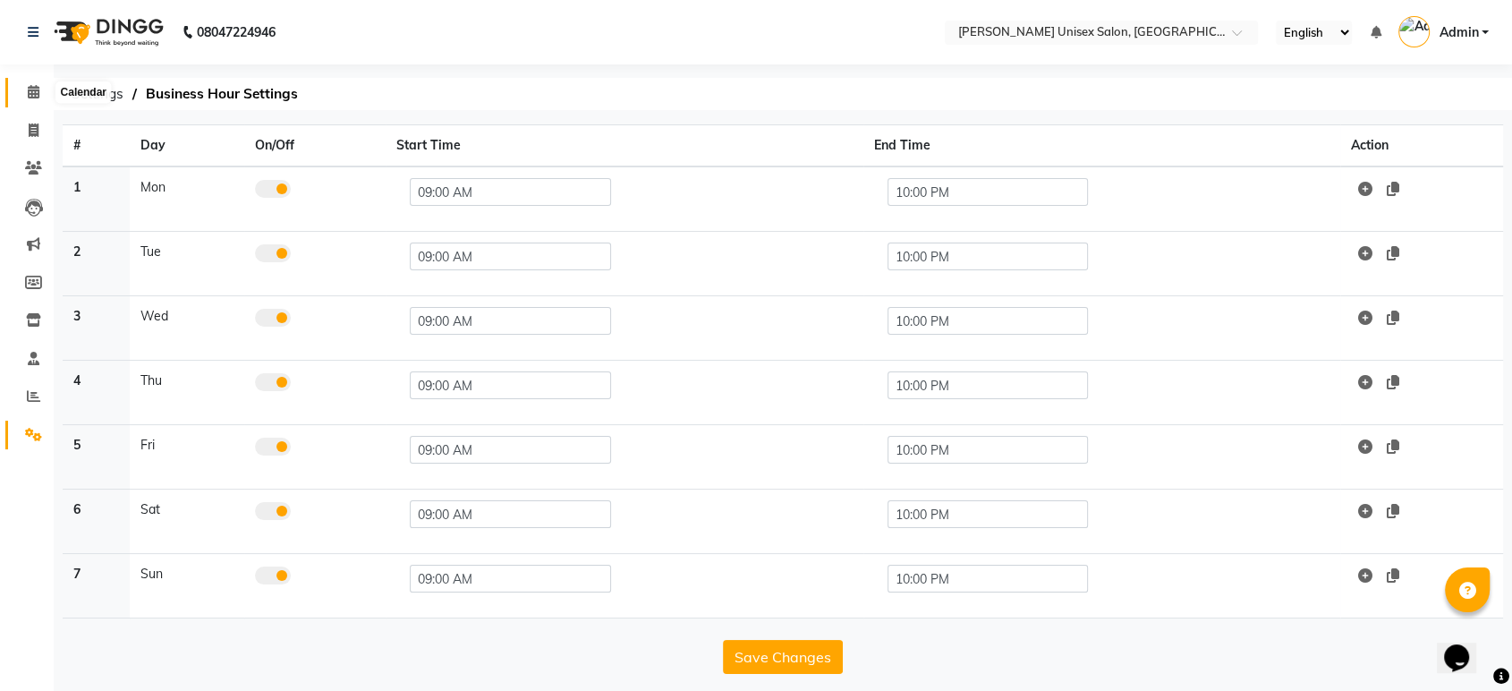
click at [29, 91] on icon at bounding box center [34, 91] width 12 height 13
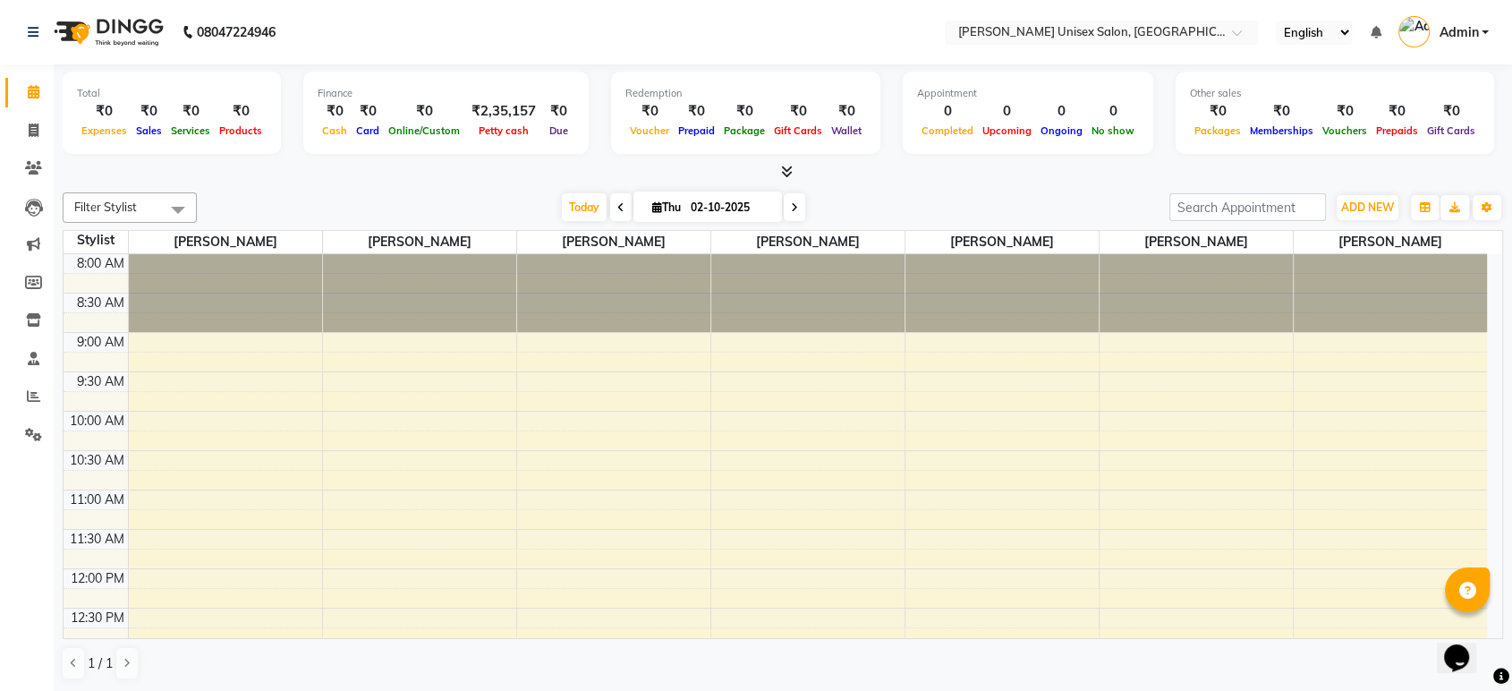
click at [272, 189] on div "Filter Stylist Select All Ankita Bagave Kasim salmani Manisha Doshi Pooja Jha R…" at bounding box center [783, 436] width 1440 height 502
click at [36, 123] on icon at bounding box center [34, 129] width 10 height 13
select select "7372"
select select "service"
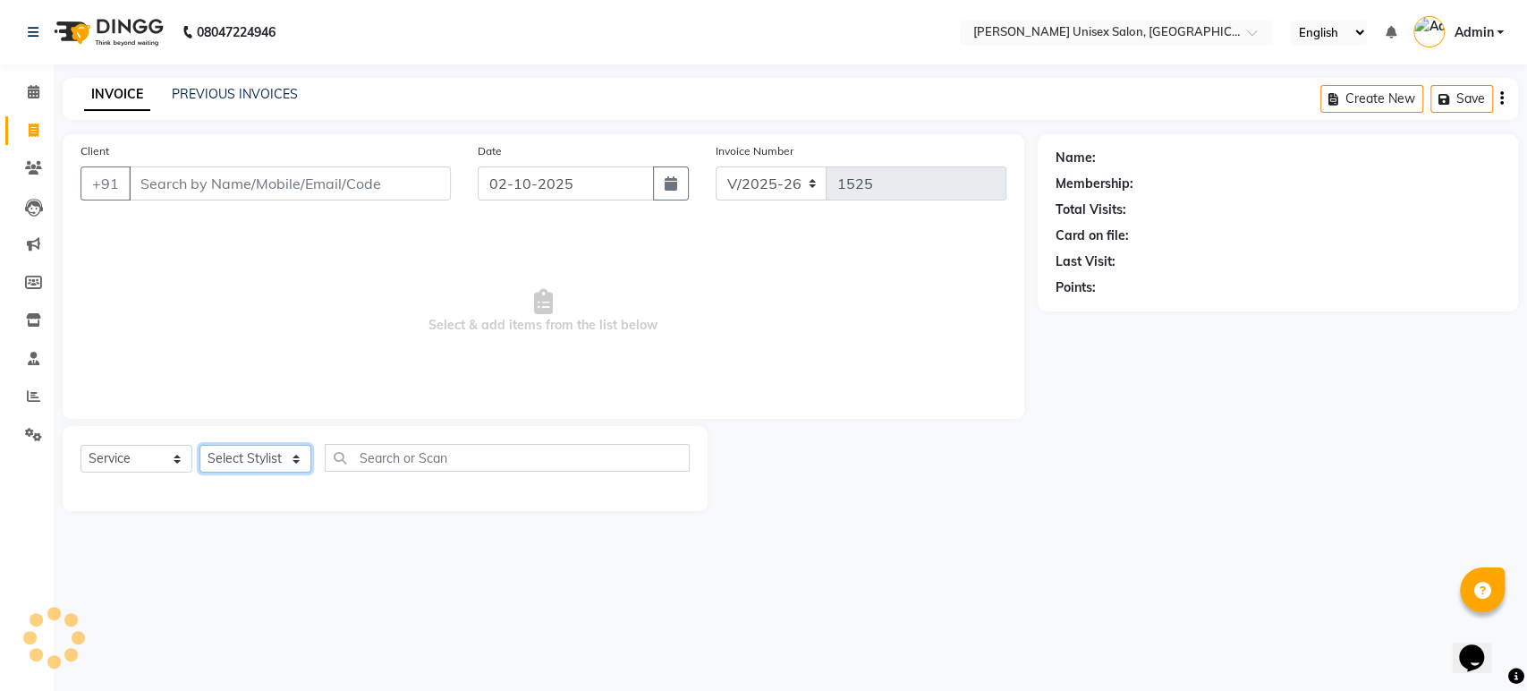
click at [249, 456] on select "Select Stylist Ankita Bagave Kasim salmani Manisha Doshi Pooja Jha RAHUL AHANKA…" at bounding box center [255, 459] width 112 height 28
select select "64435"
click at [199, 445] on select "Select Stylist Ankita Bagave Kasim salmani Manisha Doshi Pooja Jha RAHUL AHANKA…" at bounding box center [255, 459] width 112 height 28
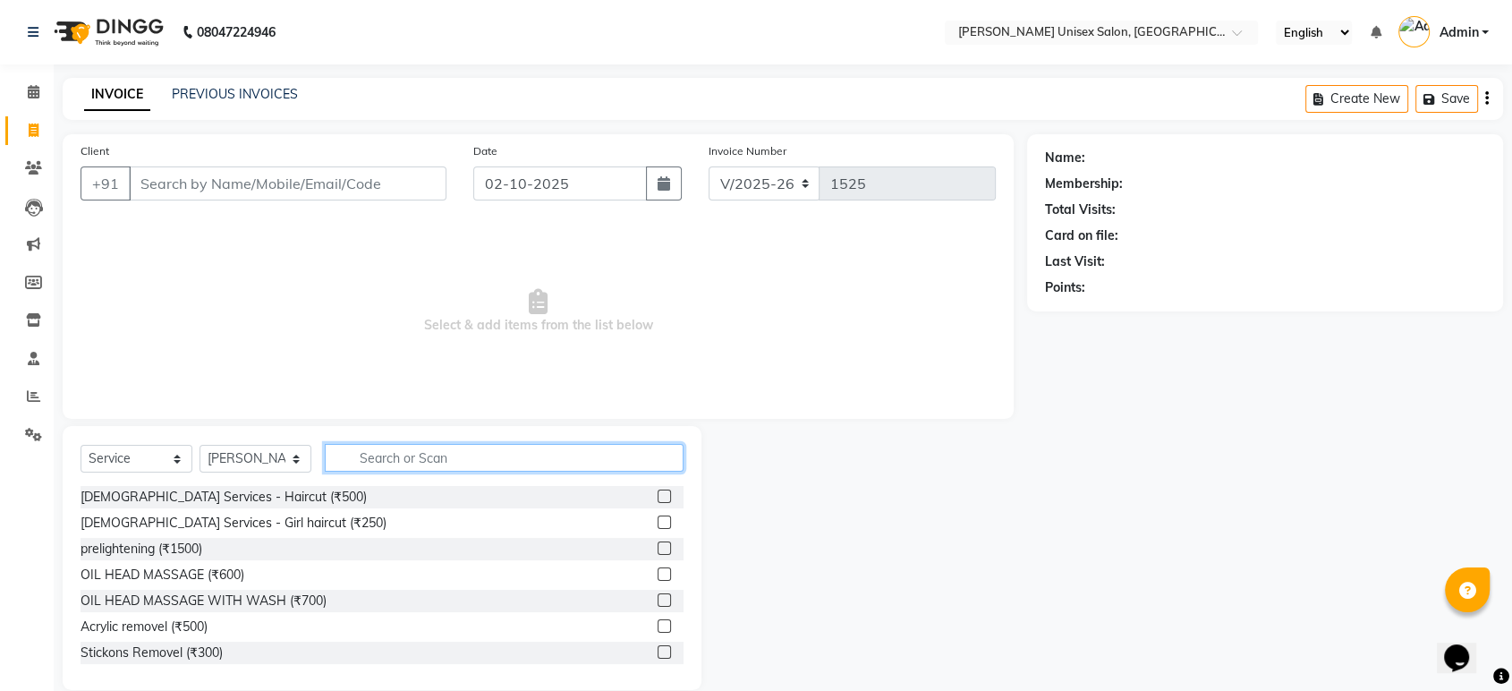
click at [364, 459] on input "text" at bounding box center [504, 458] width 359 height 28
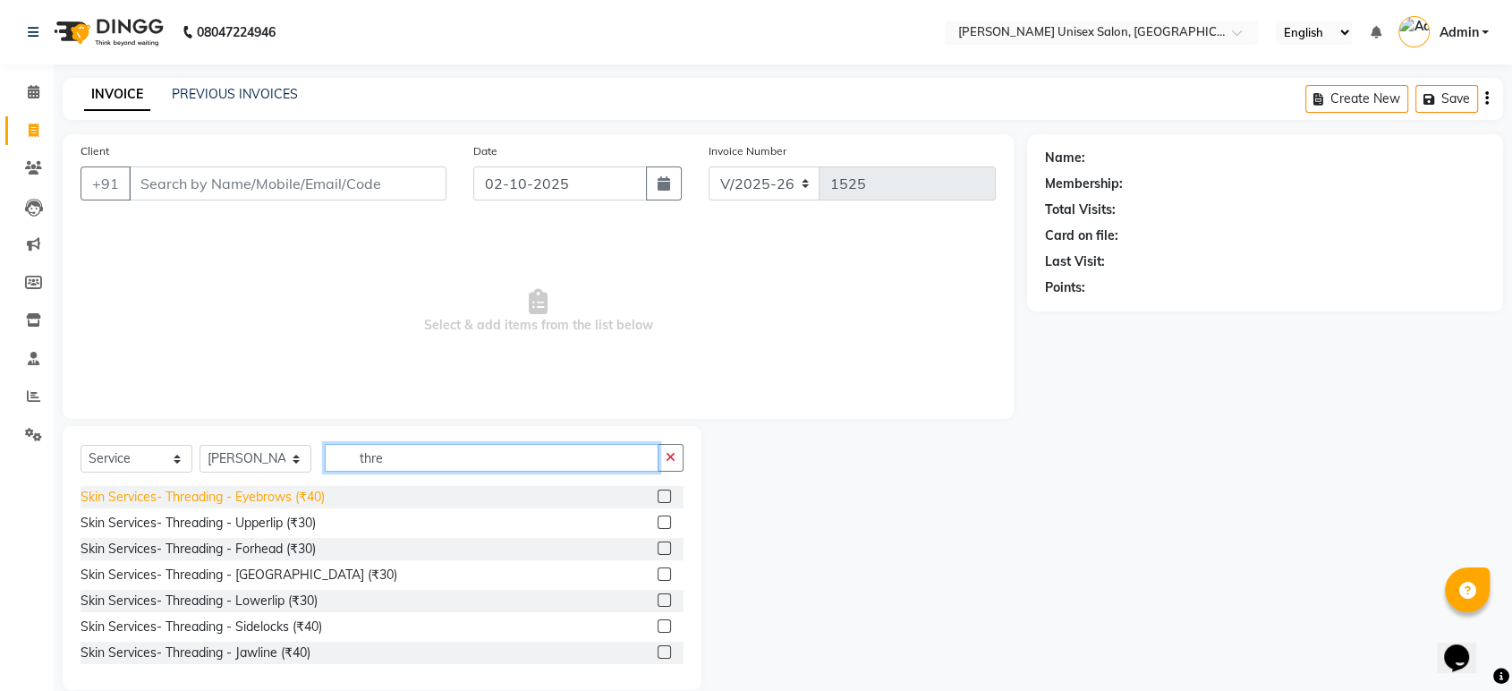
type input "thre"
click at [264, 492] on div "Skin Services- Threading - Eyebrows (₹40)" at bounding box center [203, 497] width 244 height 19
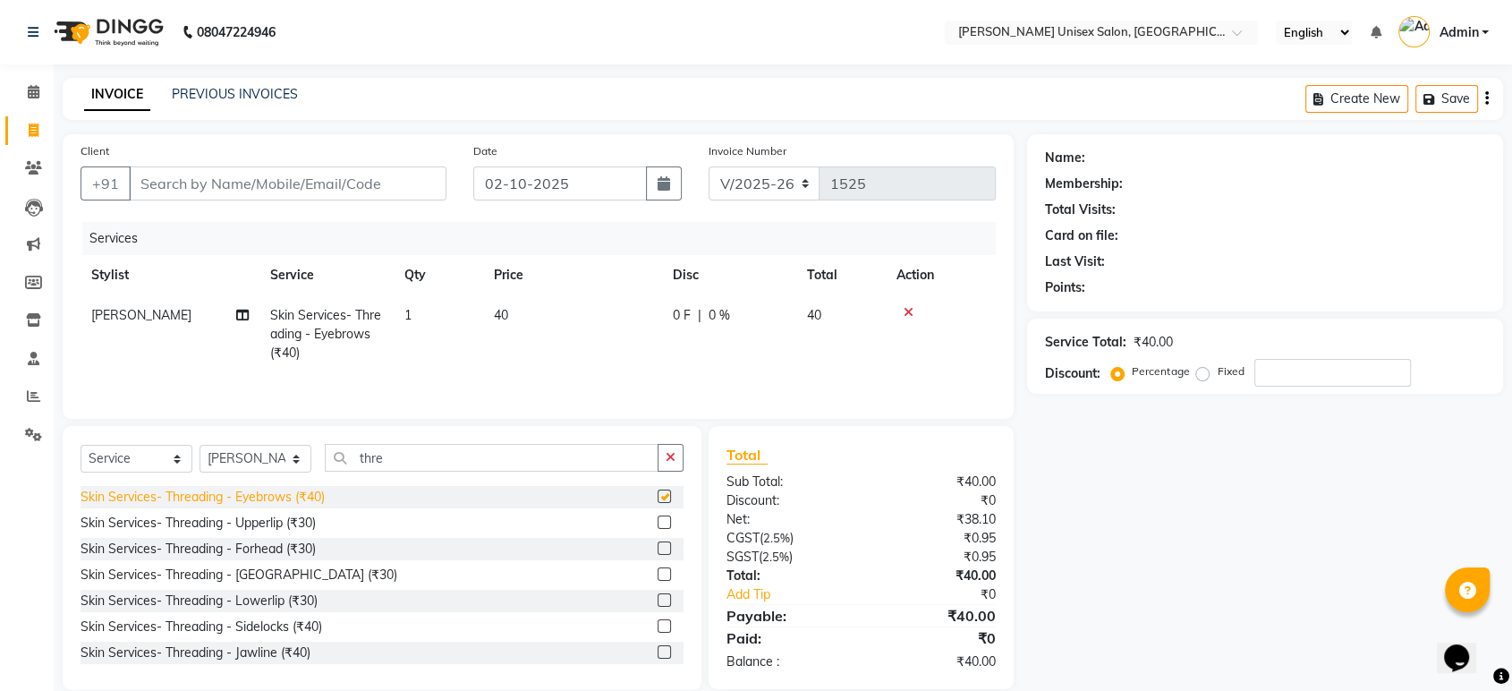
checkbox input "false"
click at [259, 521] on div "Skin Services- Threading - Upperlip (₹30)" at bounding box center [198, 522] width 235 height 19
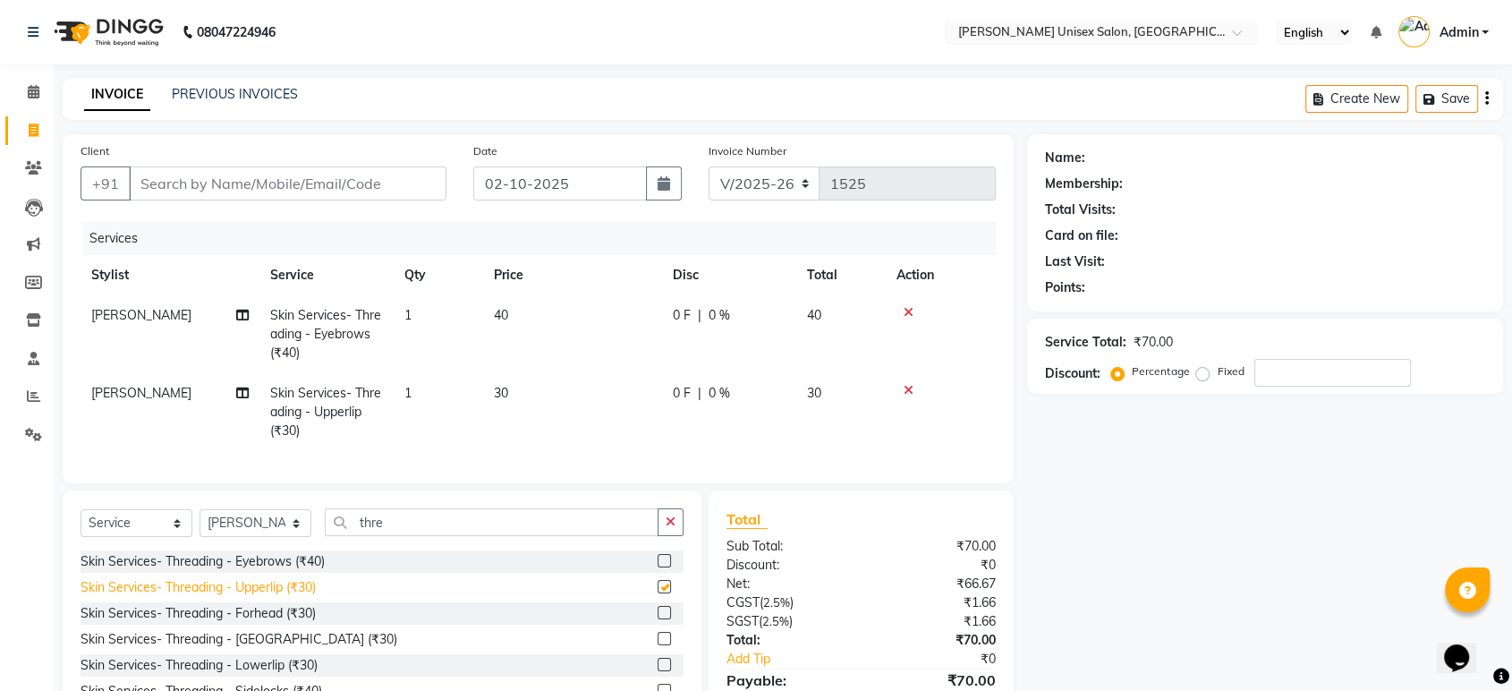
checkbox input "false"
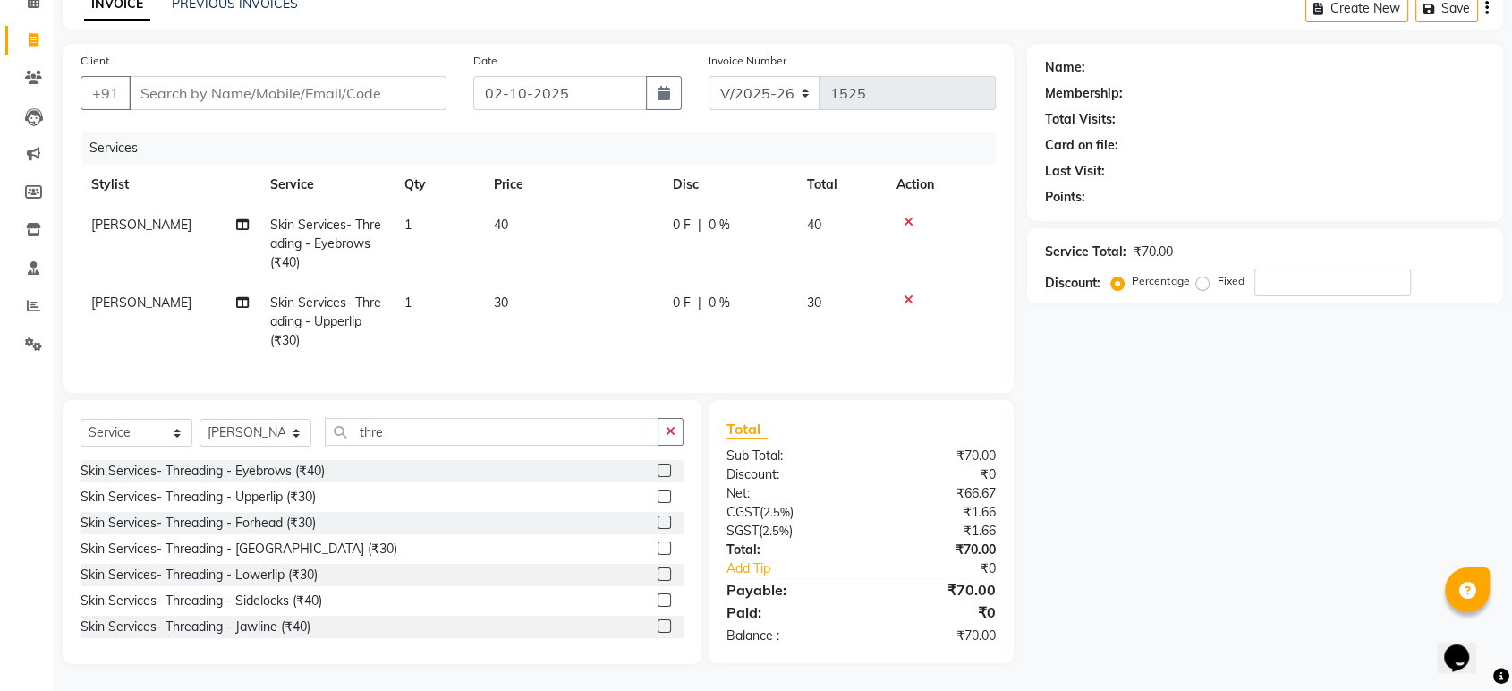
click at [1277, 453] on div "Name: Membership: Total Visits: Card on file: Last Visit: Points: Service Total…" at bounding box center [1271, 354] width 489 height 620
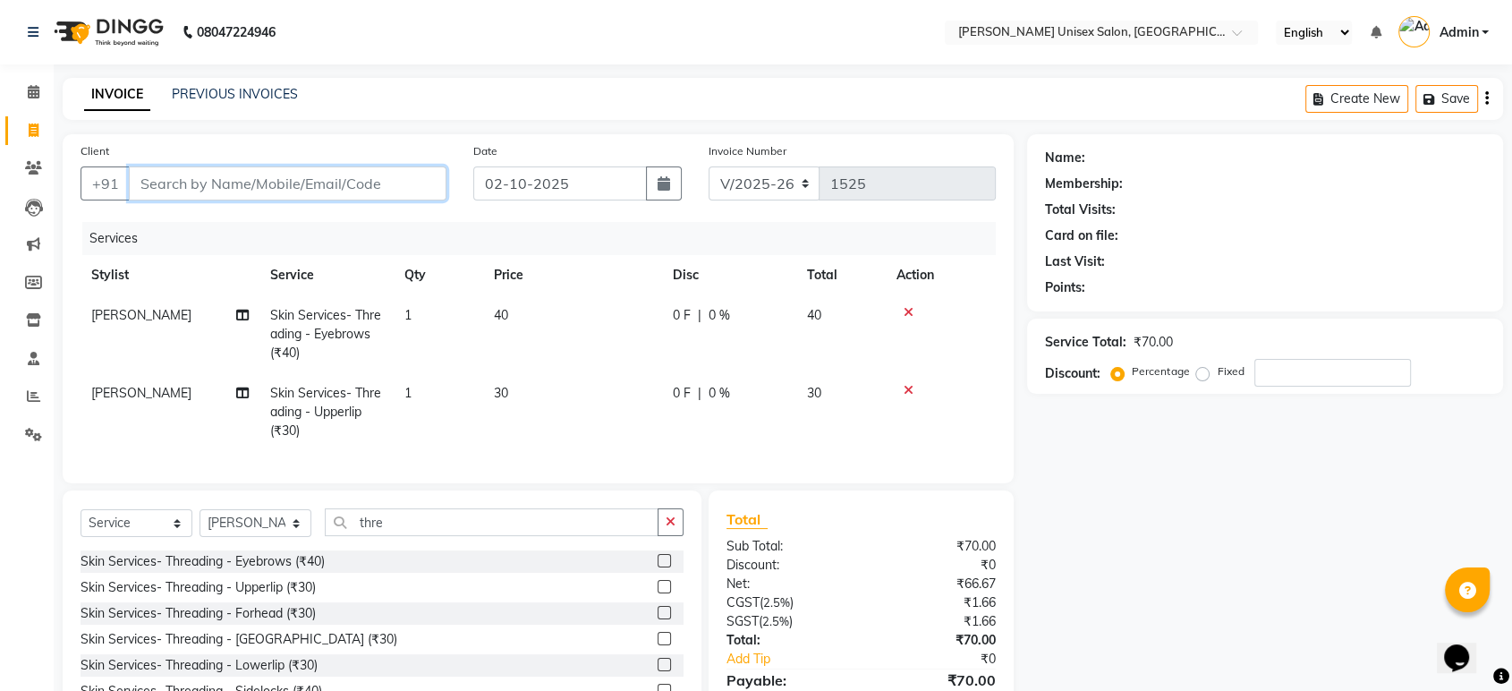
click at [146, 182] on input "Client" at bounding box center [288, 183] width 318 height 34
click at [140, 186] on input "Client" at bounding box center [288, 183] width 318 height 34
click at [135, 181] on input "Client" at bounding box center [288, 183] width 318 height 34
type input "n"
type input "0"
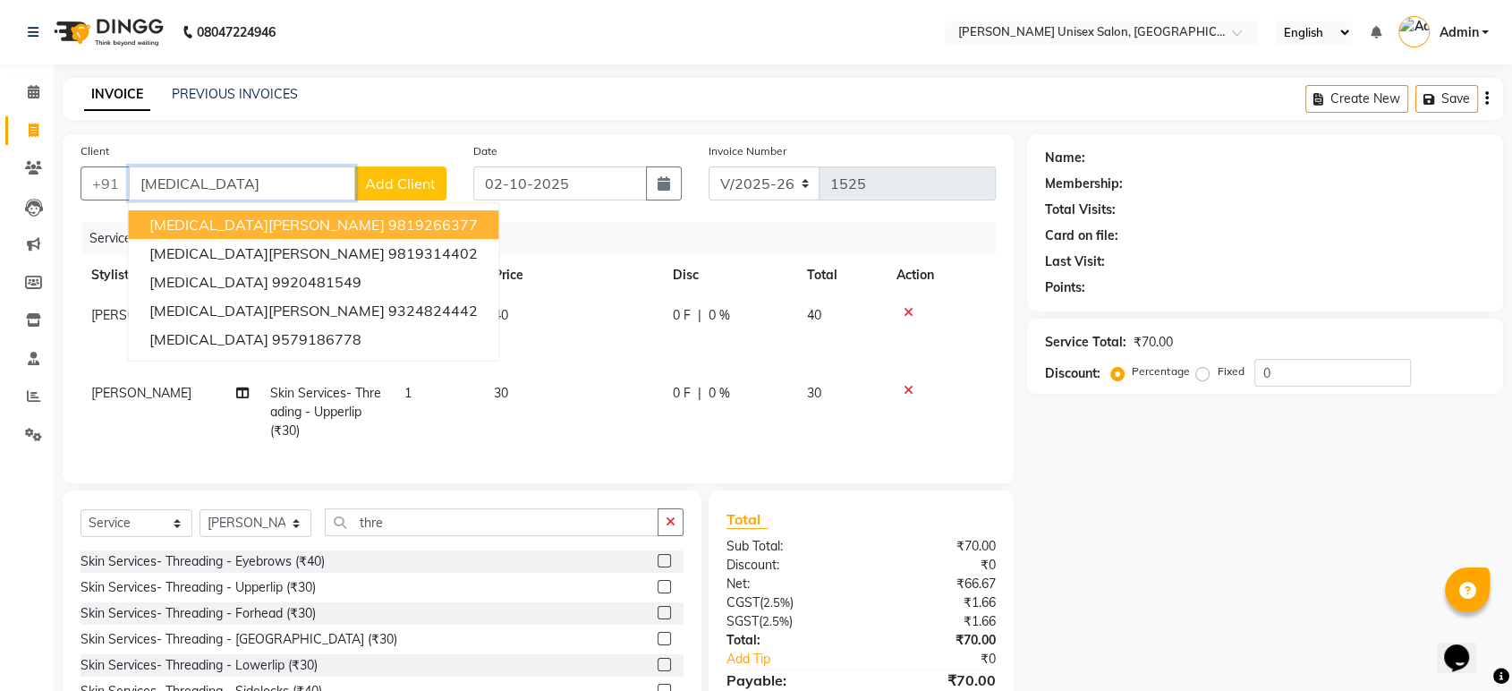
click at [196, 177] on input "nikita" at bounding box center [242, 183] width 226 height 34
type input "n"
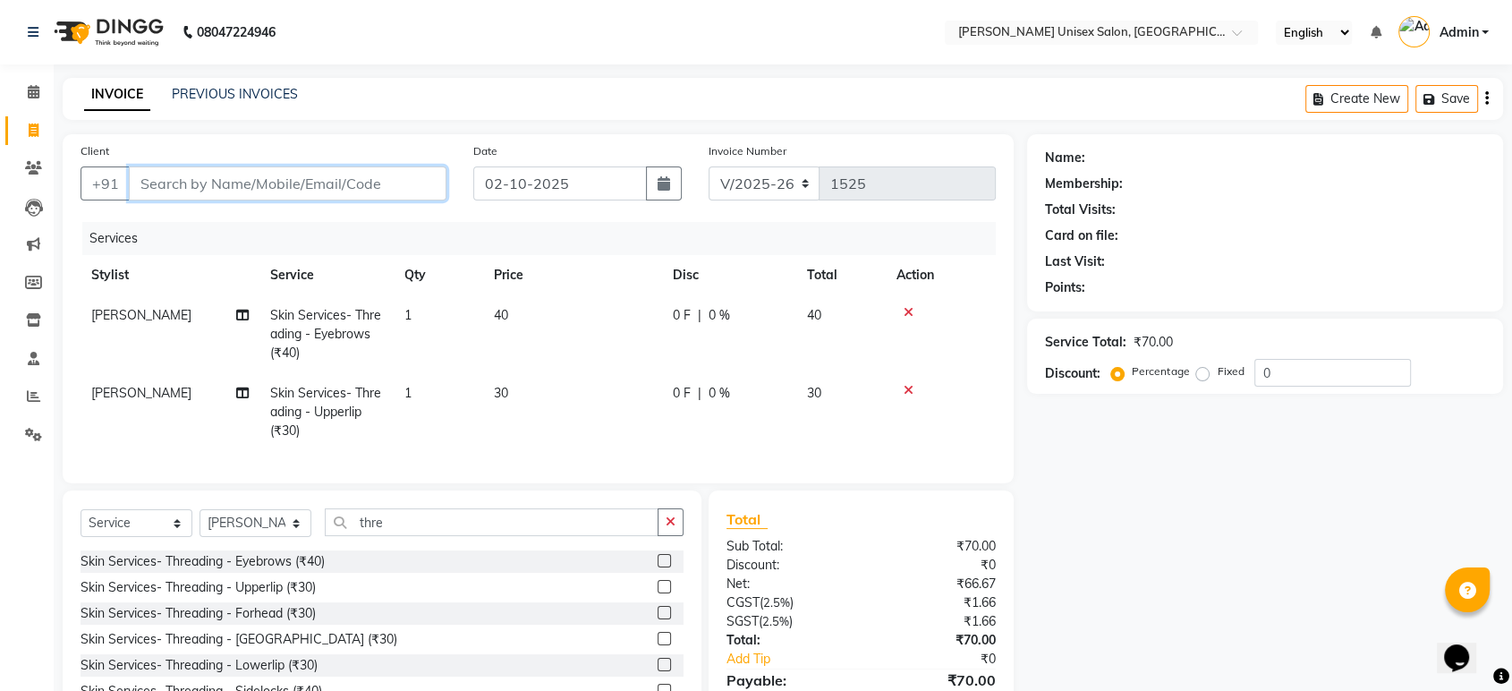
click at [138, 182] on input "Client" at bounding box center [288, 183] width 318 height 34
click at [140, 185] on input "Client" at bounding box center [288, 183] width 318 height 34
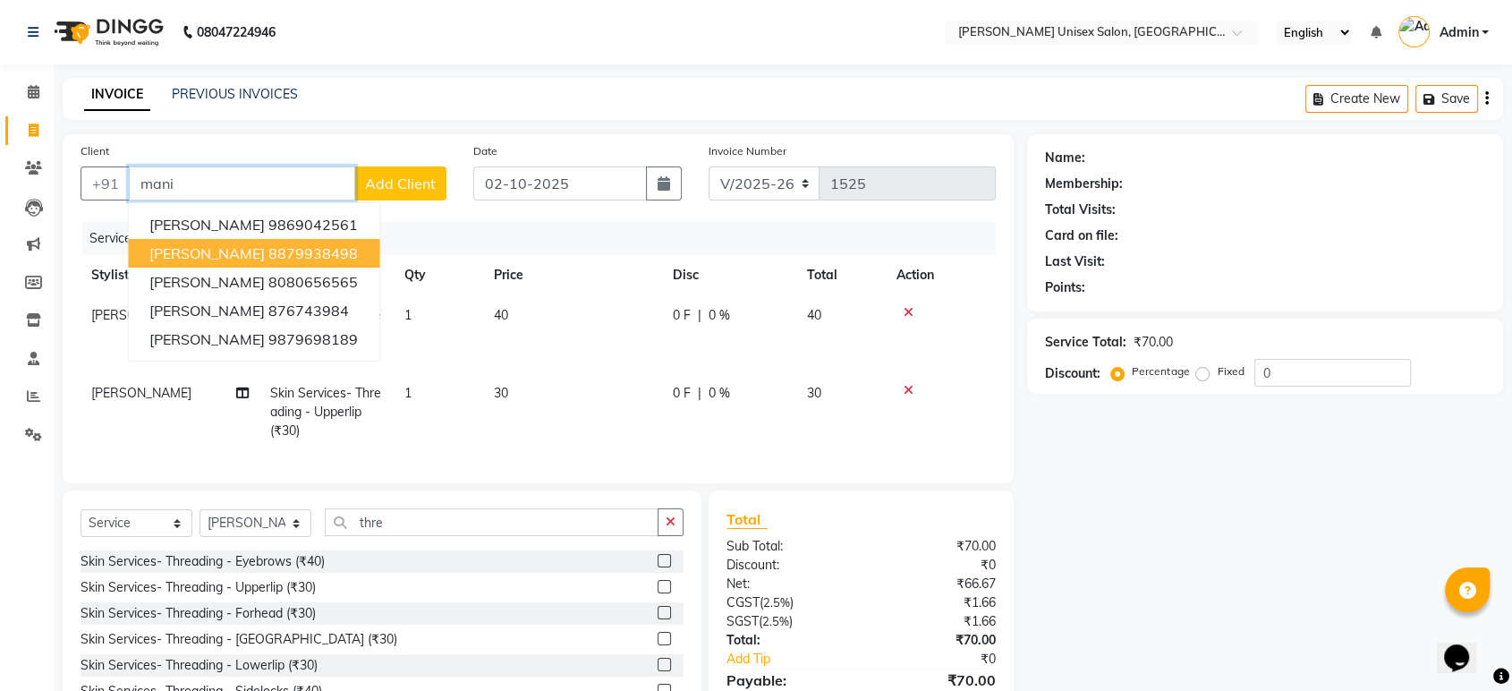
click at [227, 250] on span "MANISHA DOSHI" at bounding box center [206, 253] width 115 height 18
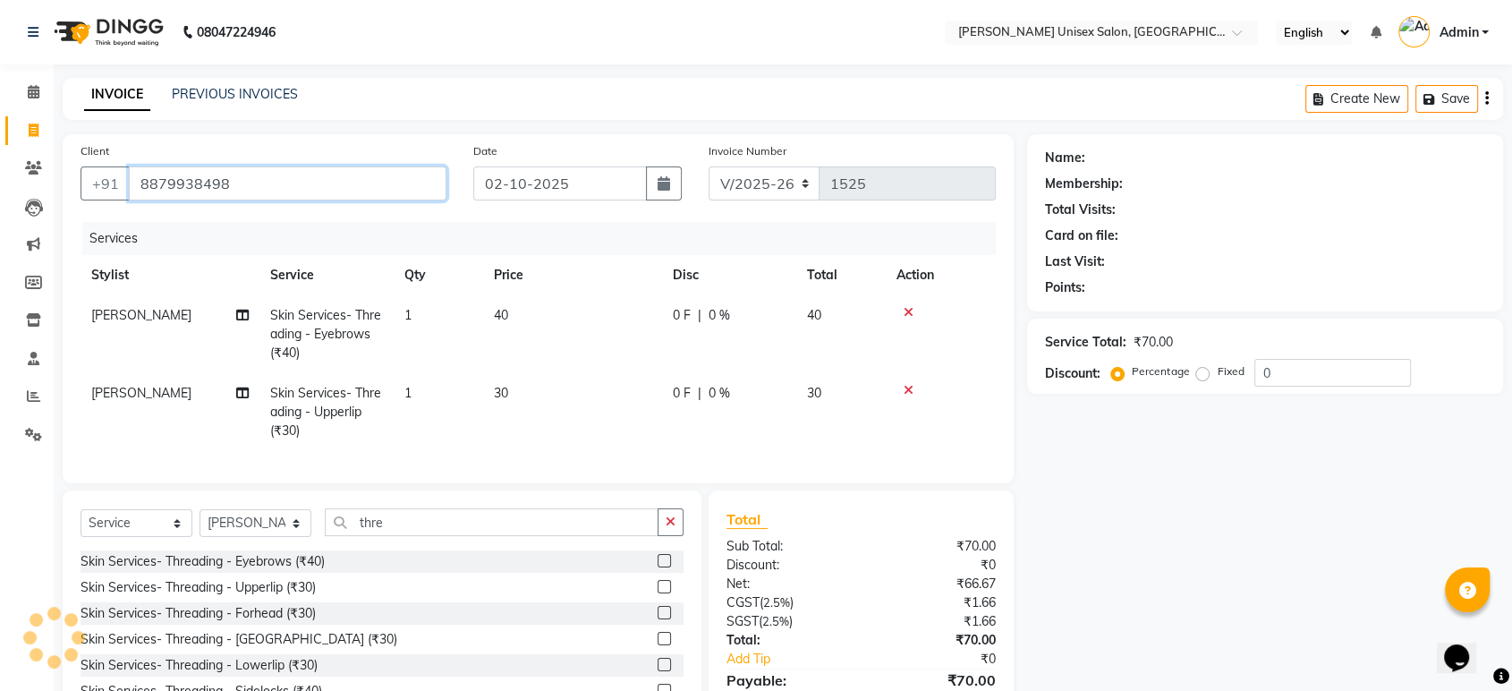
type input "8879938498"
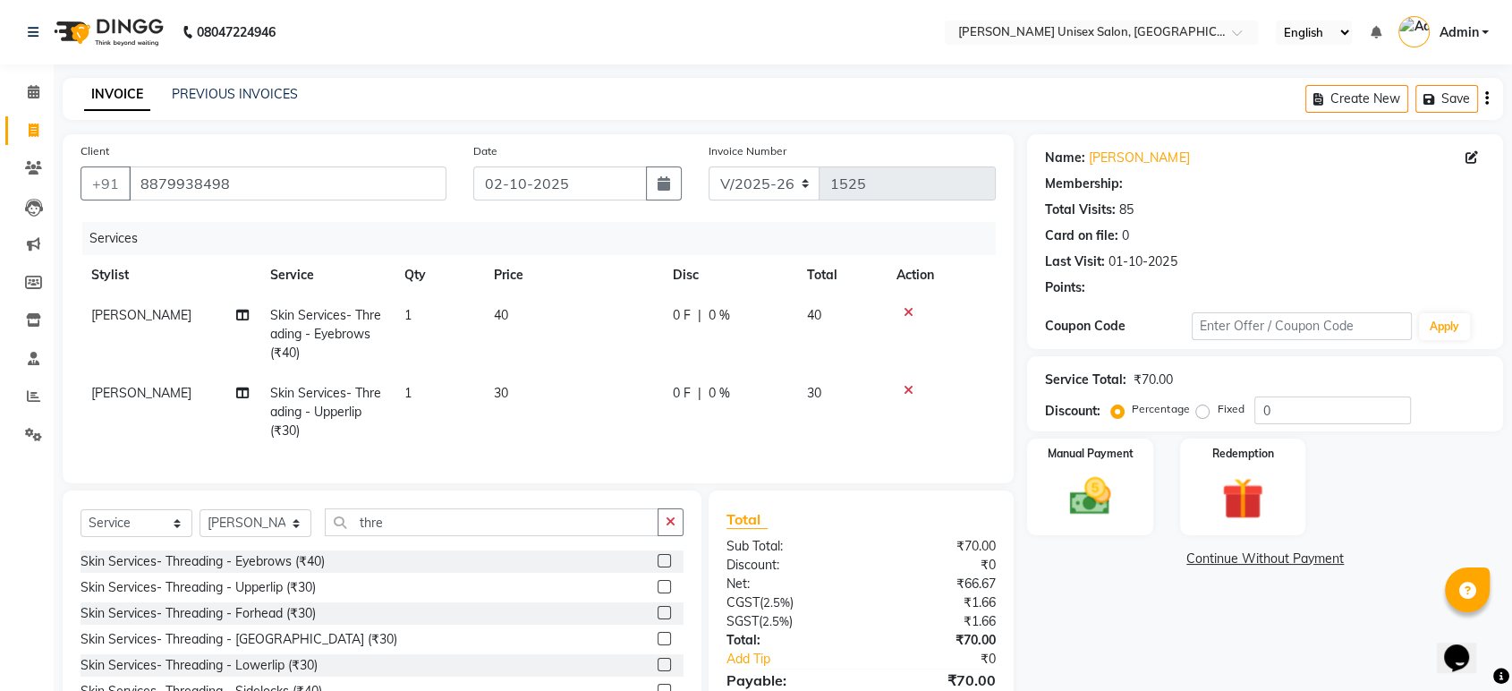
scroll to position [105, 0]
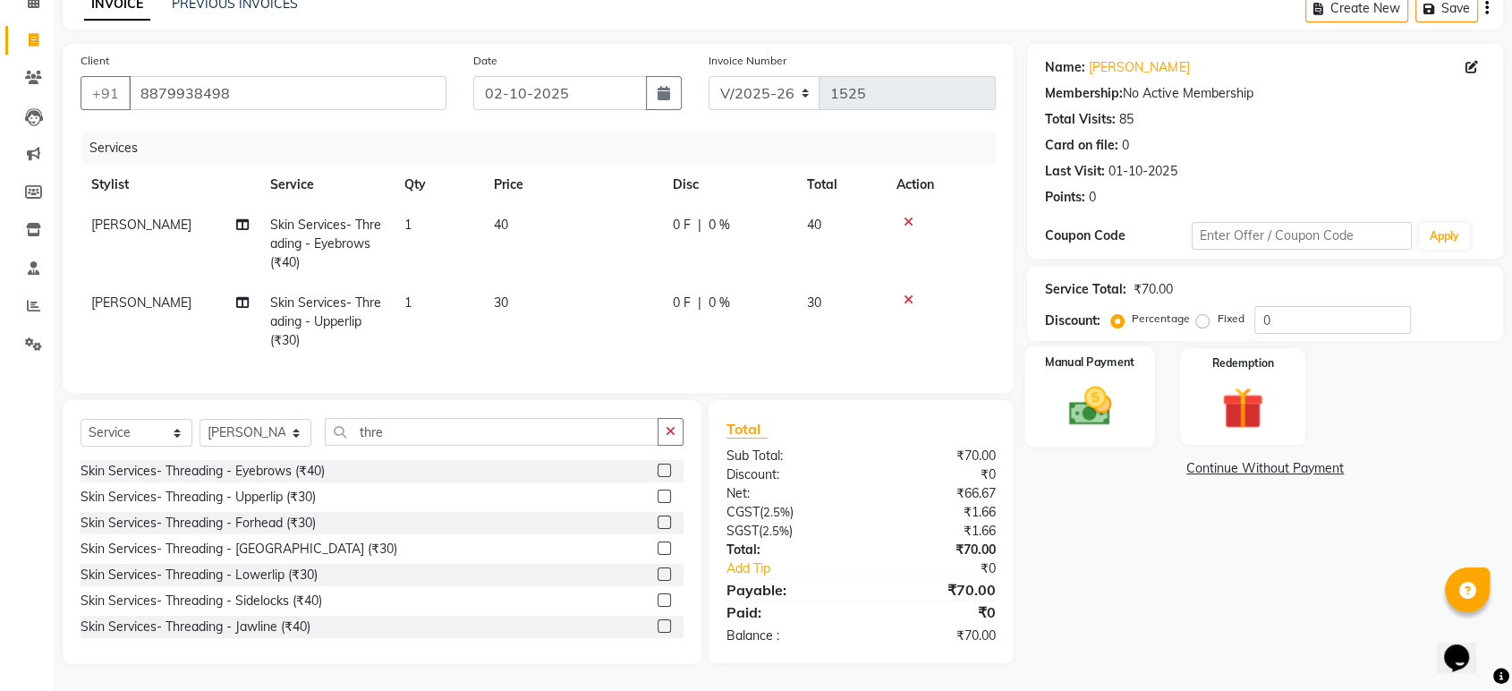
click at [1106, 387] on img at bounding box center [1090, 406] width 70 height 50
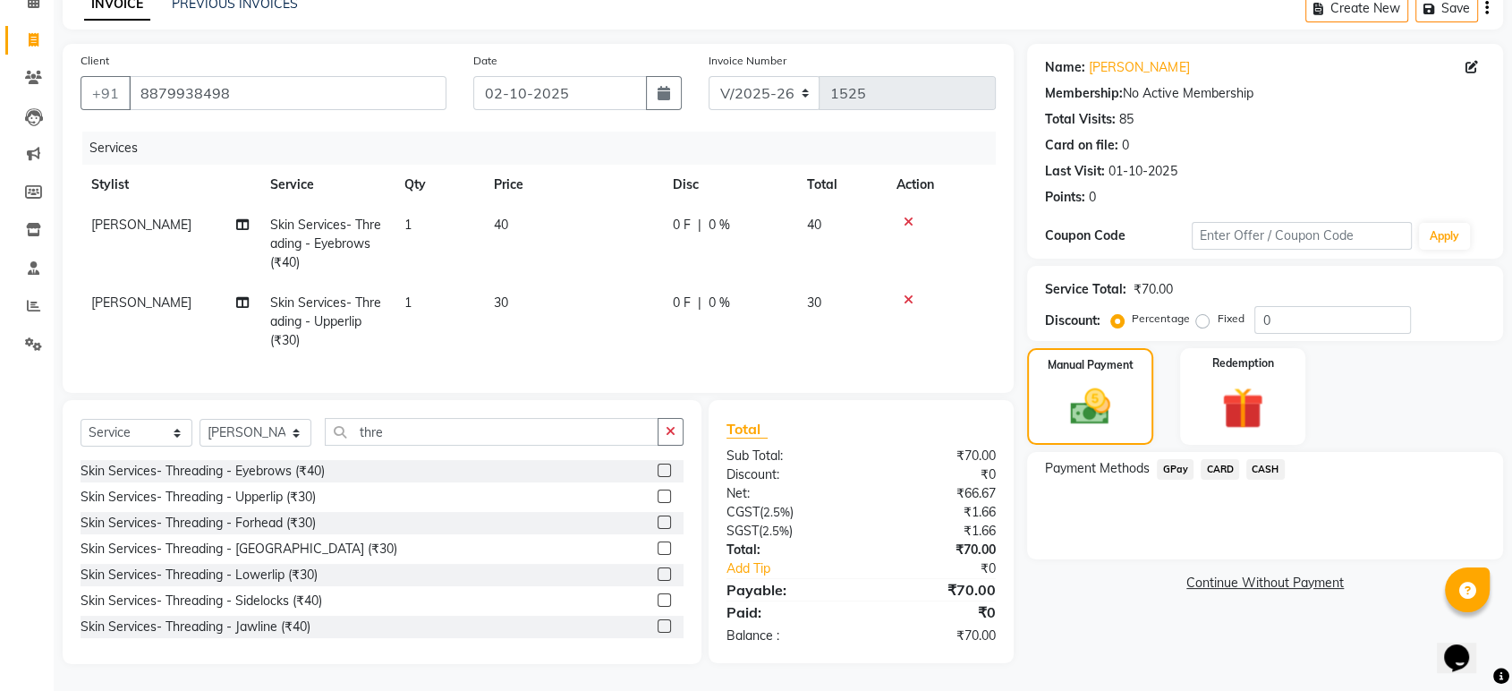
click at [1174, 459] on span "GPay" at bounding box center [1175, 469] width 37 height 21
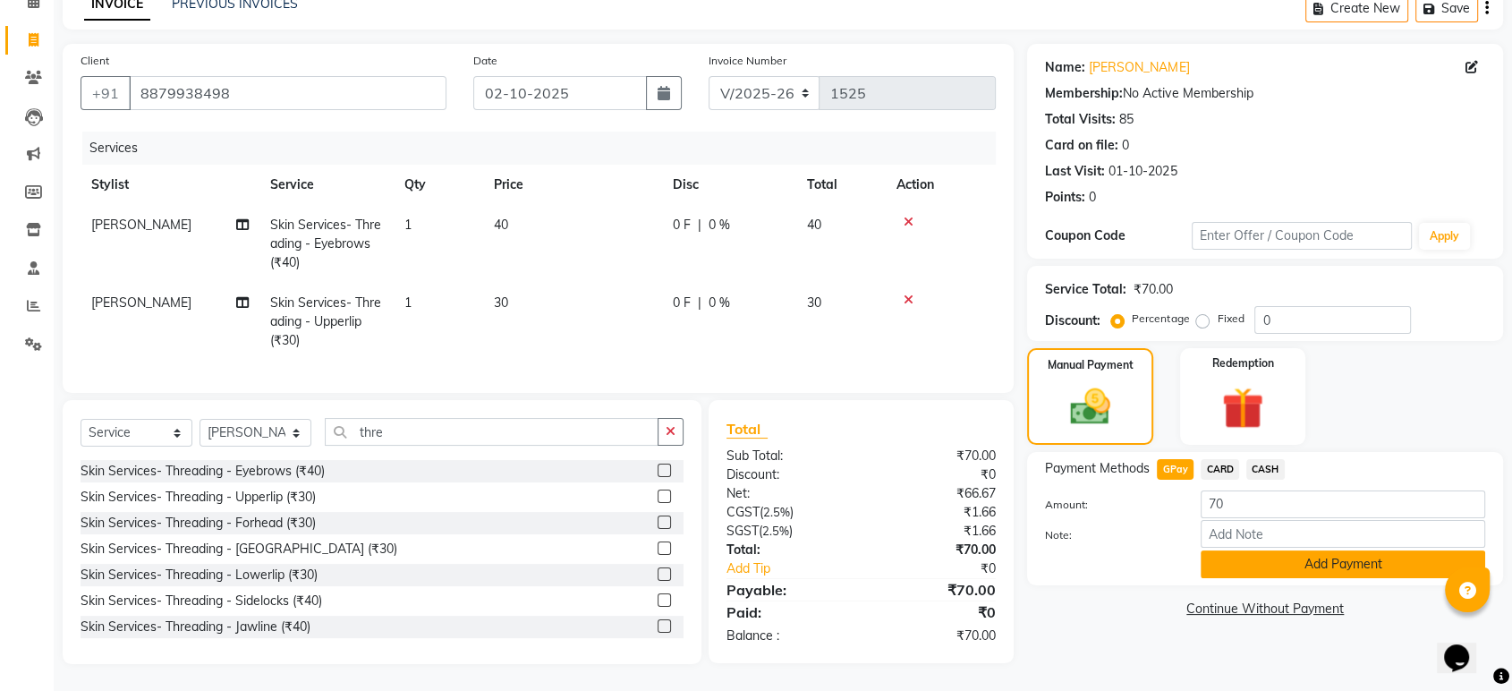
click at [1267, 550] on button "Add Payment" at bounding box center [1342, 564] width 284 height 28
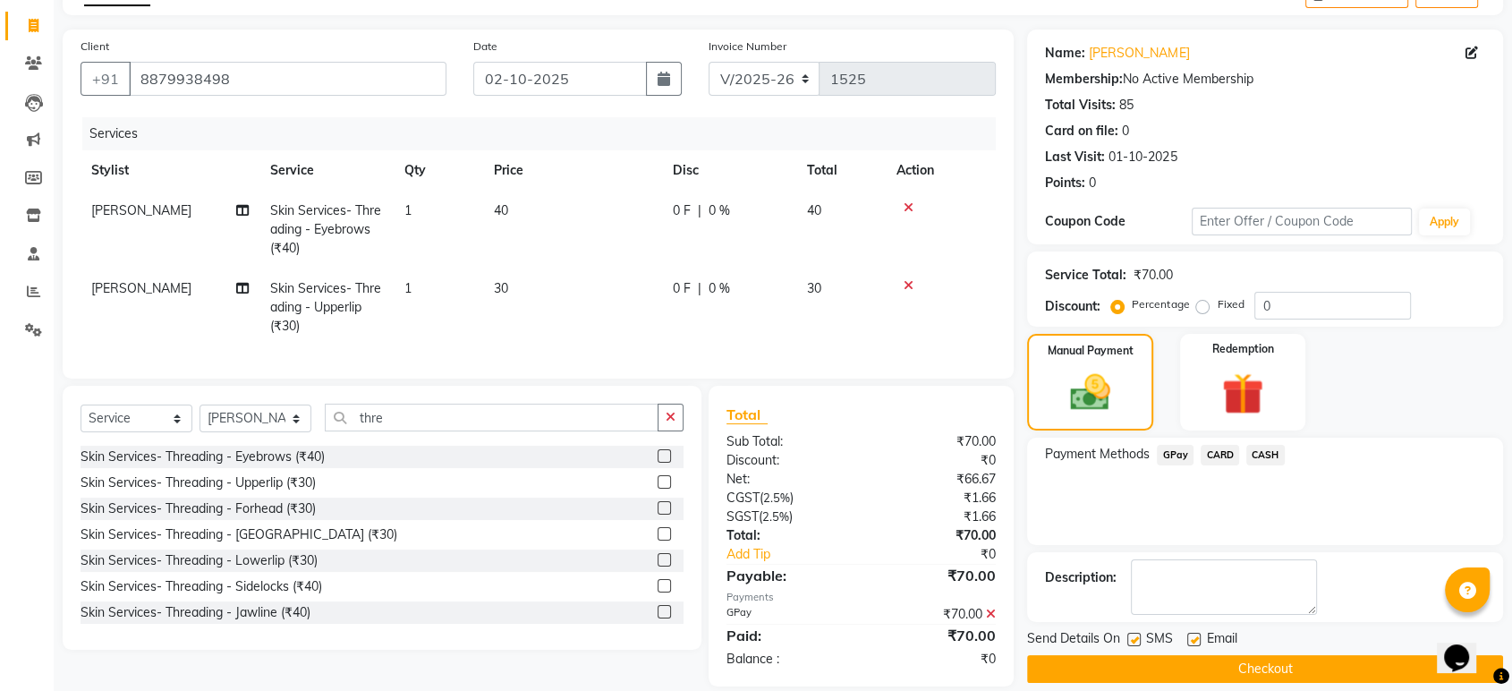
scroll to position [140, 0]
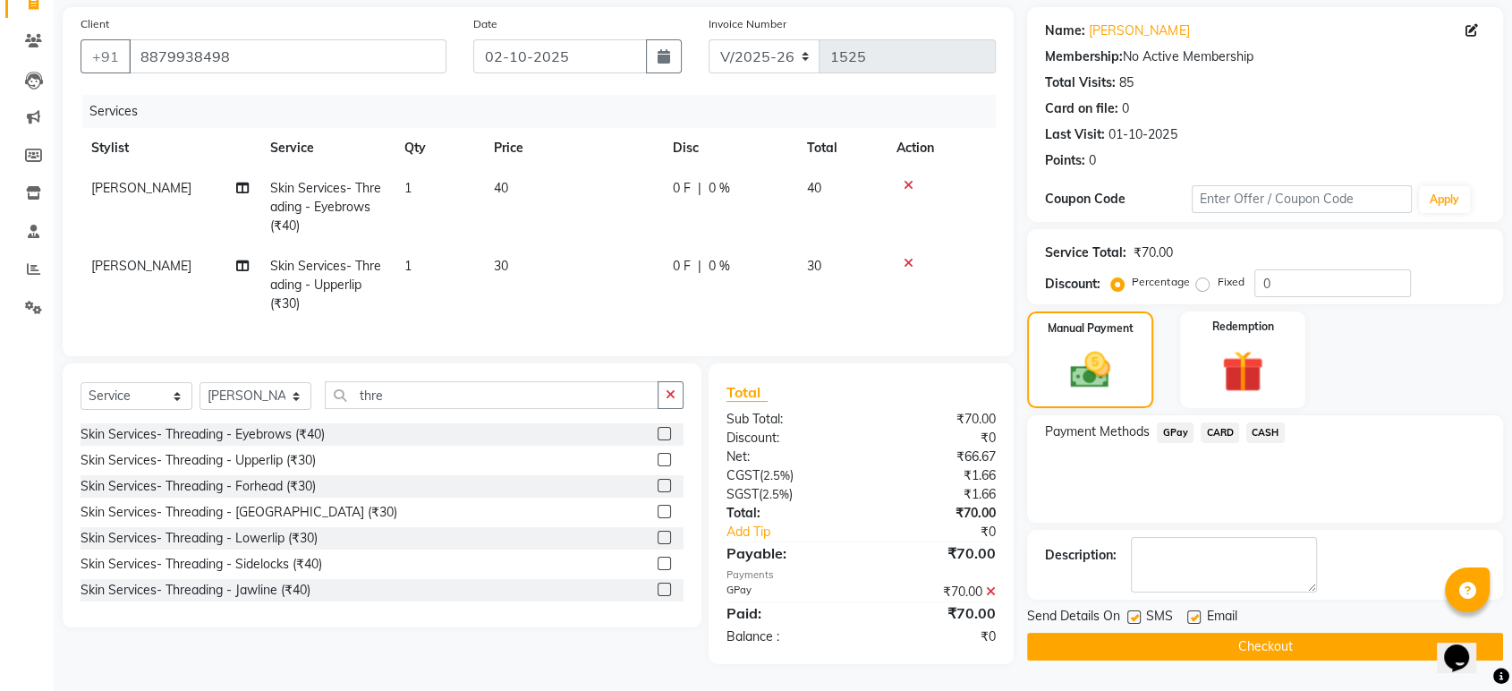
click at [1270, 632] on button "Checkout" at bounding box center [1265, 646] width 476 height 28
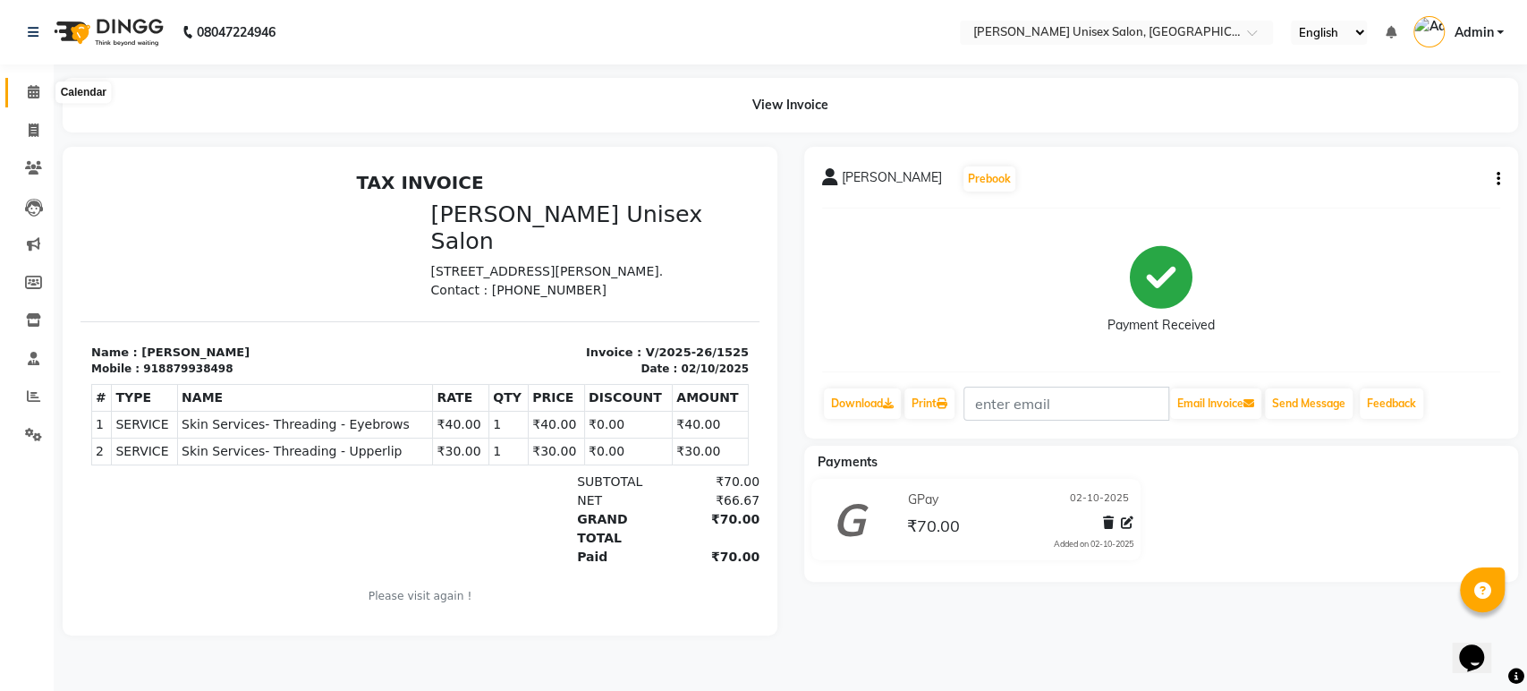
click at [29, 87] on icon at bounding box center [34, 91] width 12 height 13
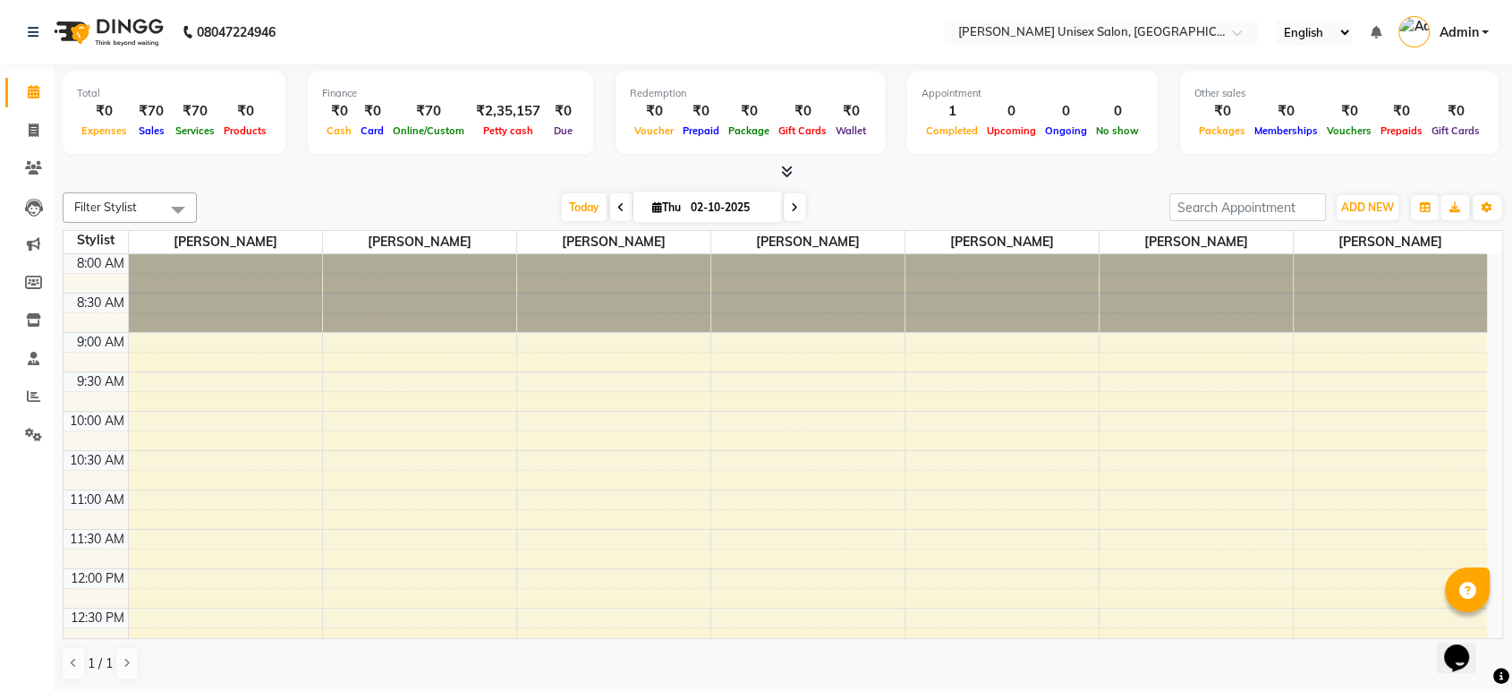
click at [317, 177] on div at bounding box center [783, 172] width 1440 height 19
click at [36, 128] on icon at bounding box center [34, 129] width 10 height 13
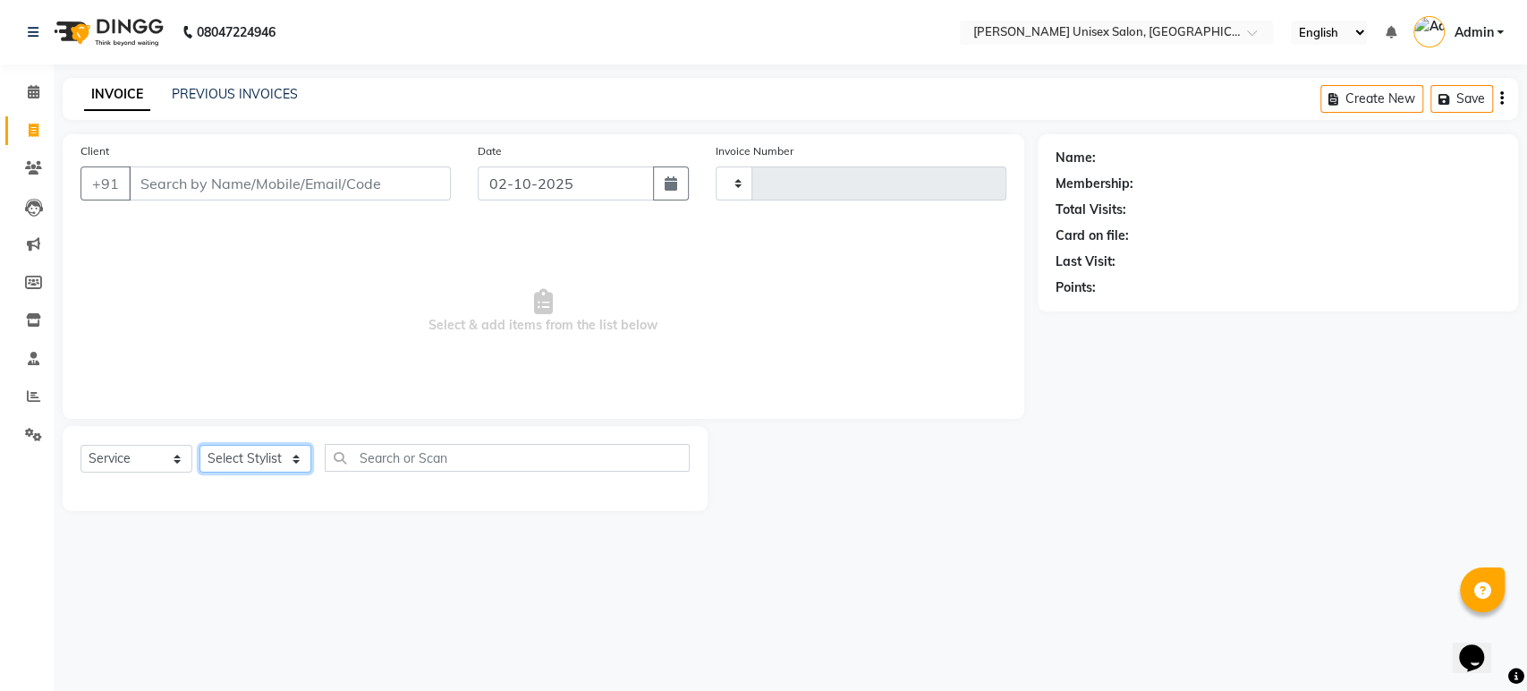
click at [260, 449] on select "Select Stylist" at bounding box center [255, 459] width 112 height 28
click at [108, 473] on div "Select Service Product Membership Package Voucher Prepaid Gift Card Select Styl…" at bounding box center [385, 465] width 609 height 42
click at [129, 460] on select "Select Service Product Membership Package Voucher Prepaid Gift Card" at bounding box center [137, 459] width 112 height 28
click at [81, 445] on select "Select Service Product Membership Package Voucher Prepaid Gift Card" at bounding box center [137, 459] width 112 height 28
click at [123, 473] on div "Select Service Product Membership Package Voucher Prepaid Gift Card Select Styl…" at bounding box center [385, 465] width 609 height 42
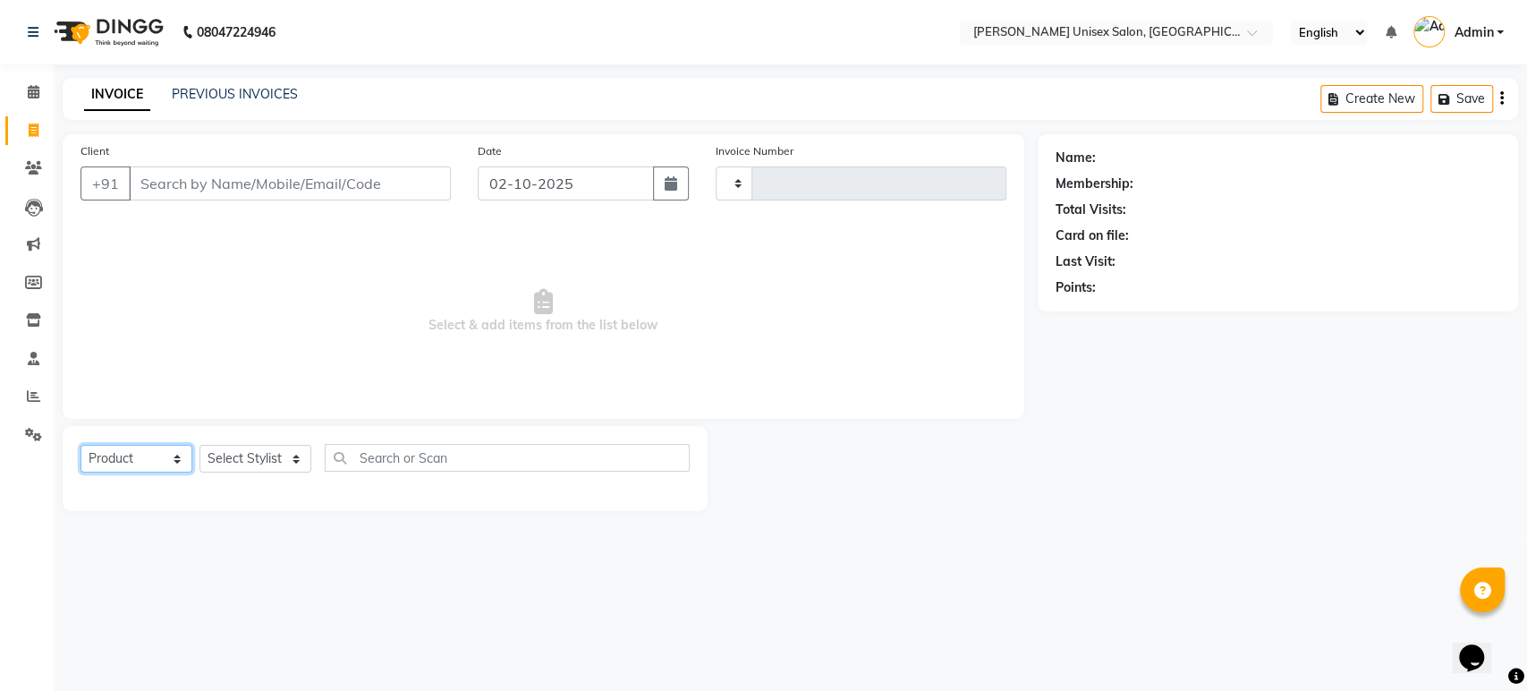
click at [125, 457] on select "Select Service Product Membership Package Voucher Prepaid Gift Card" at bounding box center [137, 459] width 112 height 28
select select "service"
click at [81, 445] on select "Select Service Product Membership Package Voucher Prepaid Gift Card" at bounding box center [137, 459] width 112 height 28
click at [292, 453] on select "Select Stylist" at bounding box center [255, 459] width 112 height 28
click at [199, 445] on select "Select Stylist" at bounding box center [255, 459] width 112 height 28
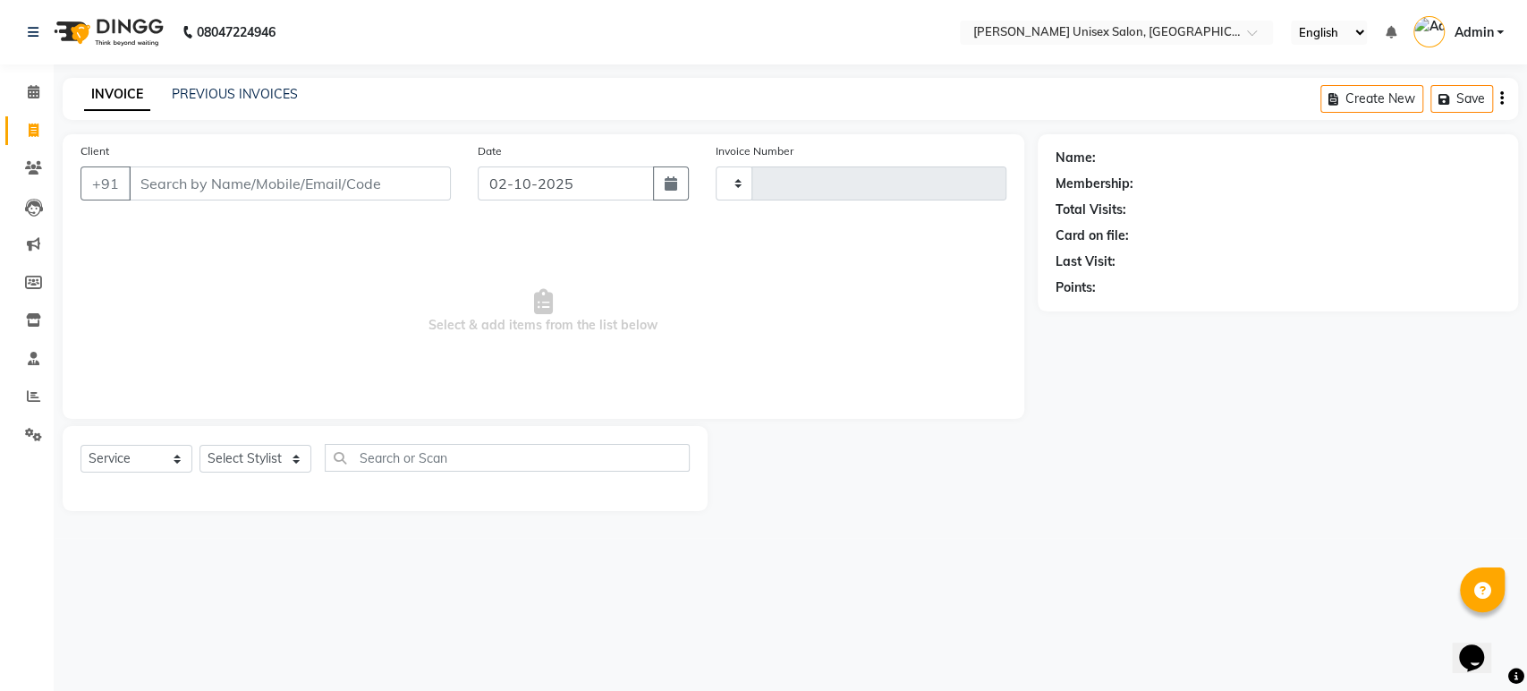
click at [282, 486] on div at bounding box center [385, 489] width 609 height 7
click at [366, 458] on input "text" at bounding box center [507, 458] width 365 height 28
type input "v"
click at [23, 86] on span at bounding box center [33, 92] width 31 height 21
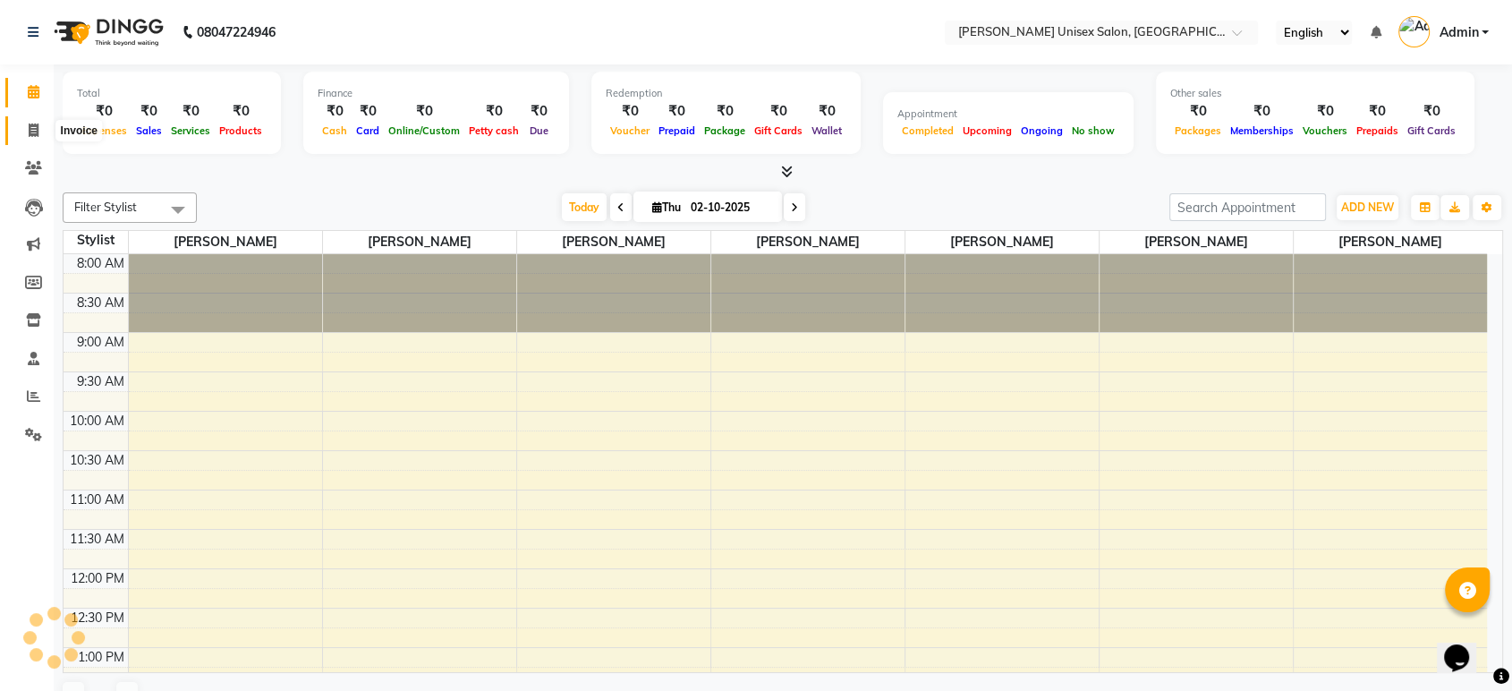
scroll to position [627, 0]
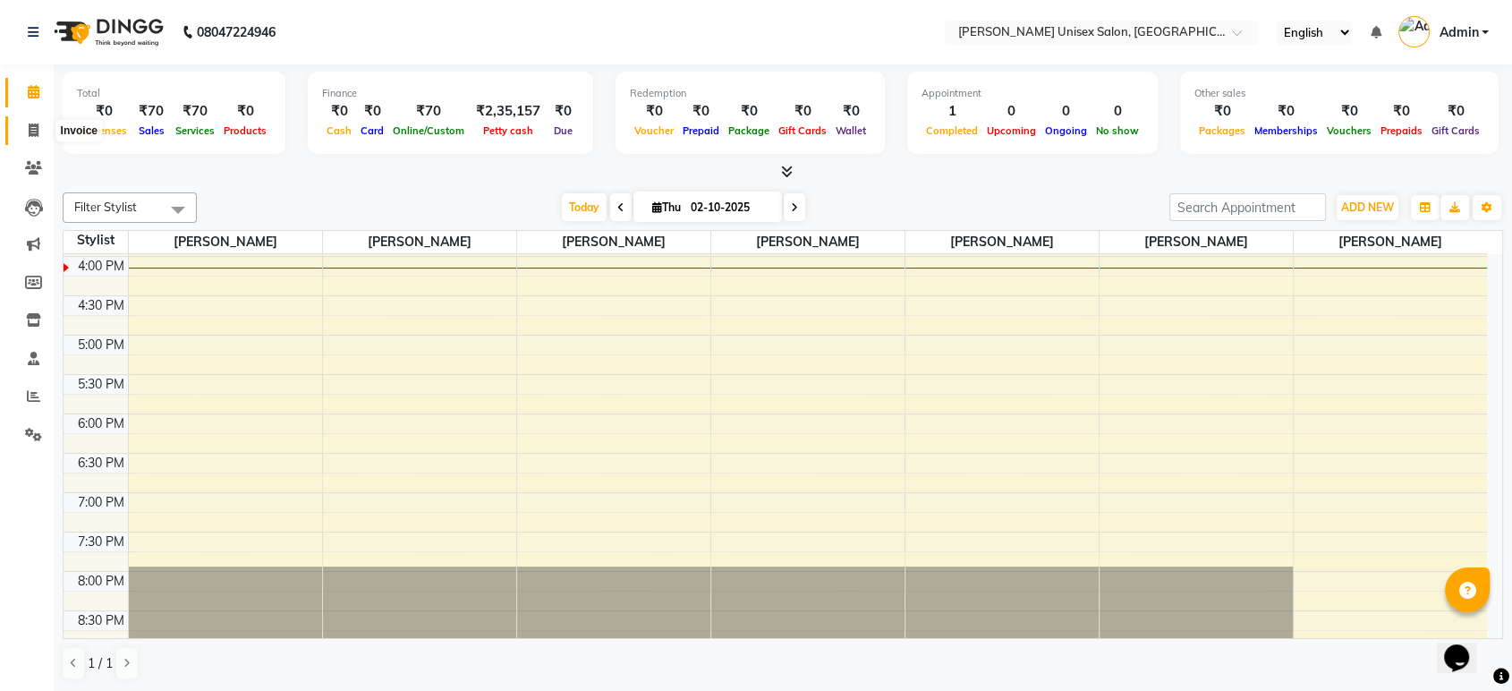
click at [31, 126] on icon at bounding box center [34, 129] width 10 height 13
select select "service"
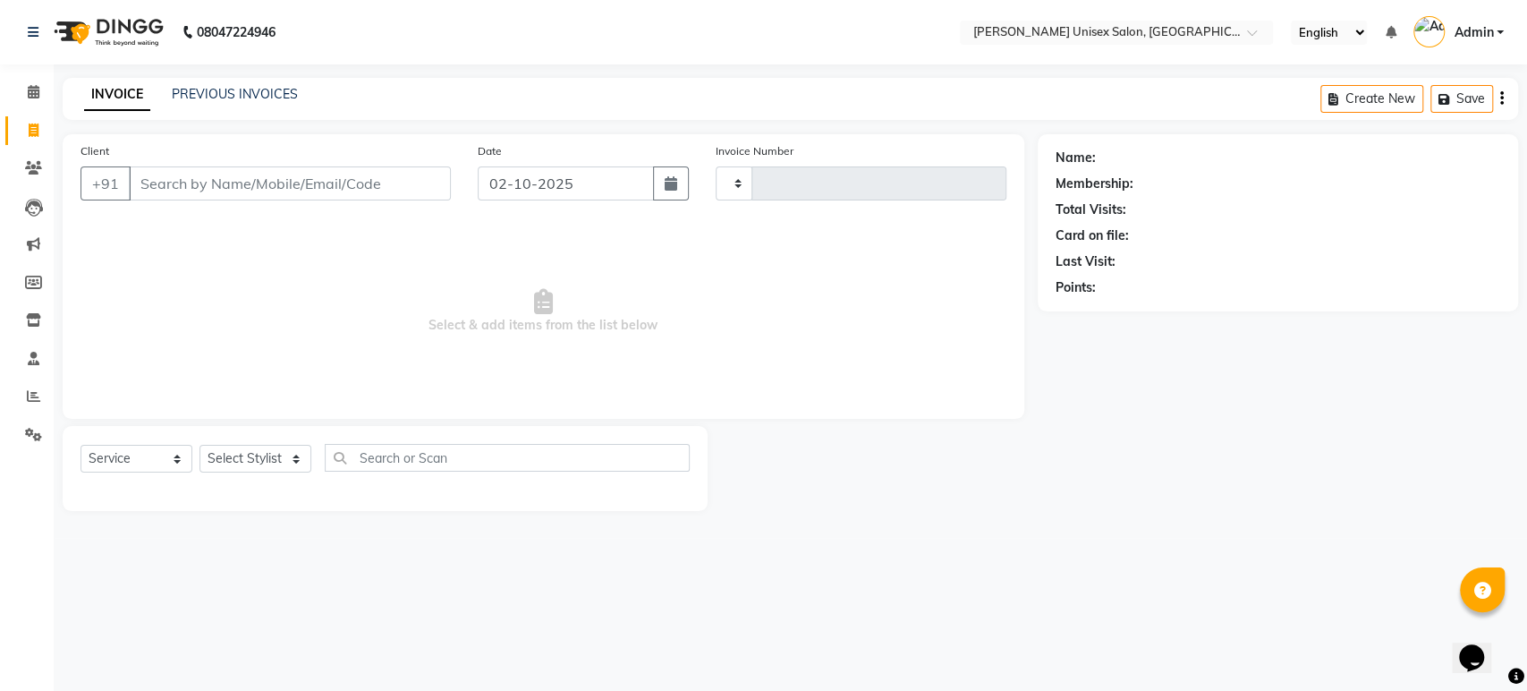
type input "1526"
select select "7372"
click at [229, 456] on select "Select Stylist" at bounding box center [255, 459] width 112 height 28
select select "64437"
click at [199, 445] on select "Select Stylist Ankita Bagave Kasim salmani Manisha Doshi Pooja Jha RAHUL AHANKA…" at bounding box center [255, 459] width 112 height 28
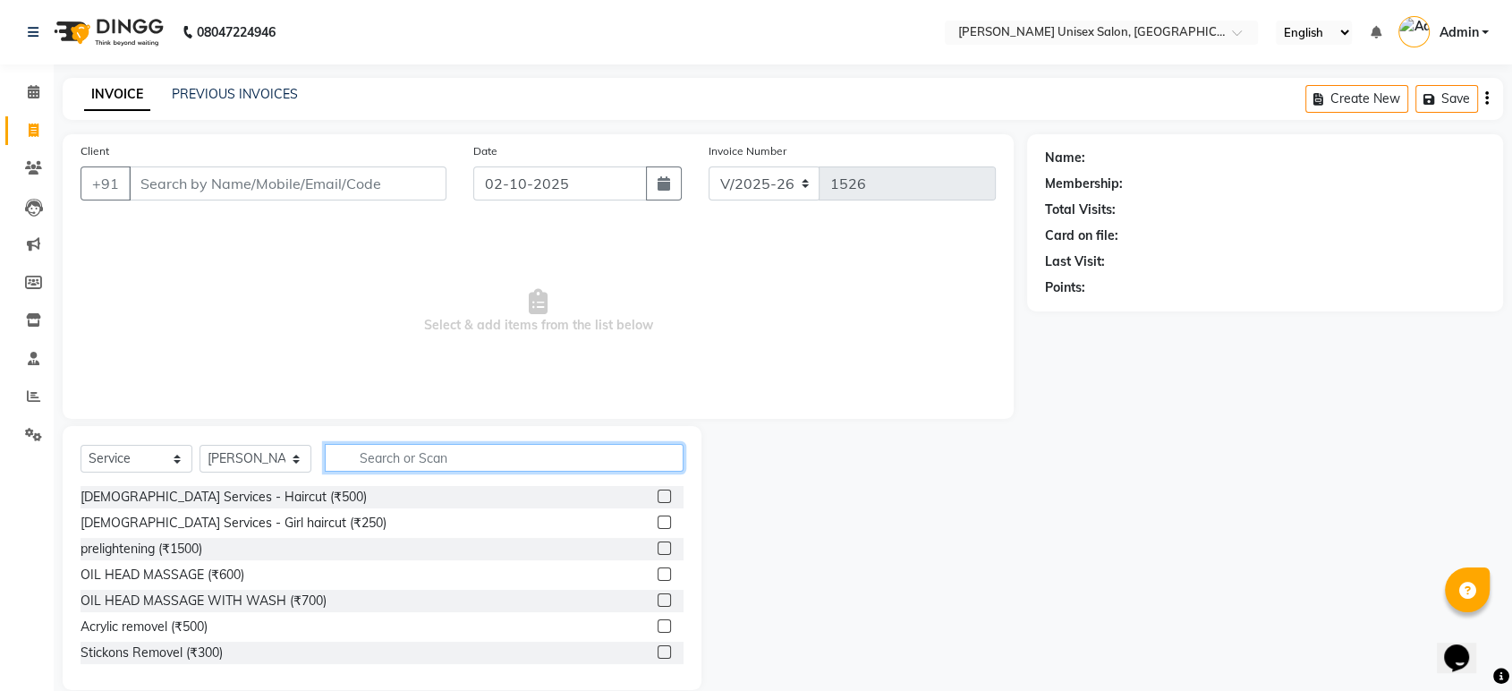
click at [365, 459] on input "text" at bounding box center [504, 458] width 359 height 28
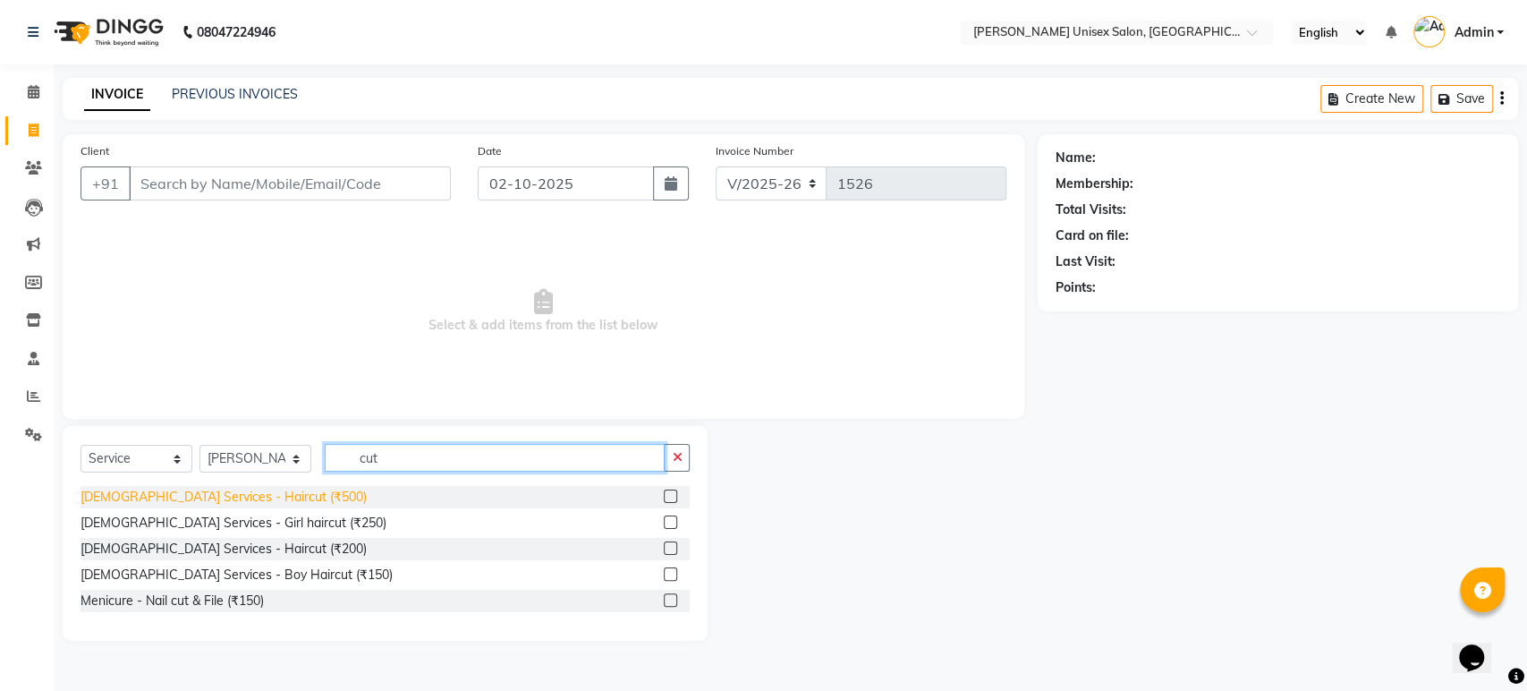
type input "cut"
click at [214, 498] on div "Female Services - Haircut (₹500)" at bounding box center [224, 497] width 286 height 19
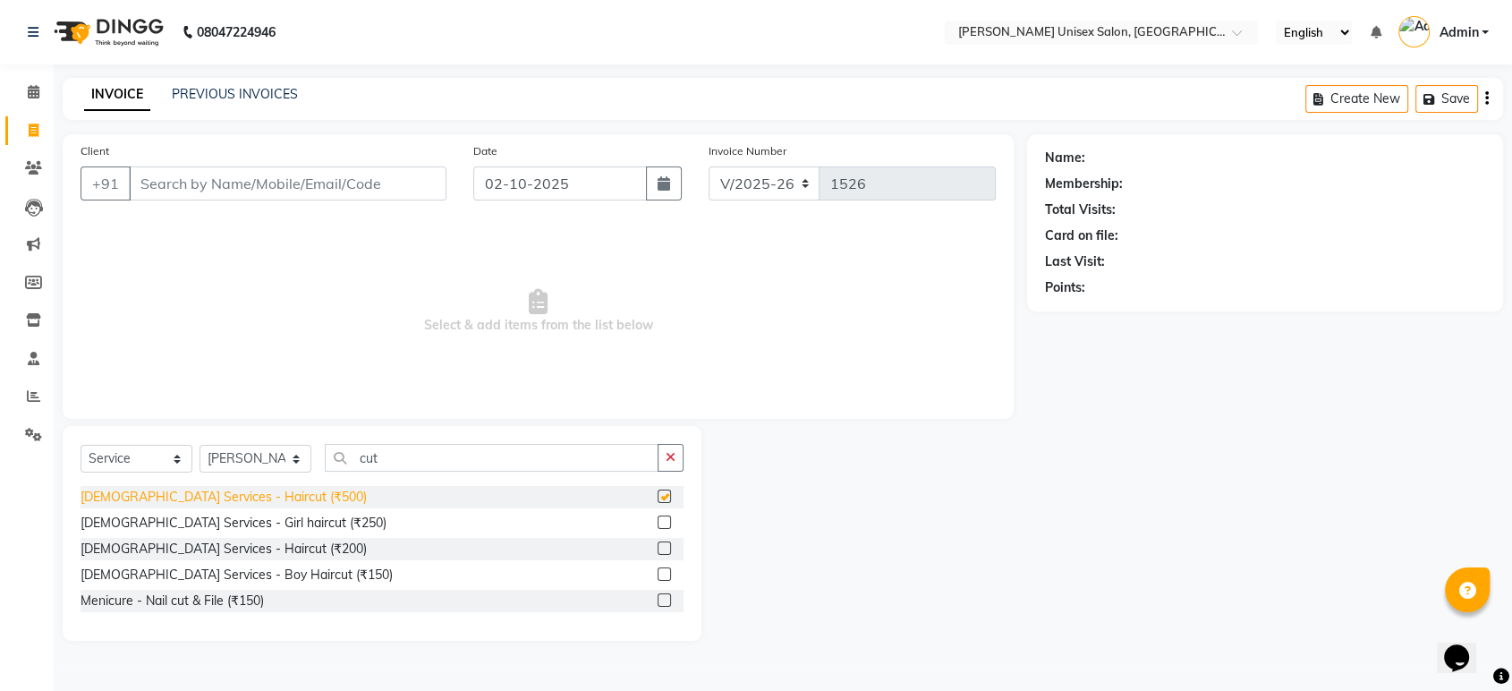
checkbox input "false"
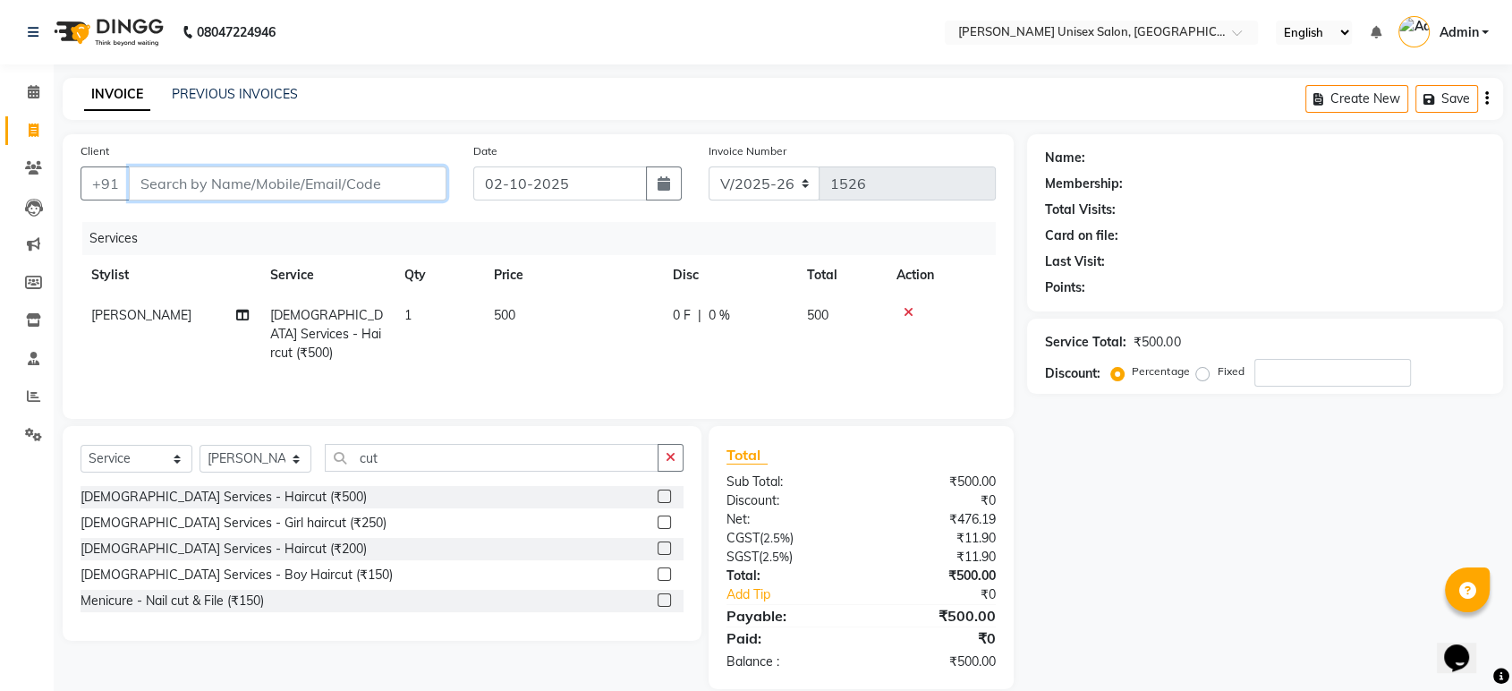
click at [177, 190] on input "Client" at bounding box center [288, 183] width 318 height 34
type input "9"
type input "0"
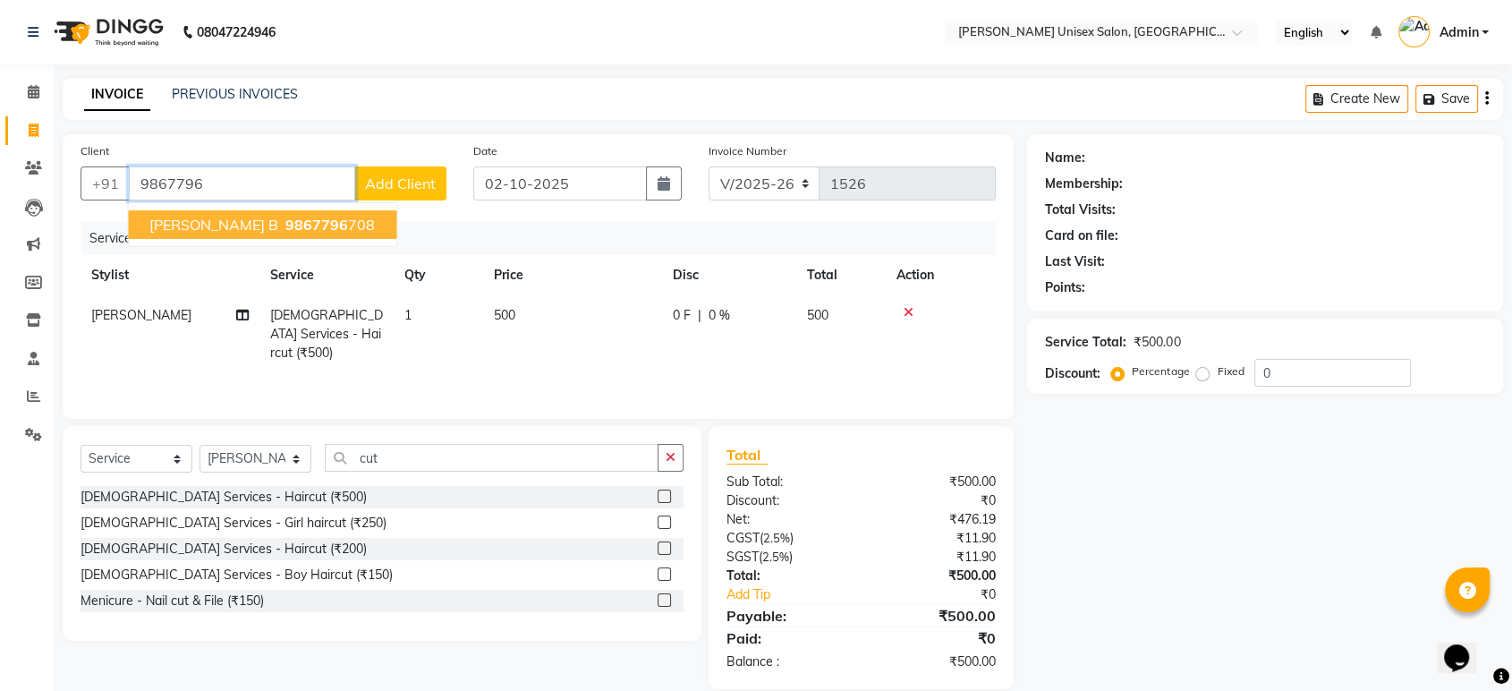
click at [285, 225] on span "9867796" at bounding box center [316, 225] width 63 height 18
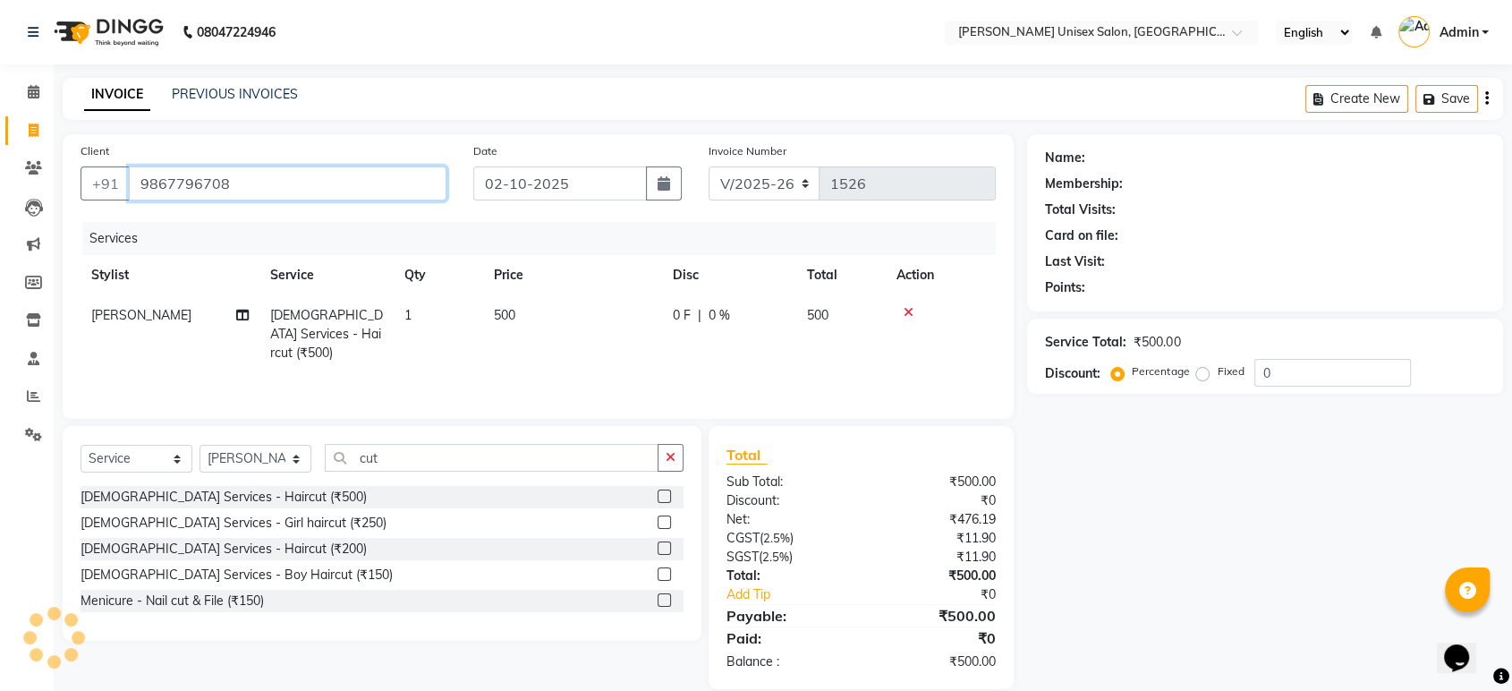
type input "9867796708"
select select "1: Object"
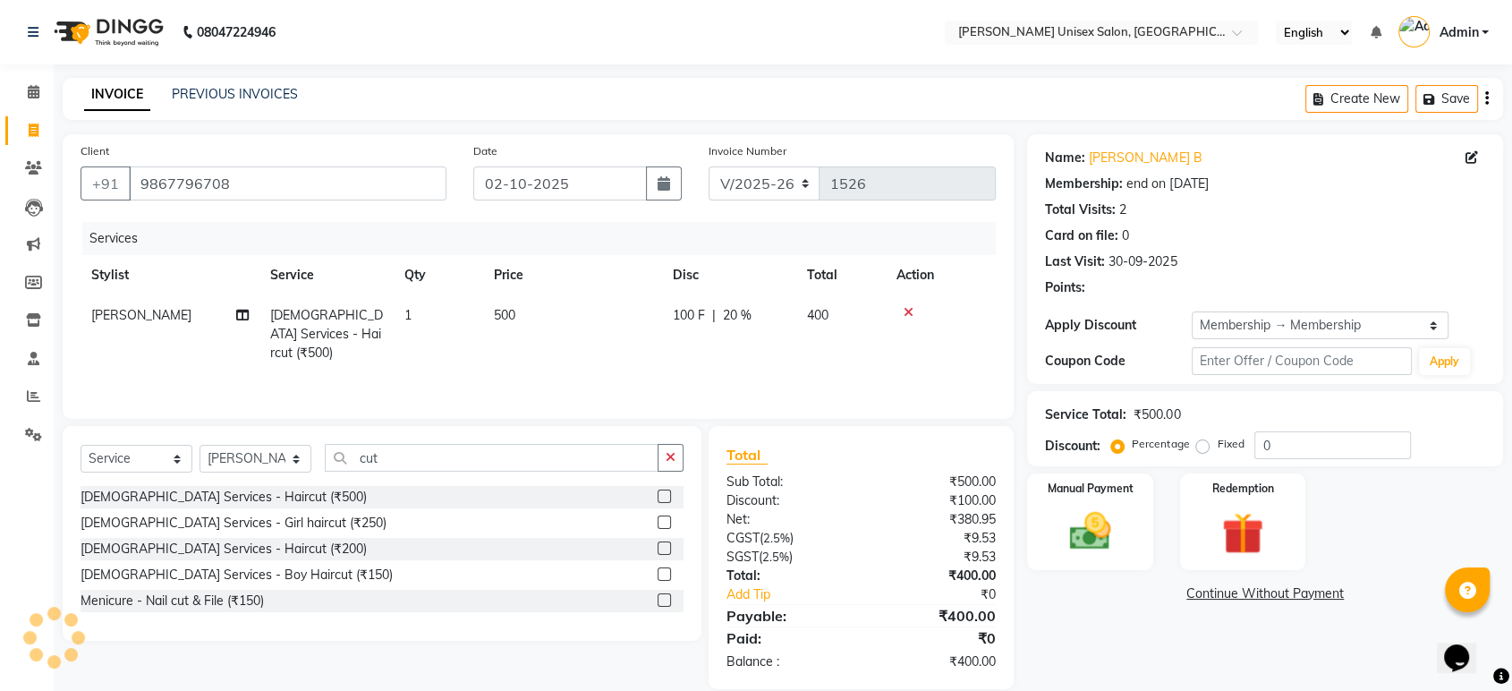
type input "20"
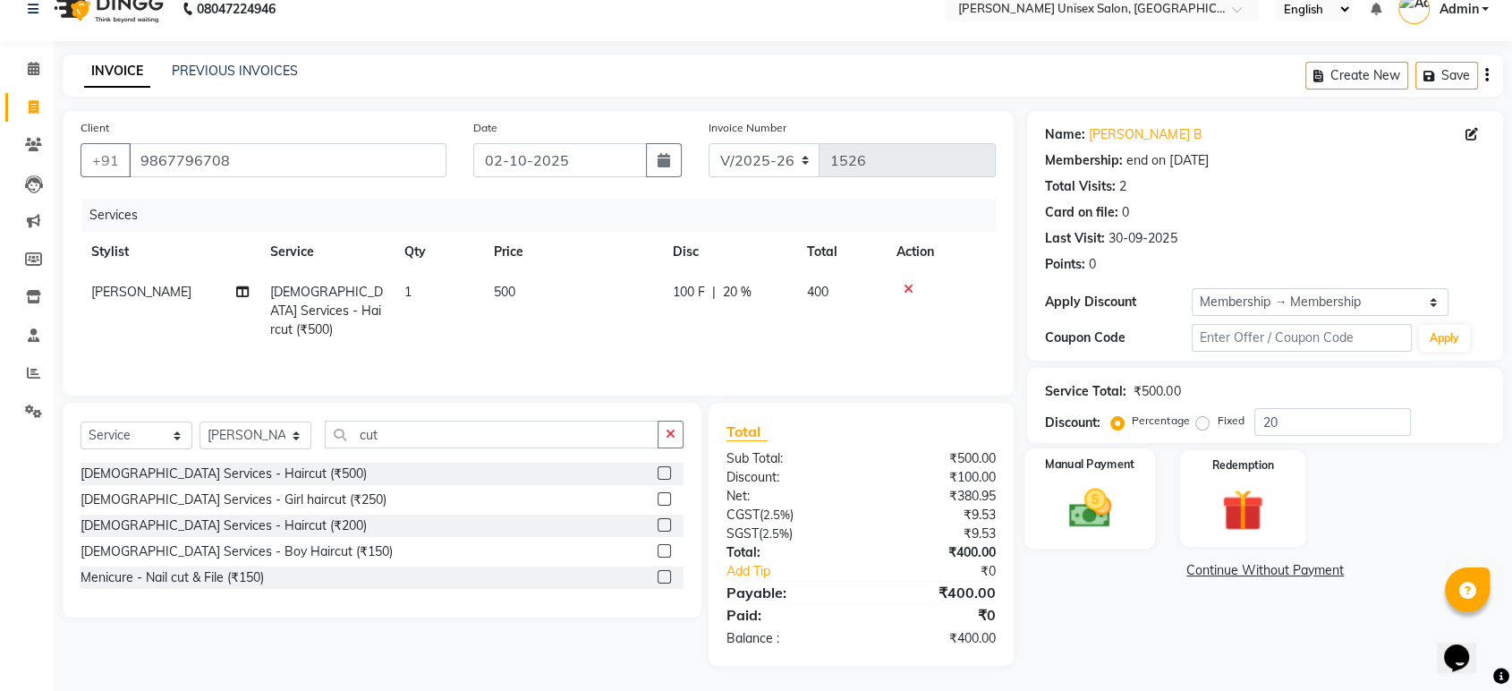
click at [1060, 492] on img at bounding box center [1090, 508] width 70 height 50
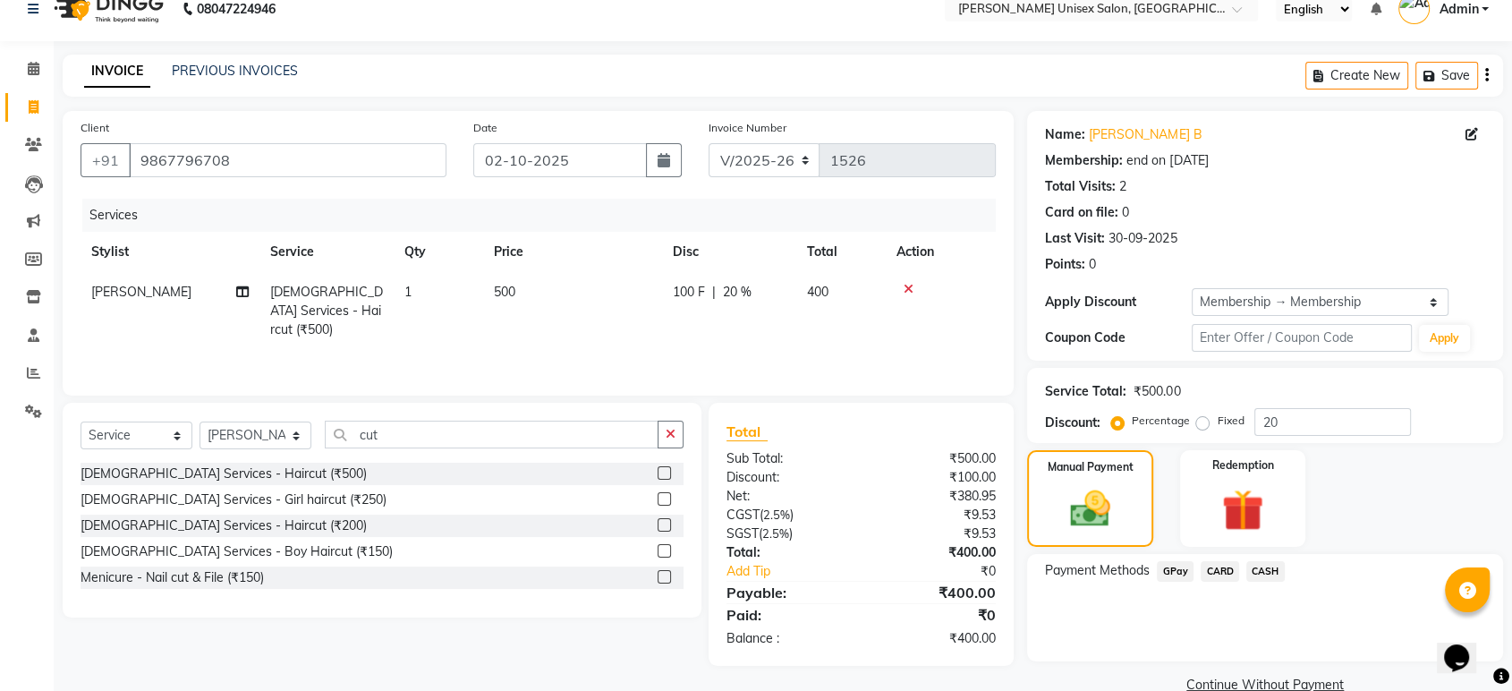
scroll to position [56, 0]
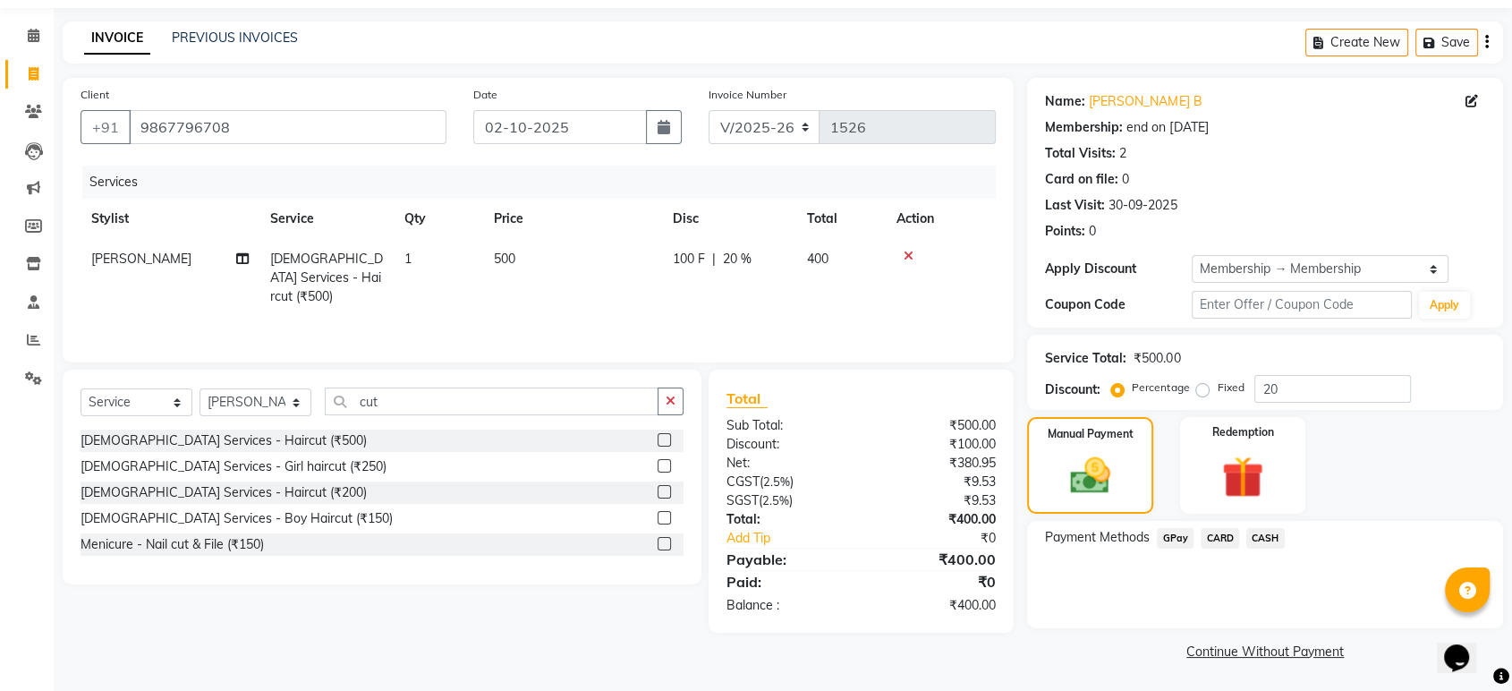
click at [1177, 535] on span "GPay" at bounding box center [1175, 538] width 37 height 21
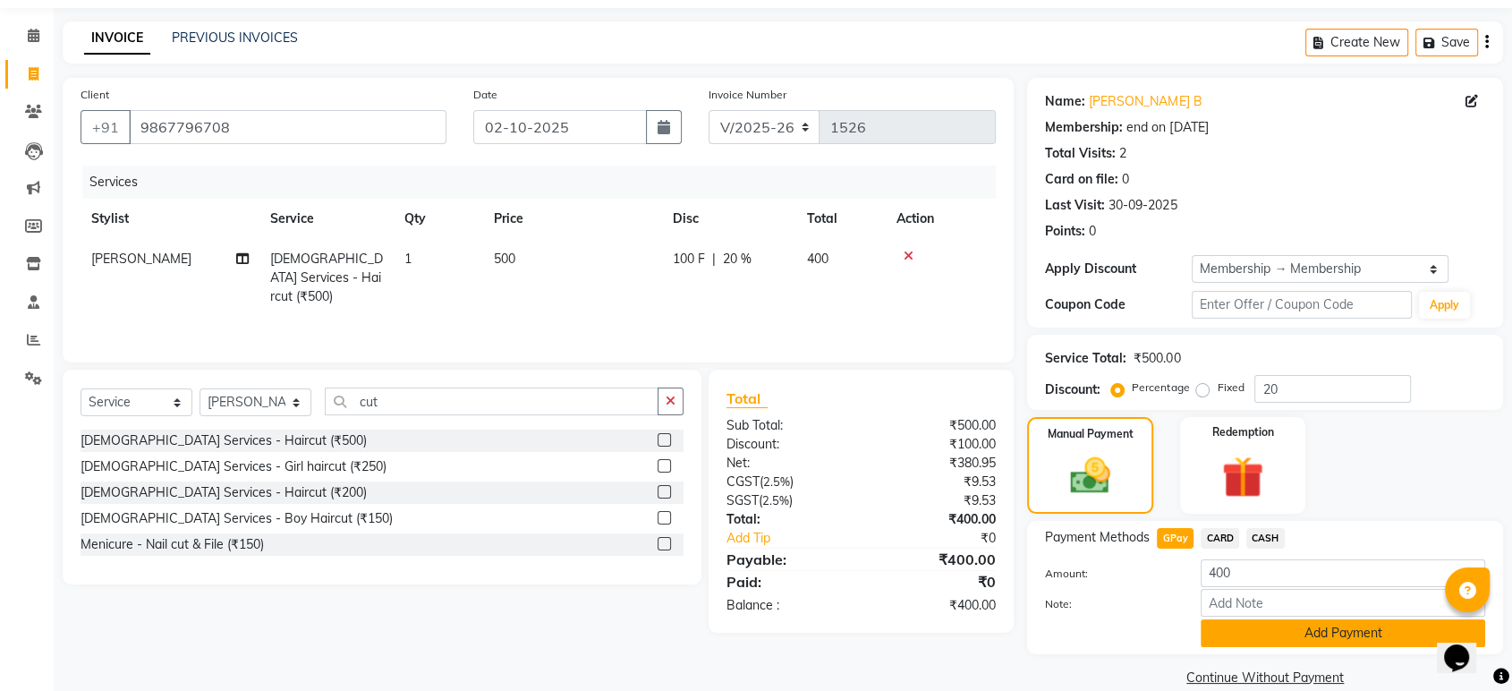
click at [1279, 627] on button "Add Payment" at bounding box center [1342, 633] width 284 height 28
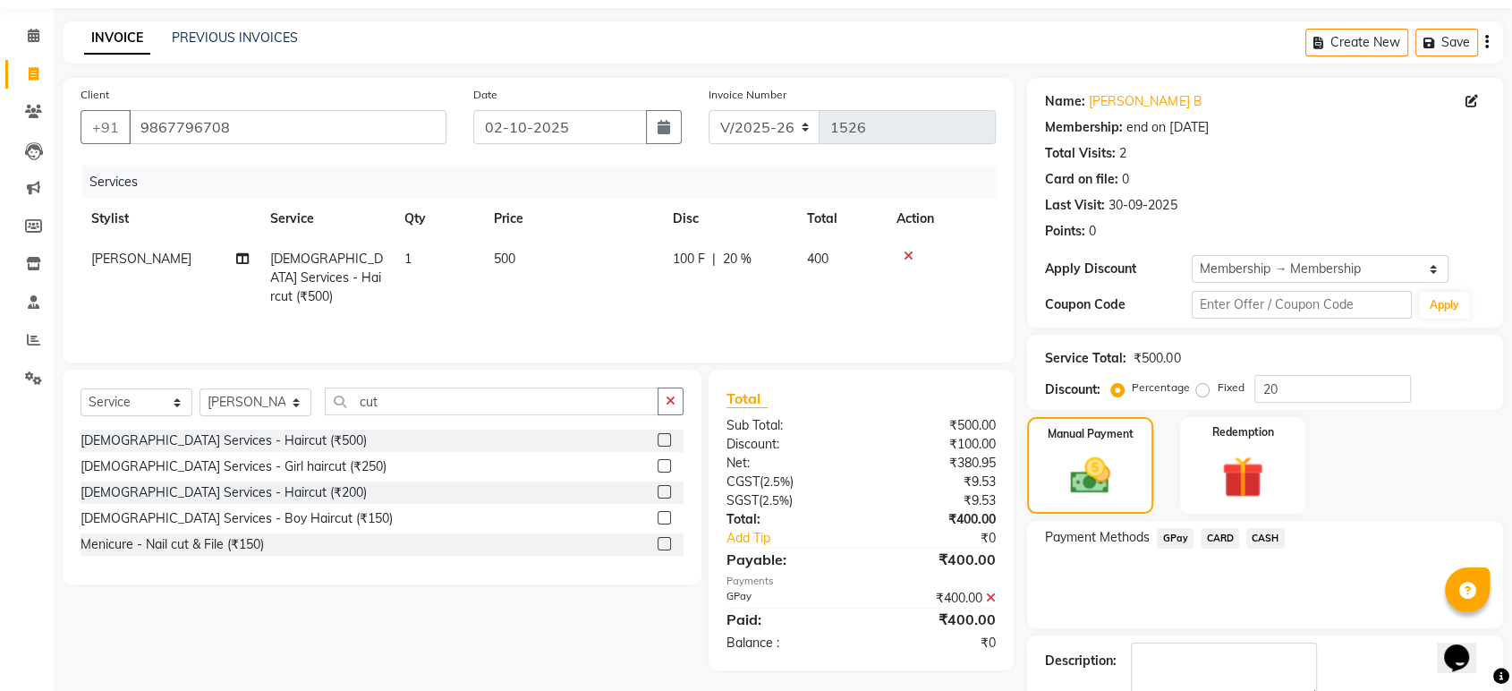
scroll to position [157, 0]
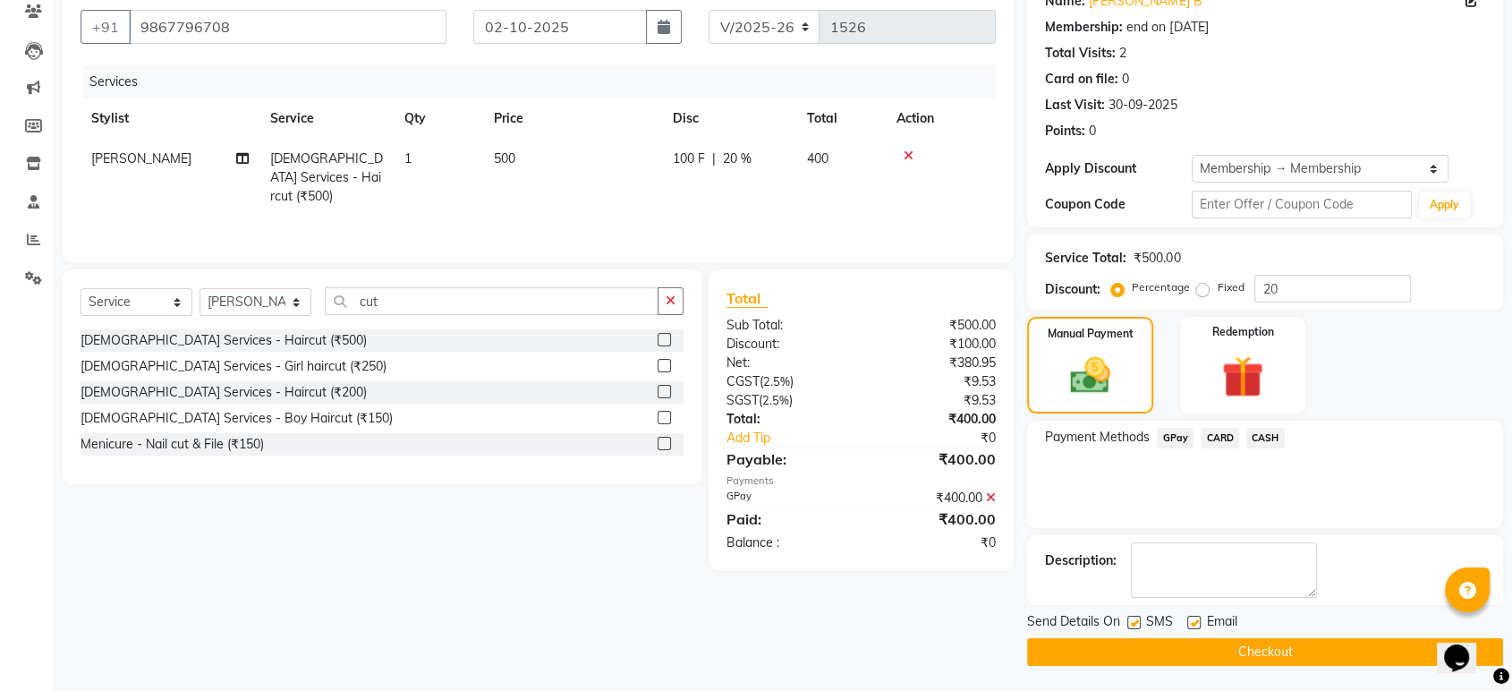
click at [1260, 647] on button "Checkout" at bounding box center [1265, 652] width 476 height 28
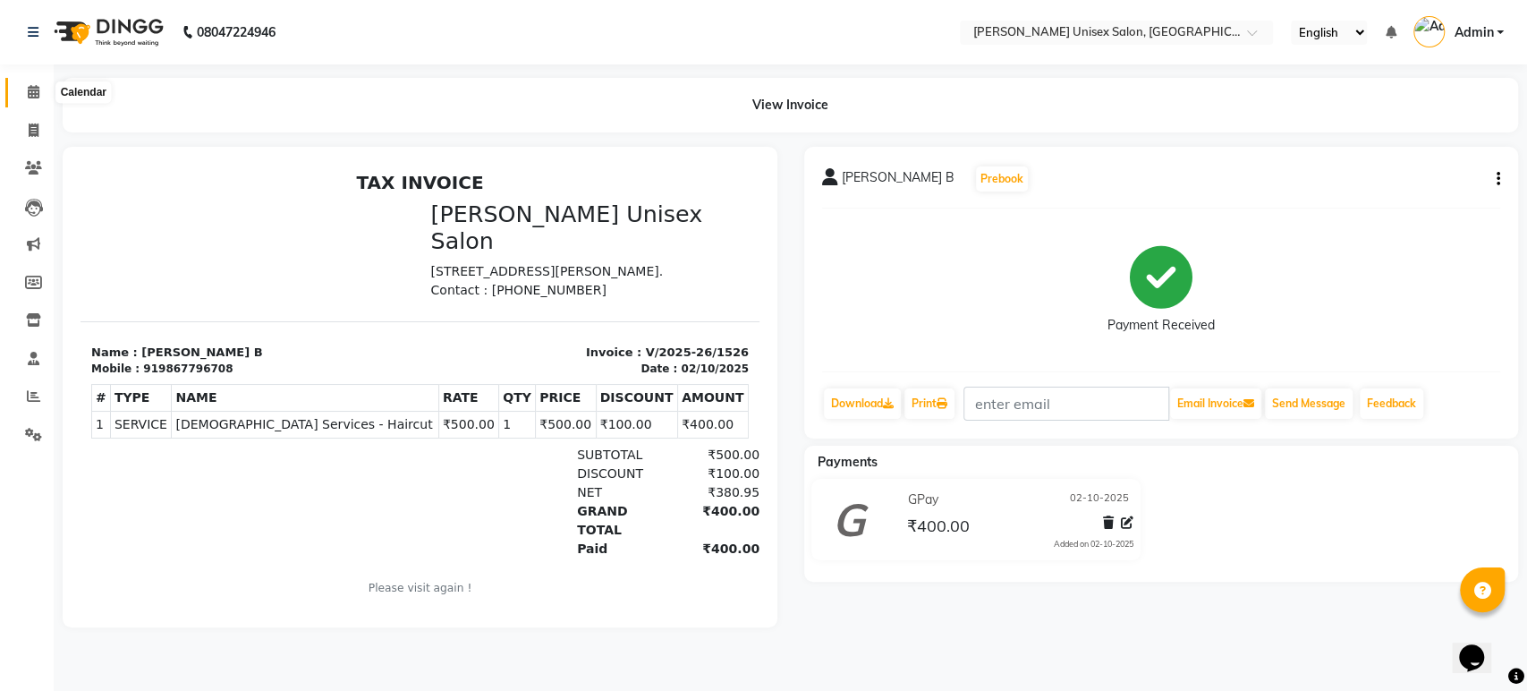
click at [23, 92] on span at bounding box center [33, 92] width 31 height 21
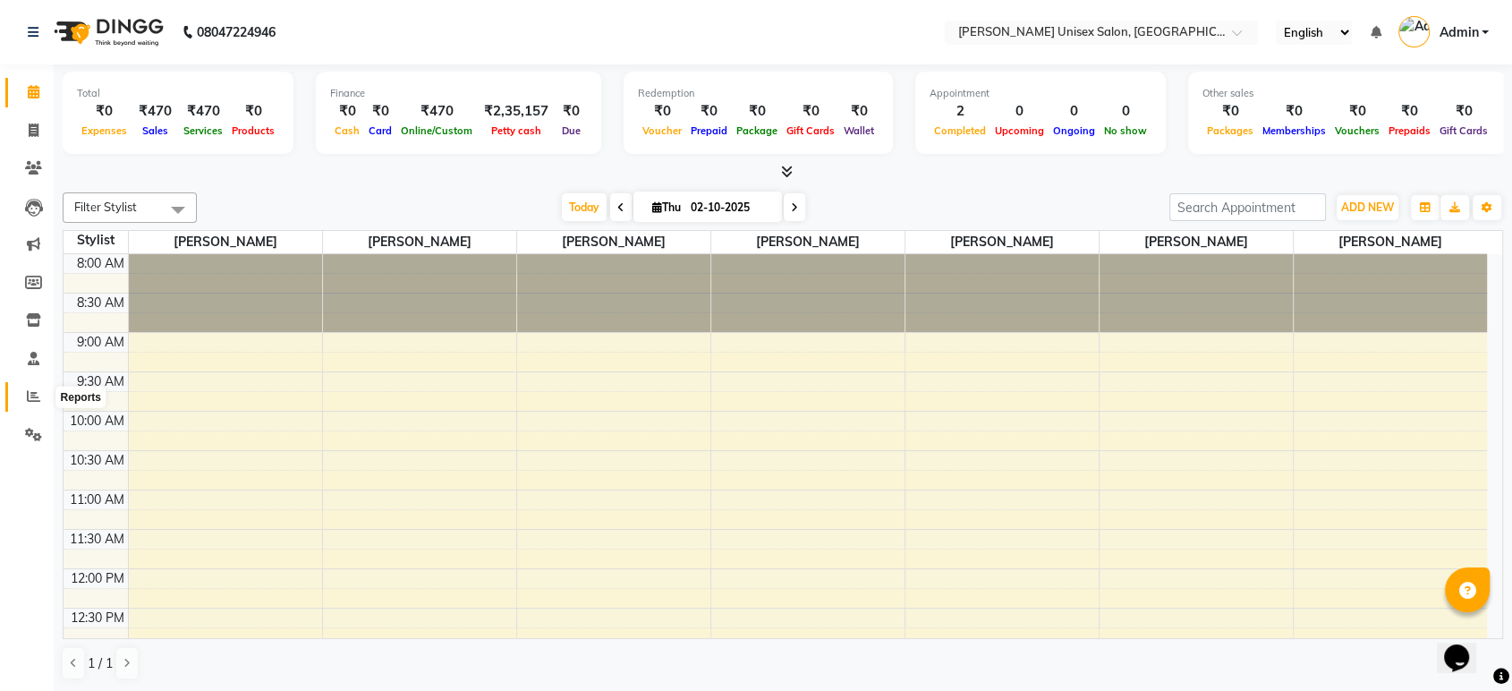
click at [29, 398] on icon at bounding box center [33, 395] width 13 height 13
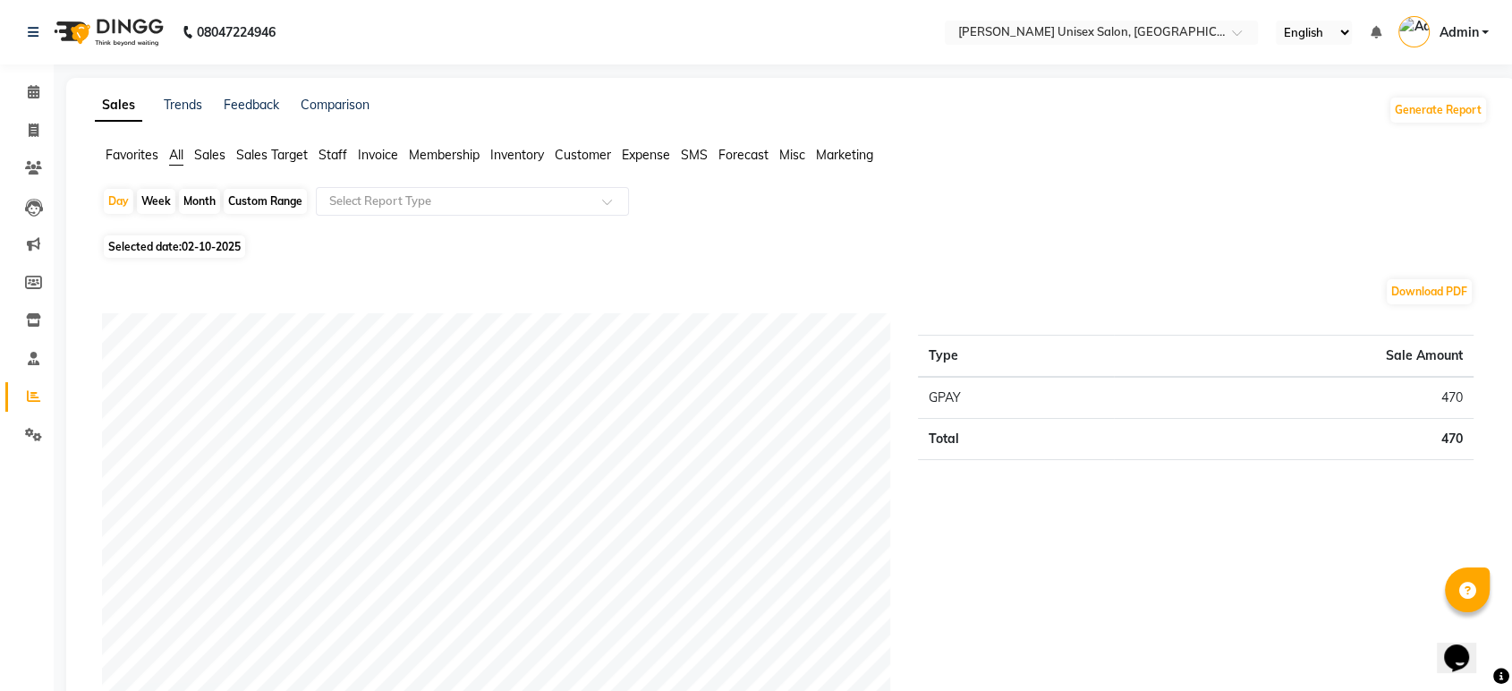
click at [194, 200] on div "Month" at bounding box center [199, 201] width 41 height 25
select select "10"
select select "2025"
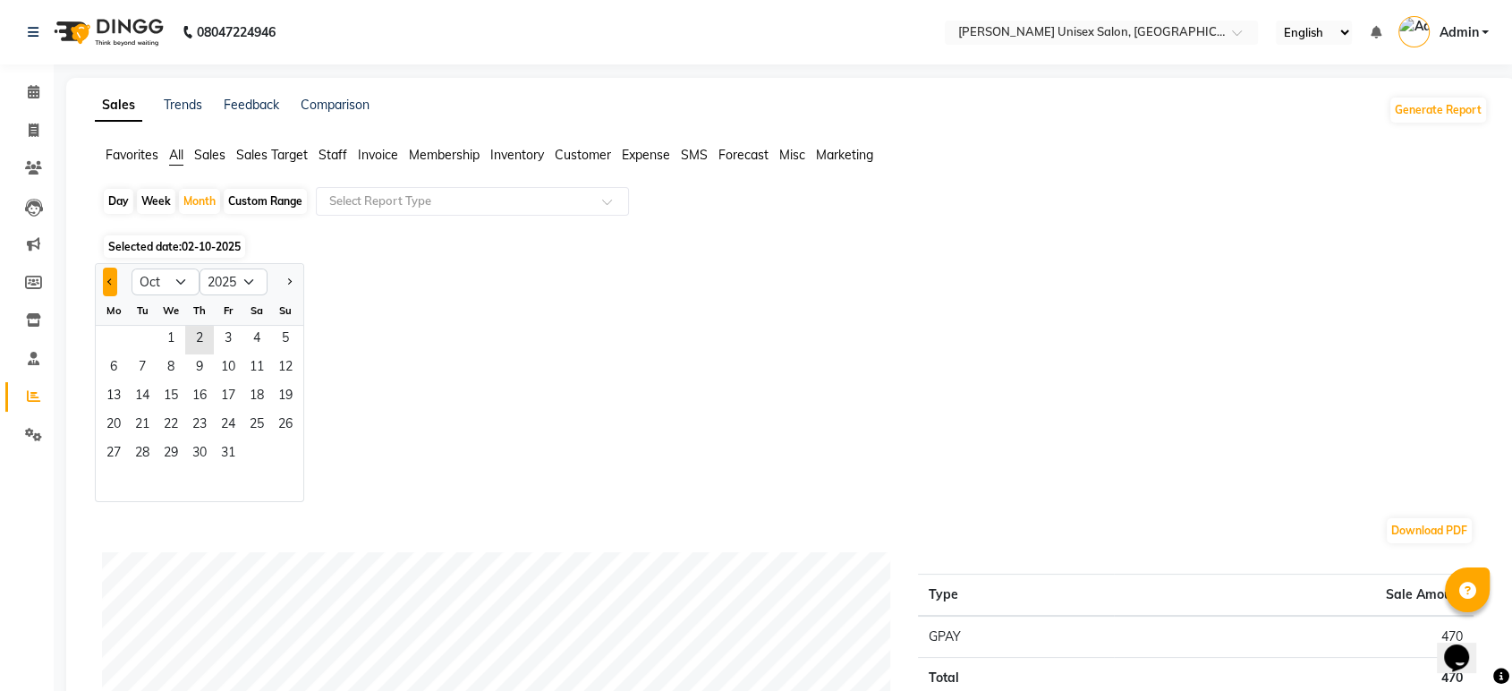
click at [107, 276] on button "Previous month" at bounding box center [110, 281] width 14 height 29
select select "9"
drag, startPoint x: 143, startPoint y: 320, endPoint x: 129, endPoint y: 324, distance: 14.8
click at [129, 324] on div "Tu" at bounding box center [142, 310] width 29 height 29
click at [109, 331] on span "1" at bounding box center [113, 340] width 29 height 29
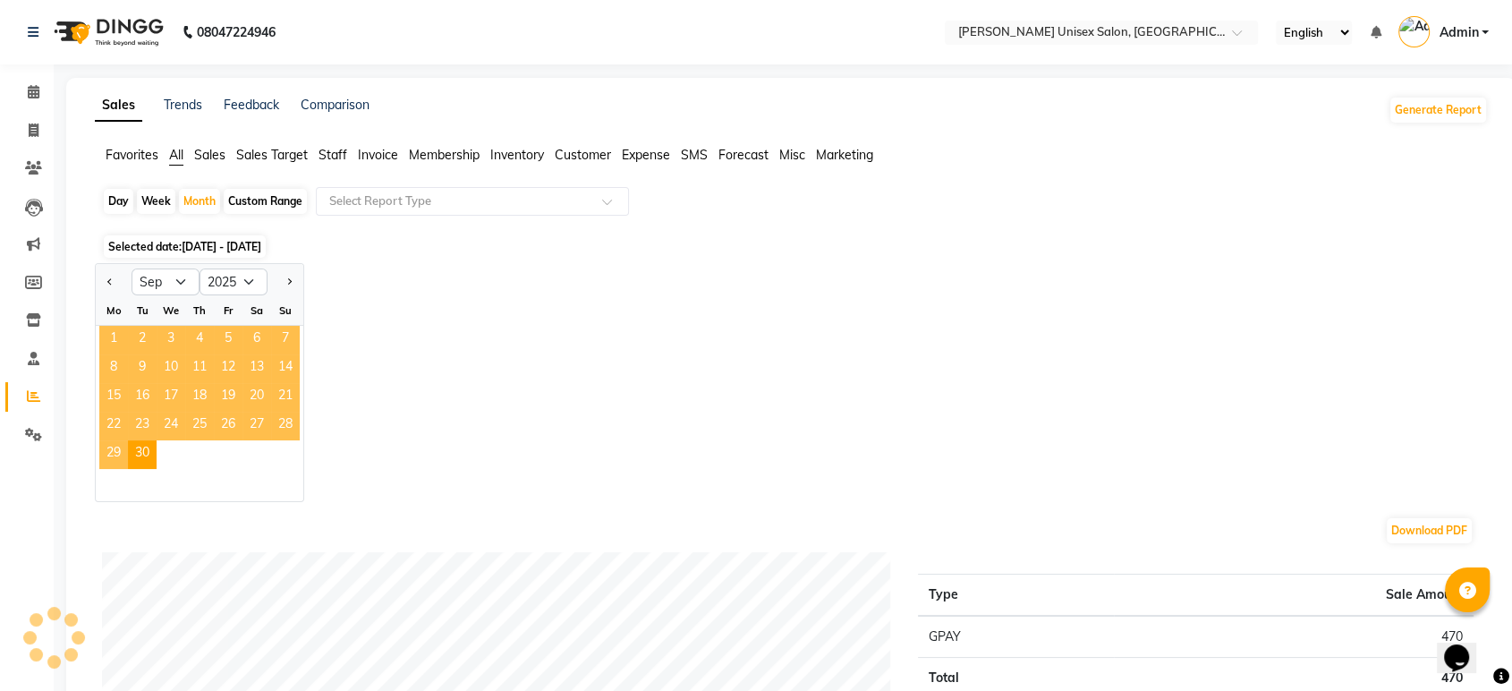
click at [109, 331] on span "1" at bounding box center [113, 340] width 29 height 29
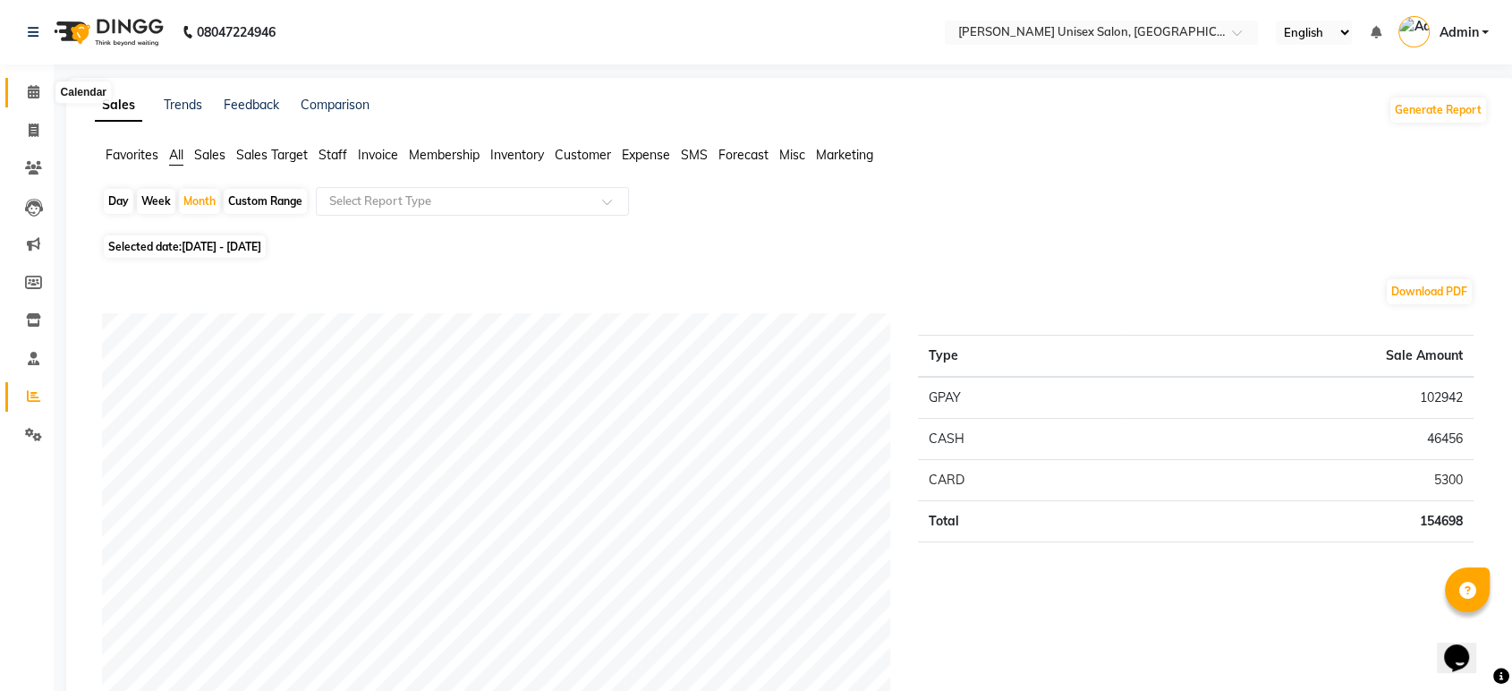
click at [30, 88] on icon at bounding box center [34, 91] width 12 height 13
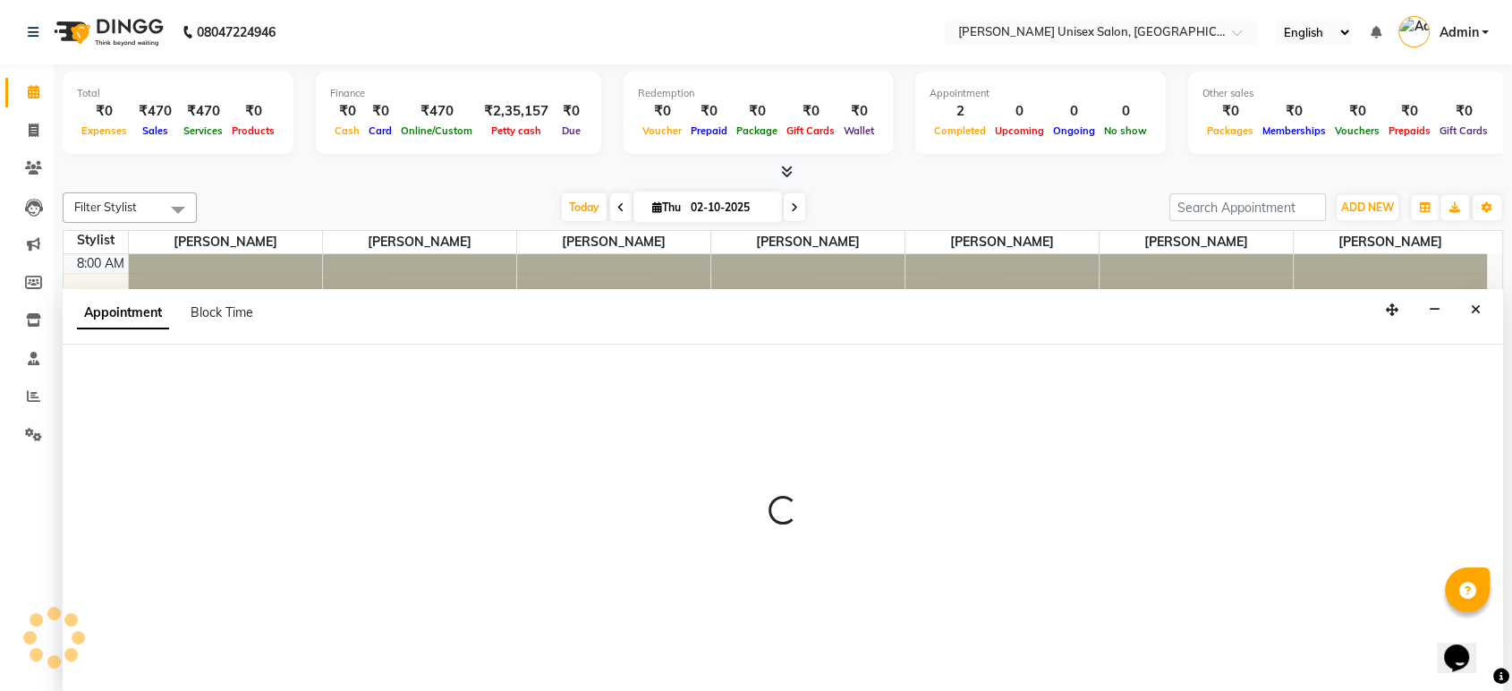
select select "64432"
select select "585"
select select "tentative"
